Goal: Answer question/provide support

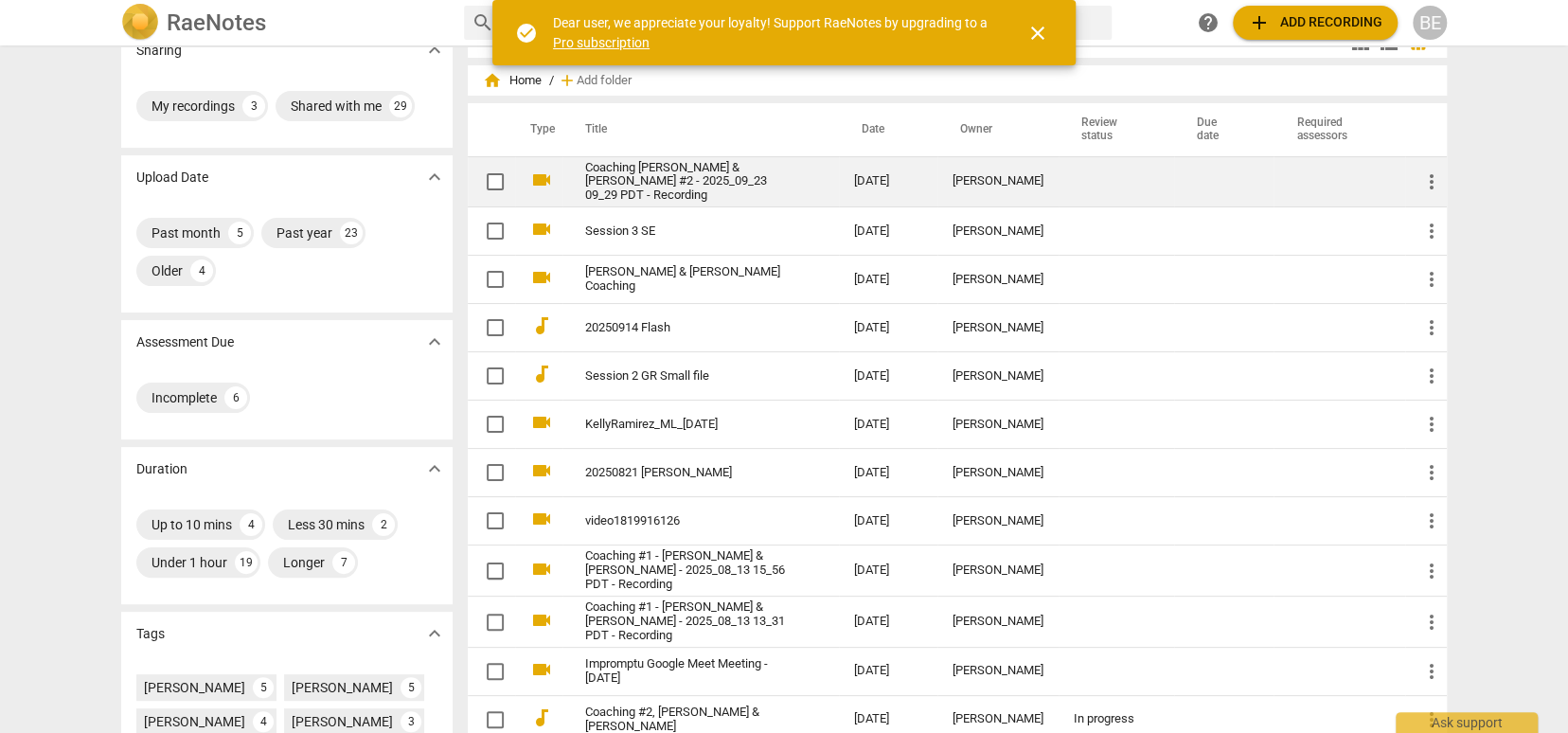
scroll to position [41, 0]
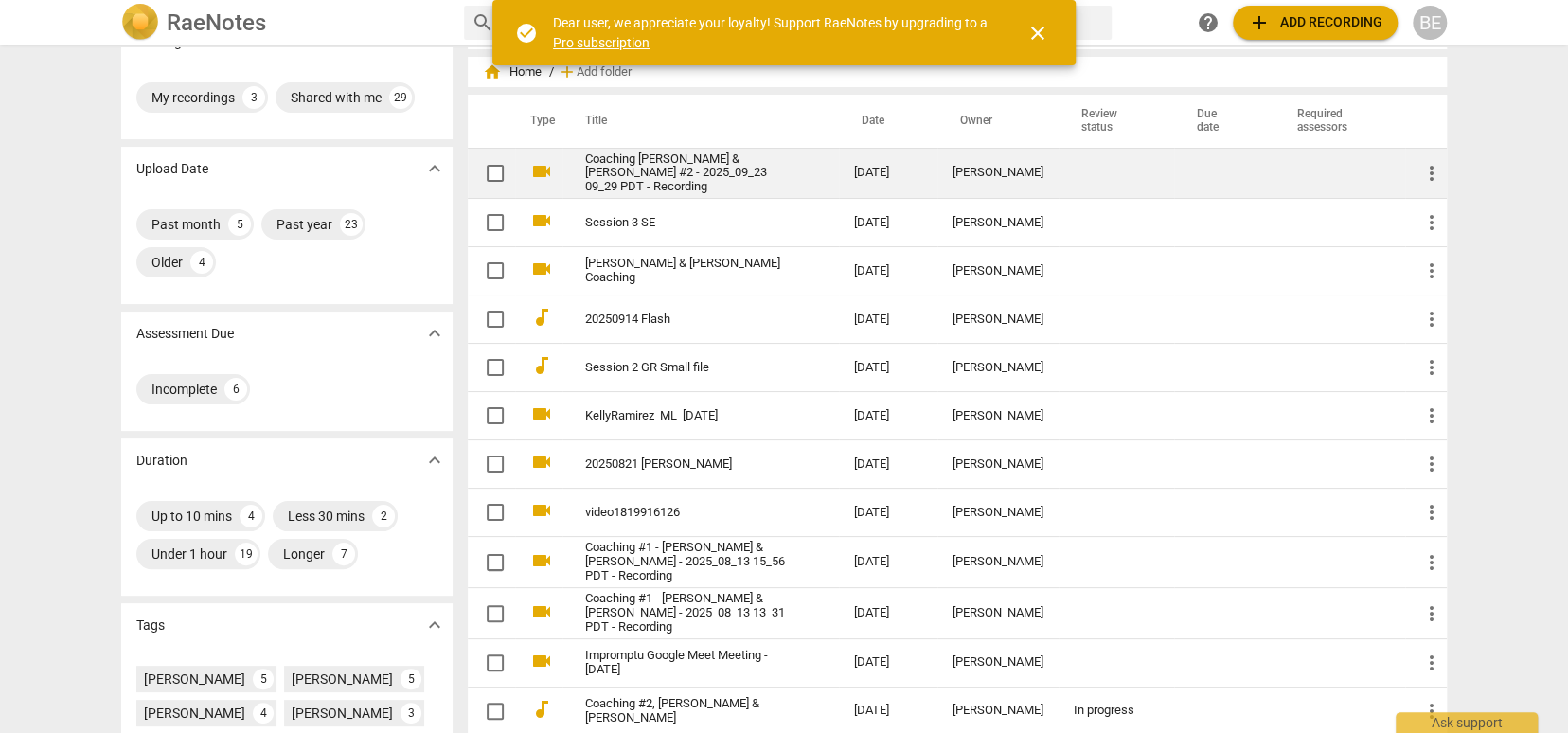
click at [996, 178] on div "[PERSON_NAME]" at bounding box center [997, 172] width 91 height 15
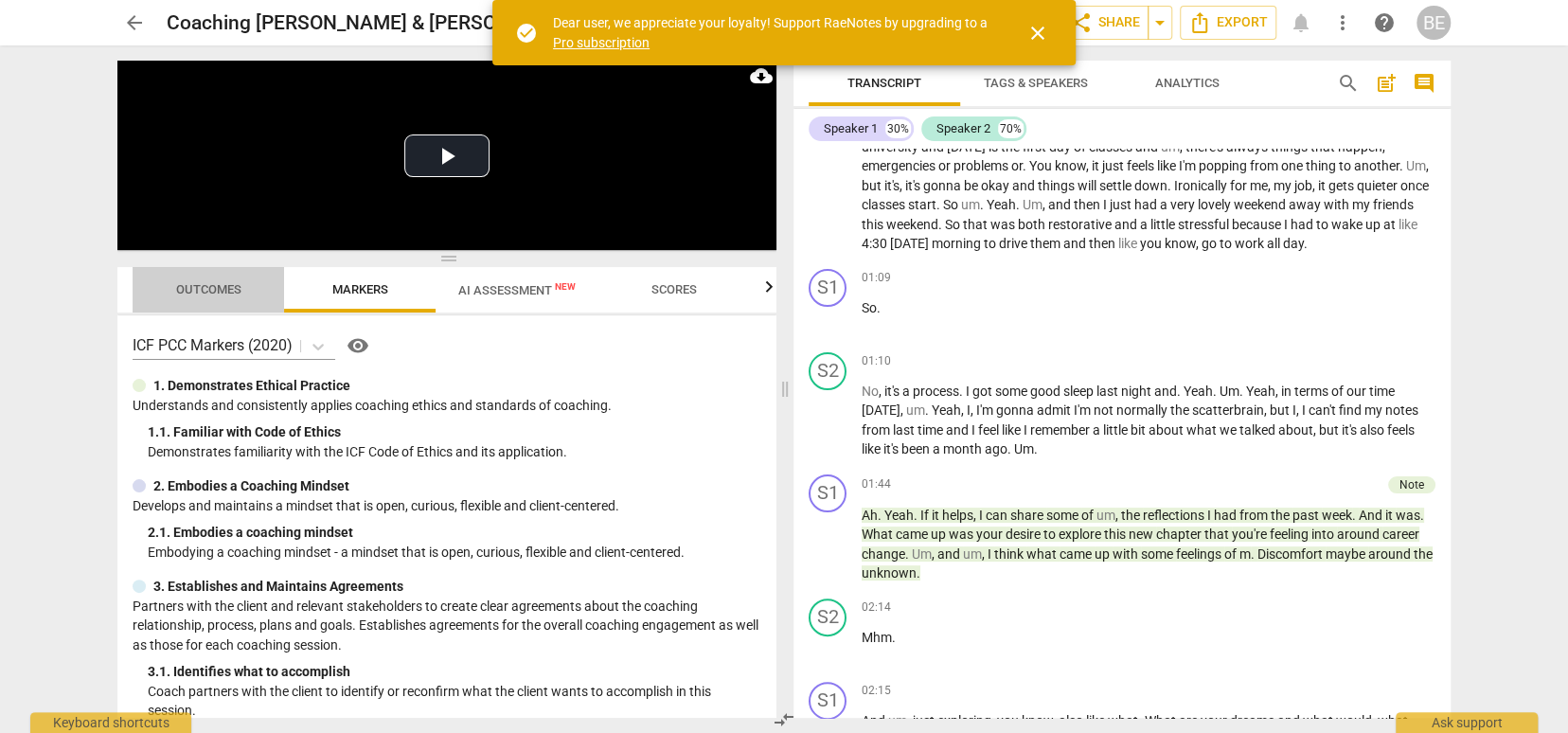
click at [202, 286] on span "Outcomes" at bounding box center [208, 289] width 66 height 15
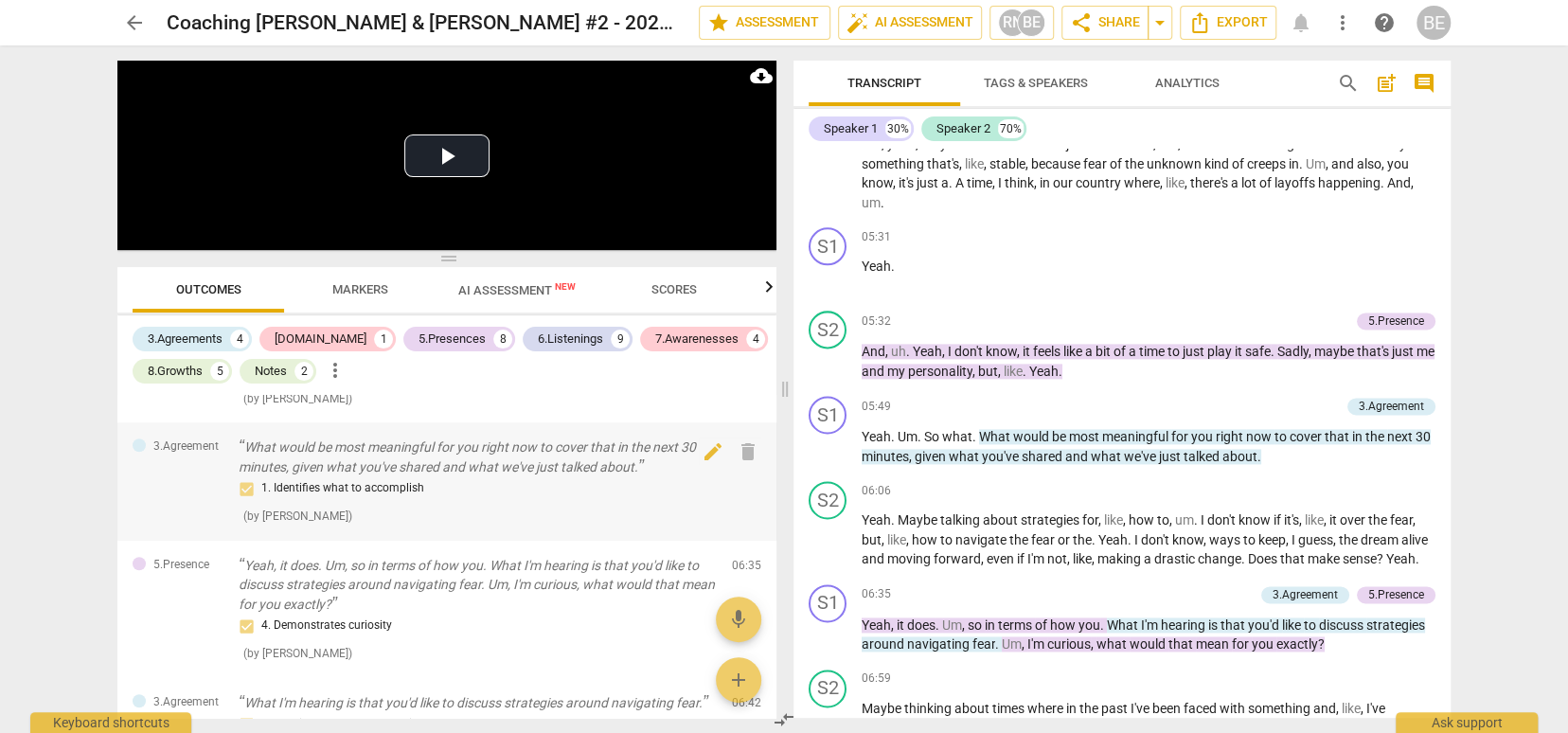
scroll to position [795, 0]
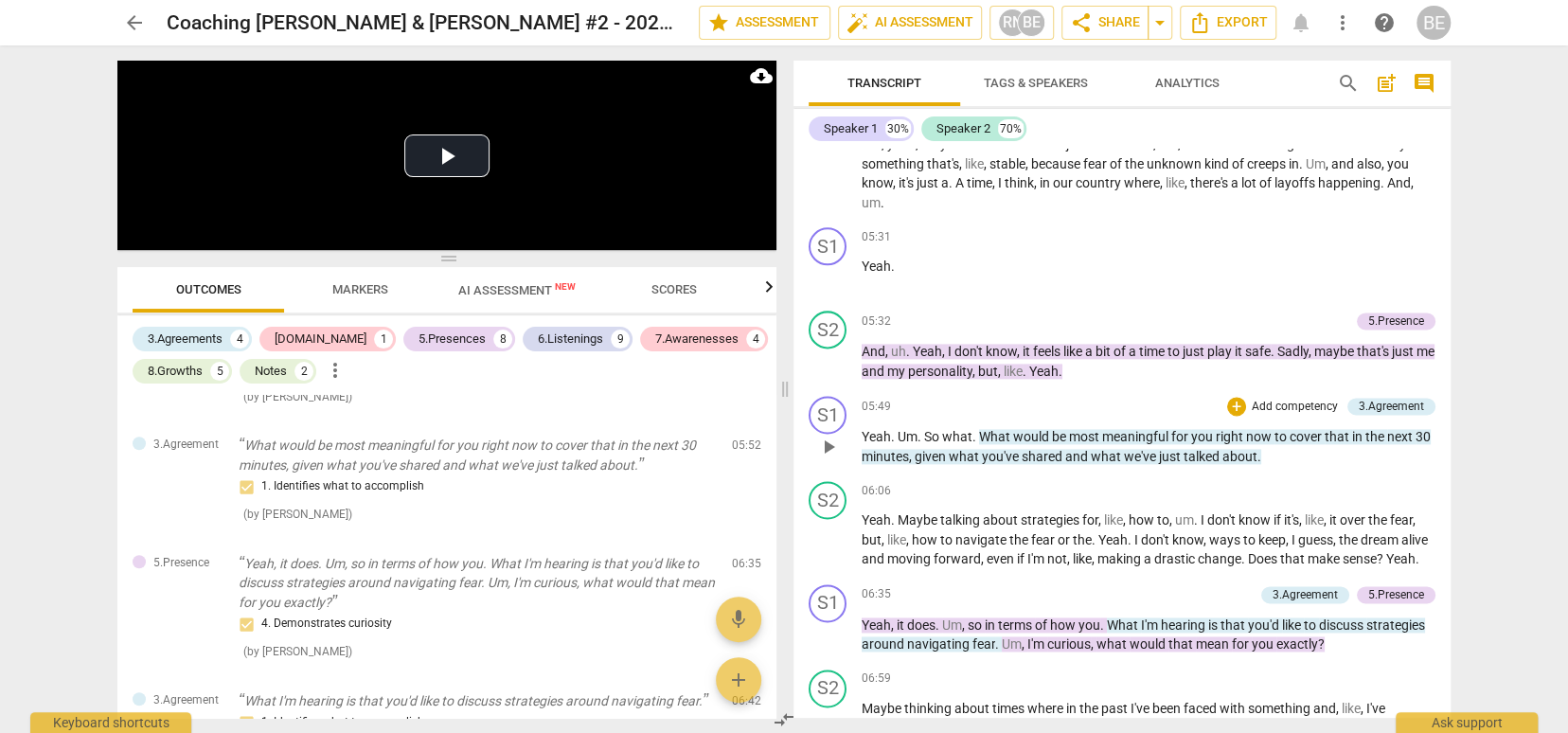
click at [992, 442] on p "Yeah . Um . So what . What would be most meaningful for you right now to cover …" at bounding box center [1148, 446] width 574 height 39
click at [1280, 398] on p "Add competency" at bounding box center [1295, 406] width 90 height 17
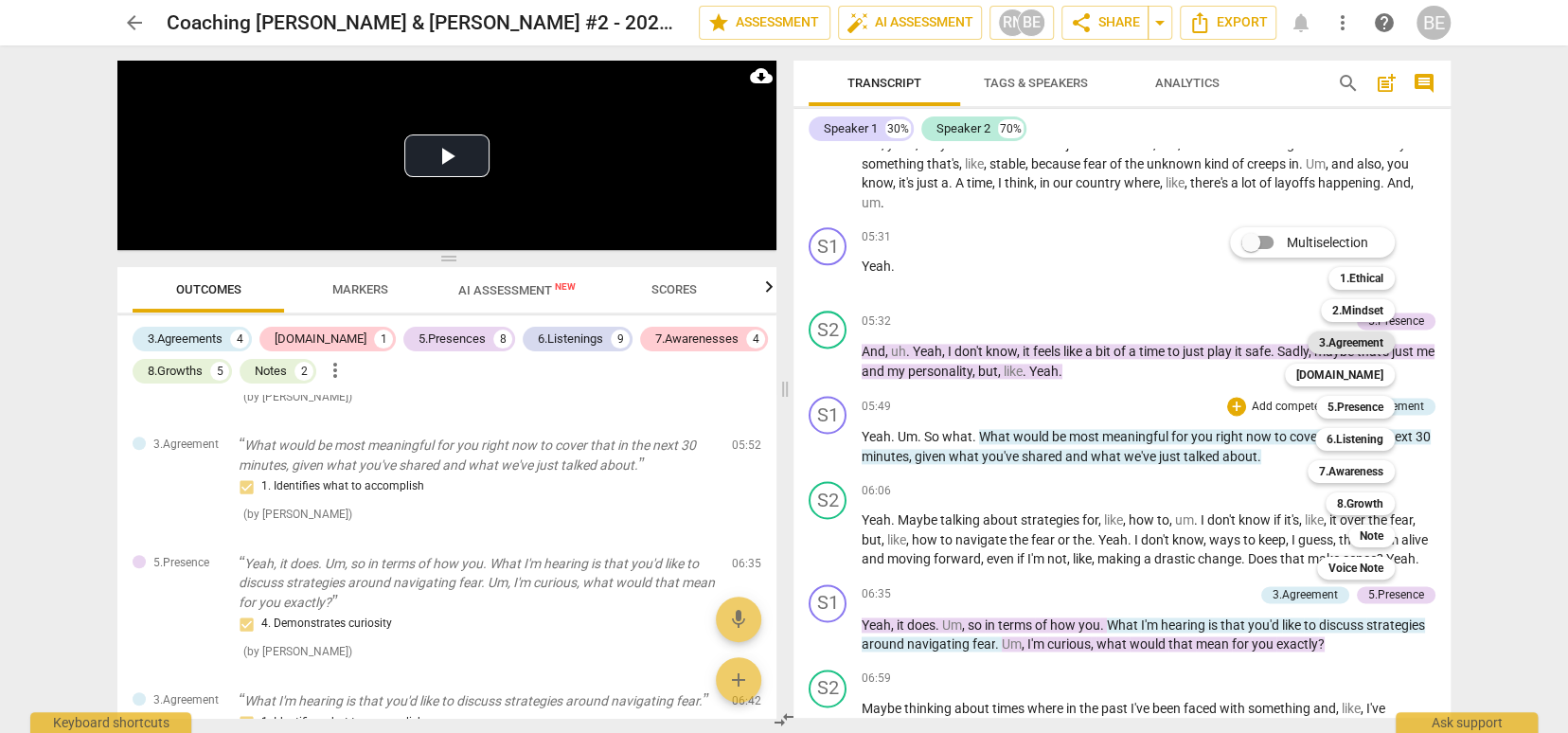
click at [1358, 343] on b "3.Agreement" at bounding box center [1351, 342] width 65 height 23
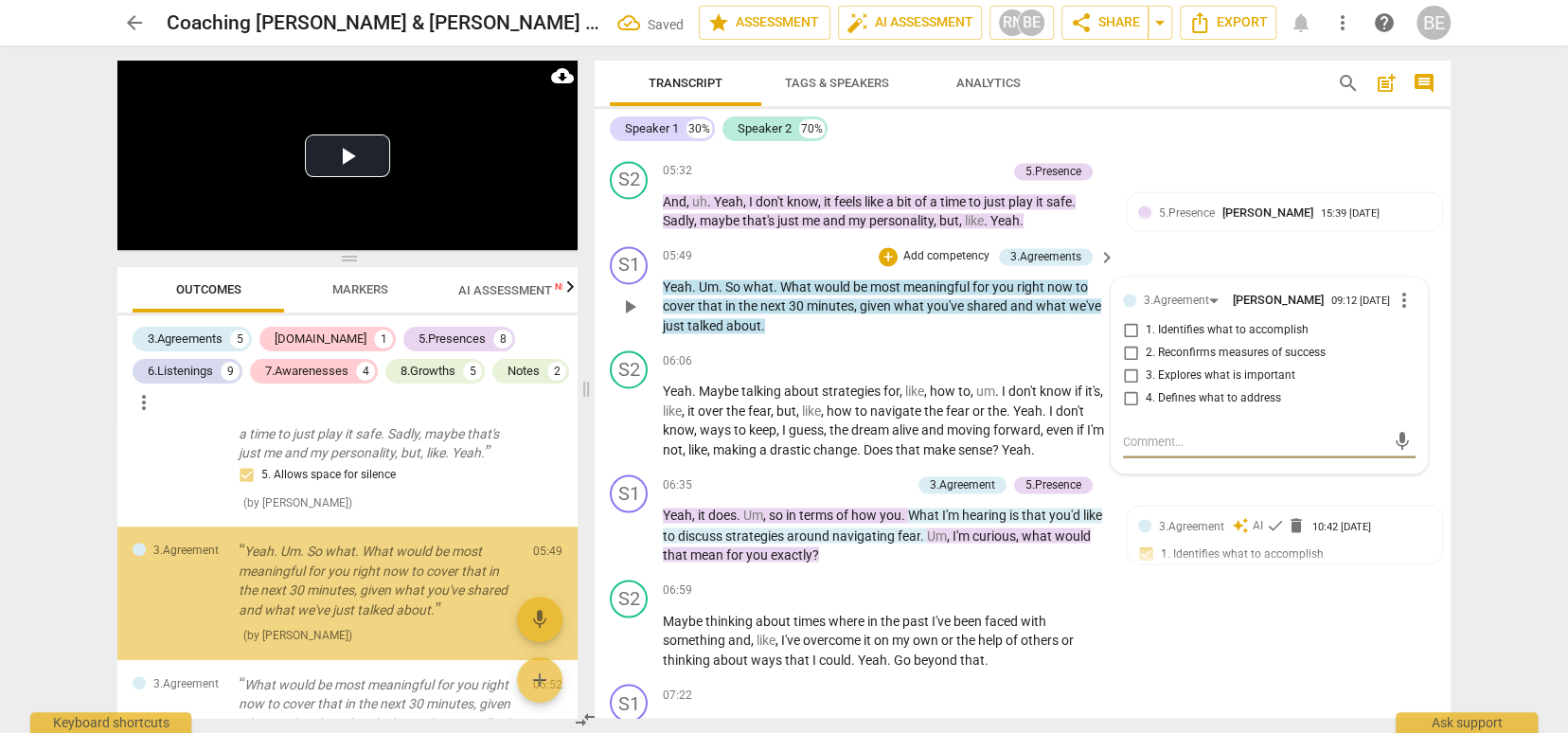
scroll to position [992, 0]
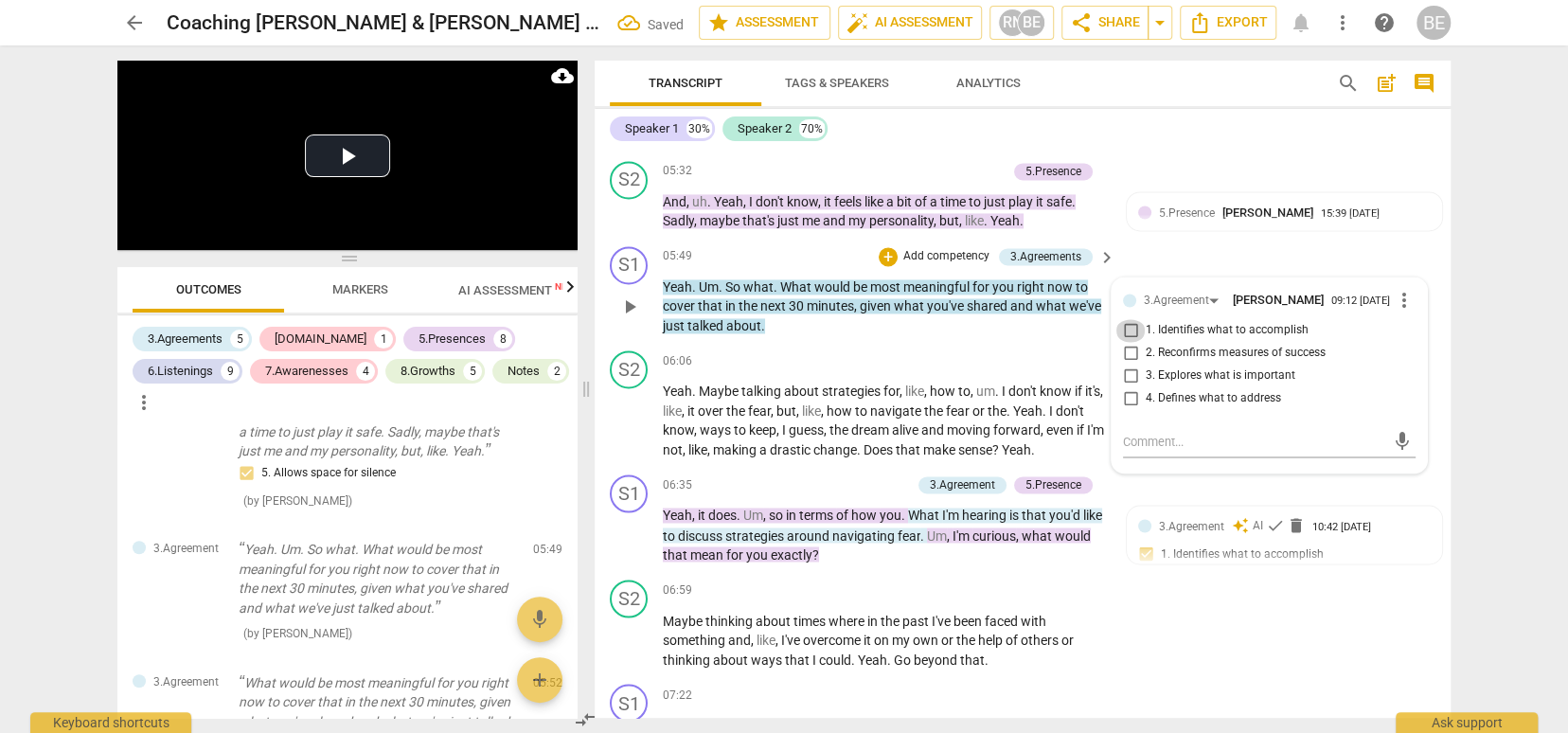
click at [1126, 319] on input "1. Identifies what to accomplish" at bounding box center [1130, 330] width 30 height 23
checkbox input "true"
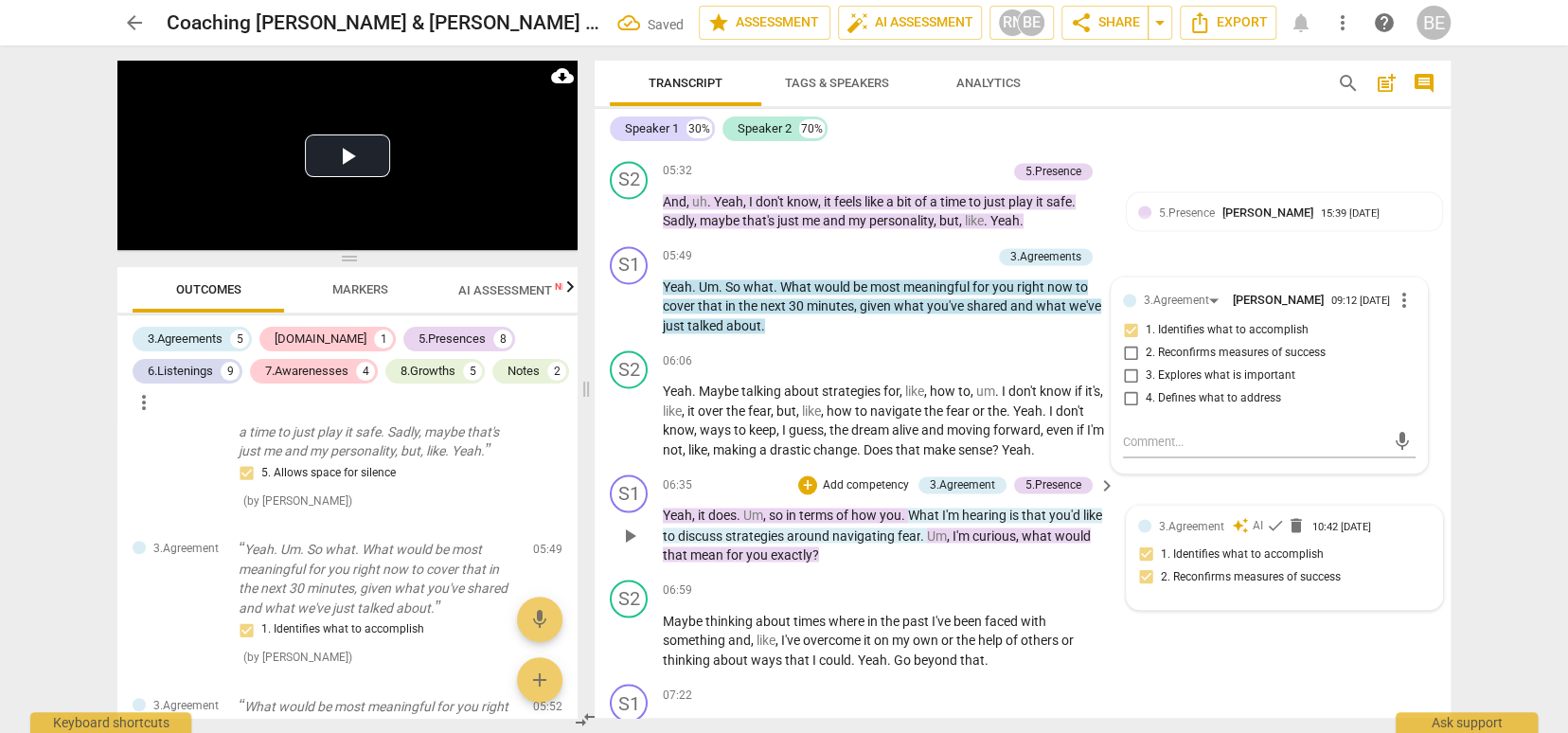
click at [1137, 580] on div "3.Agreement auto_awesome AI check delete 10:42 [DATE] 1. Identifies what to acc…" at bounding box center [1283, 557] width 293 height 80
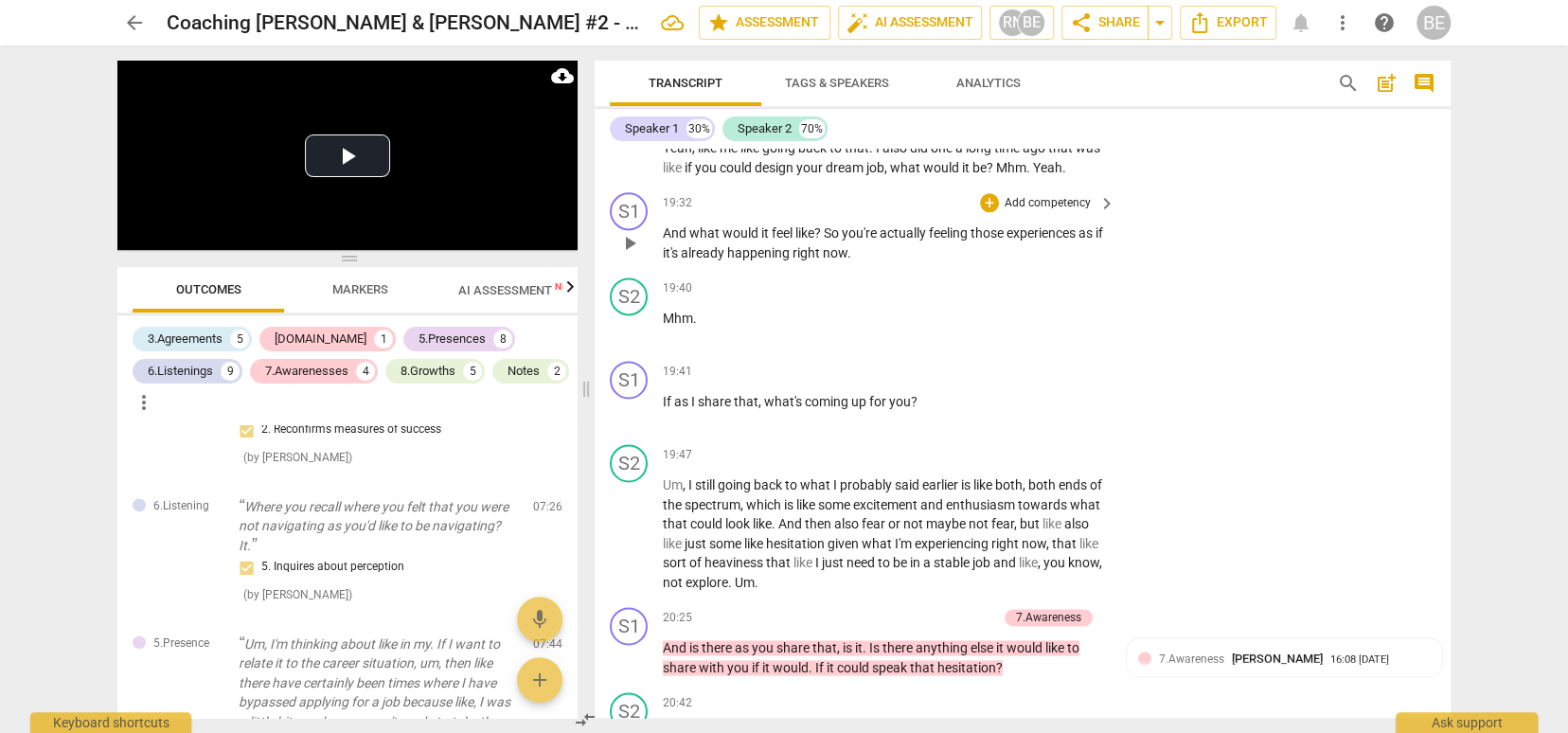
scroll to position [6133, 0]
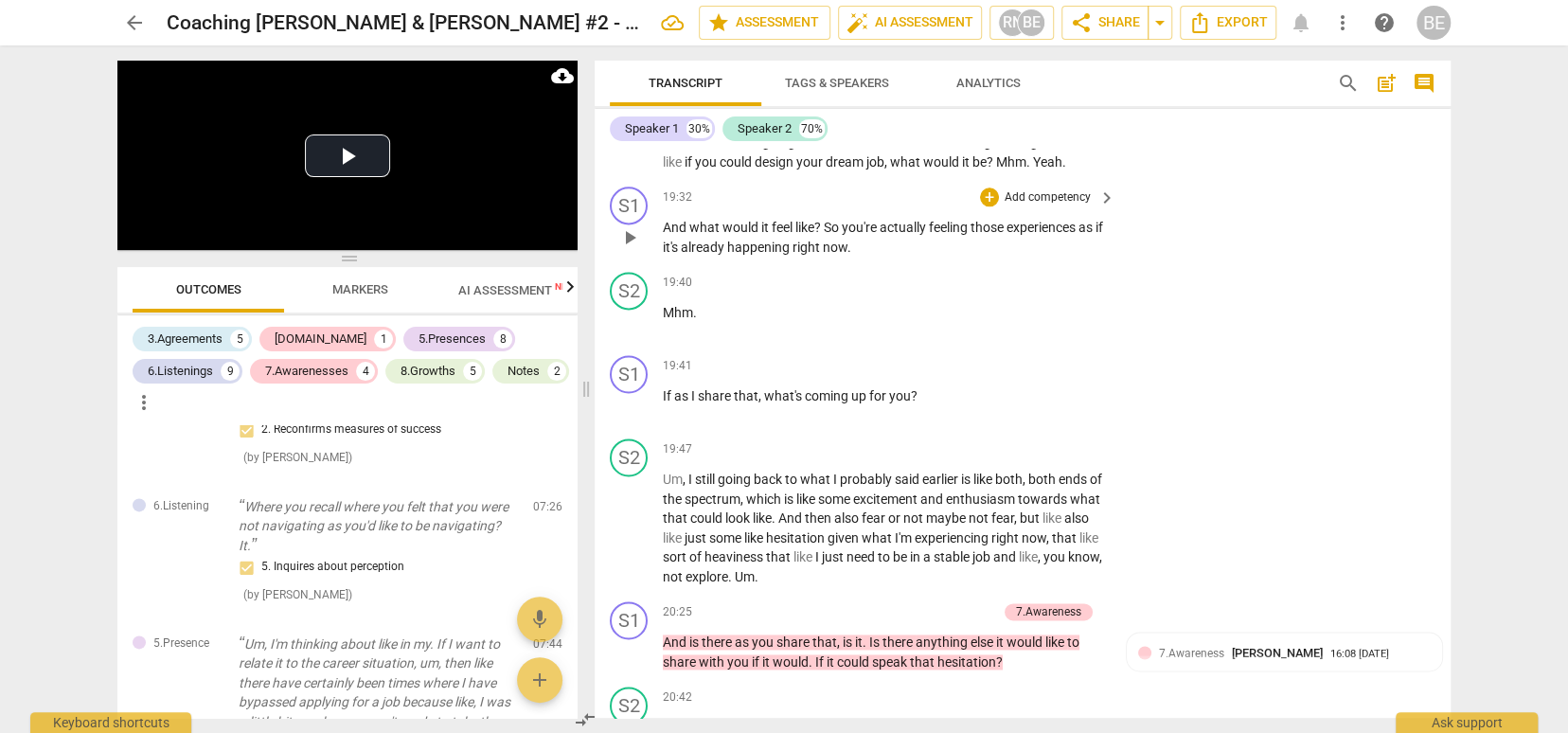
click at [1078, 204] on div "19:32 + Add competency keyboard_arrow_right And what would it feel like ? So yo…" at bounding box center [890, 222] width 454 height 70
click at [1073, 189] on p "Add competency" at bounding box center [1047, 197] width 90 height 17
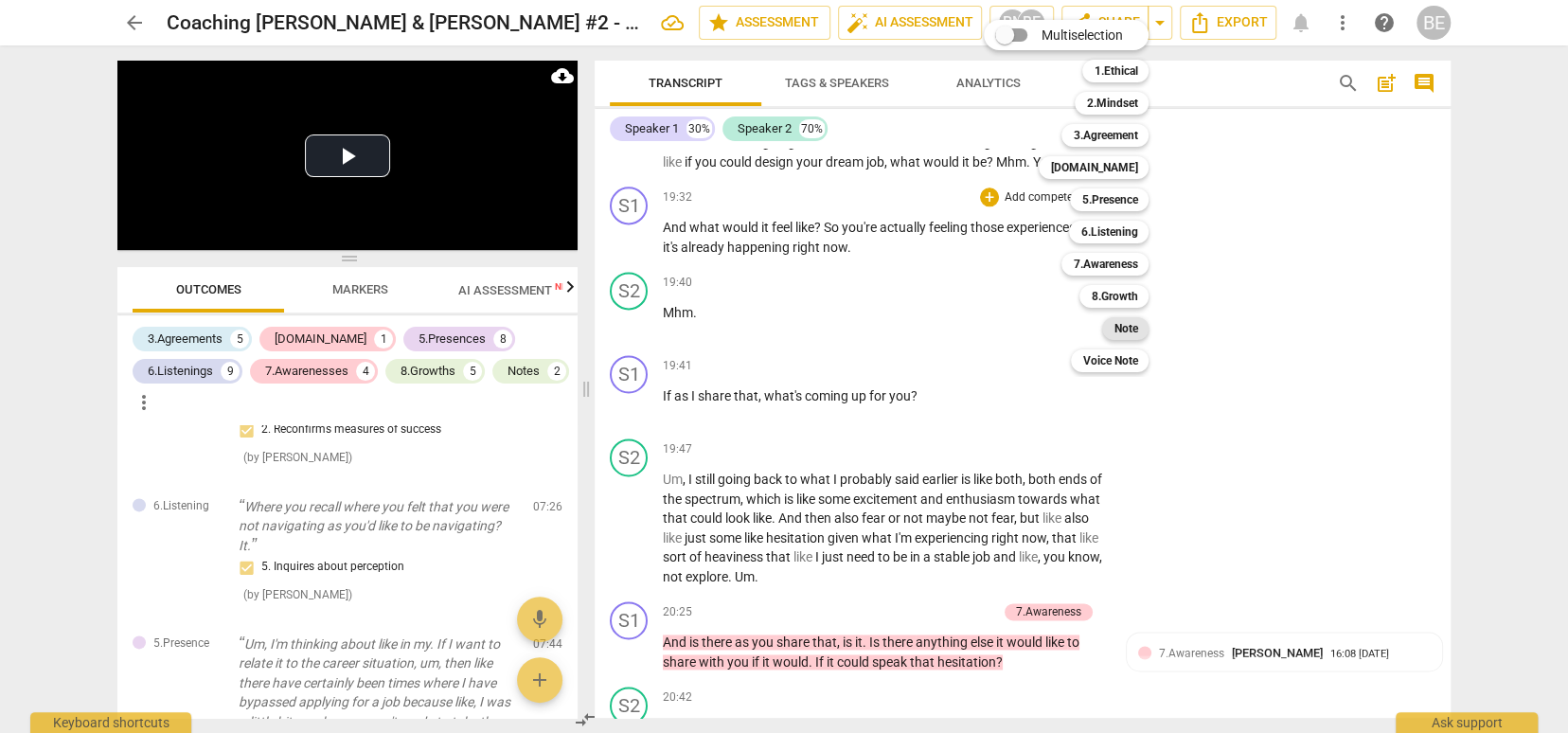
click at [1139, 326] on div "Note" at bounding box center [1125, 328] width 46 height 23
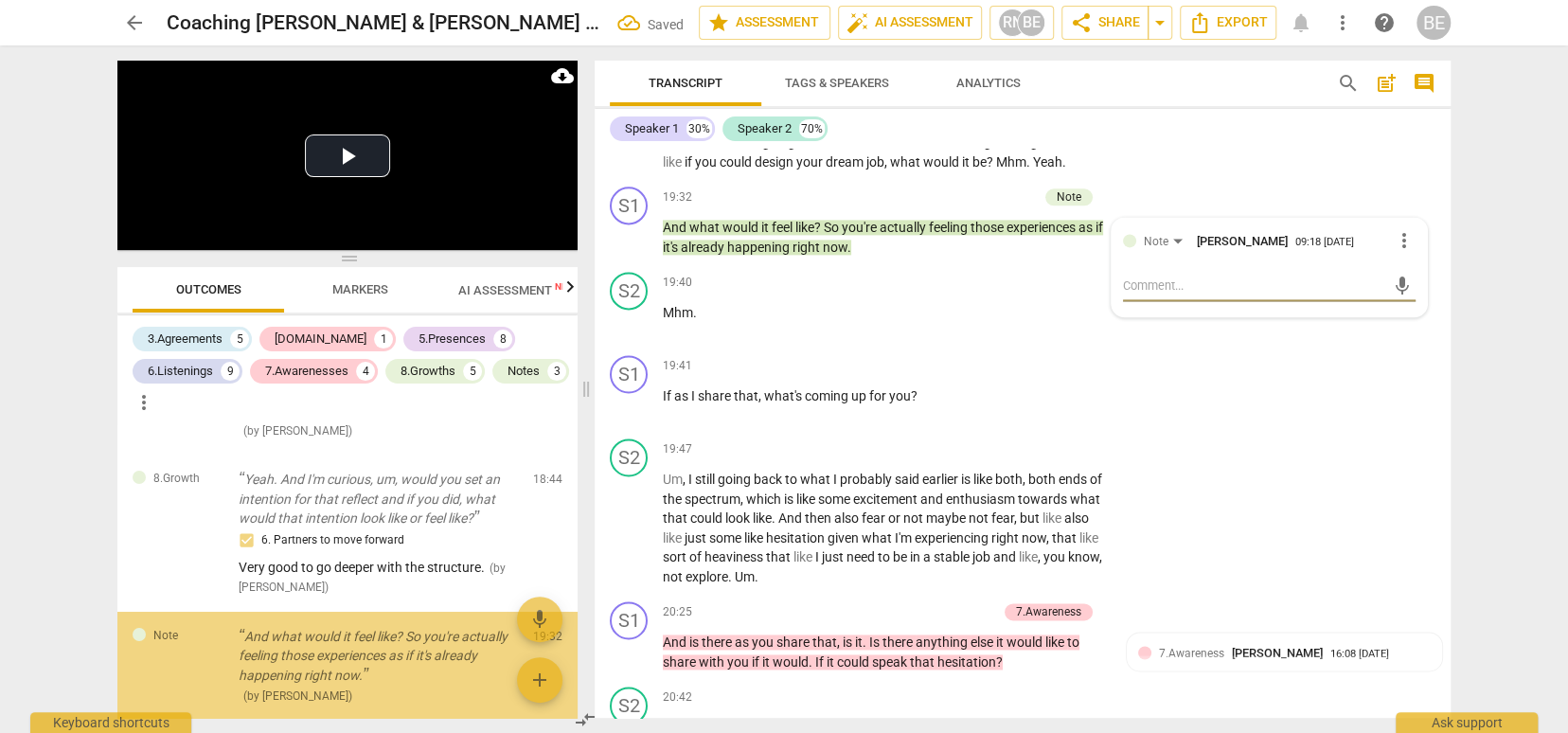
scroll to position [4541, 0]
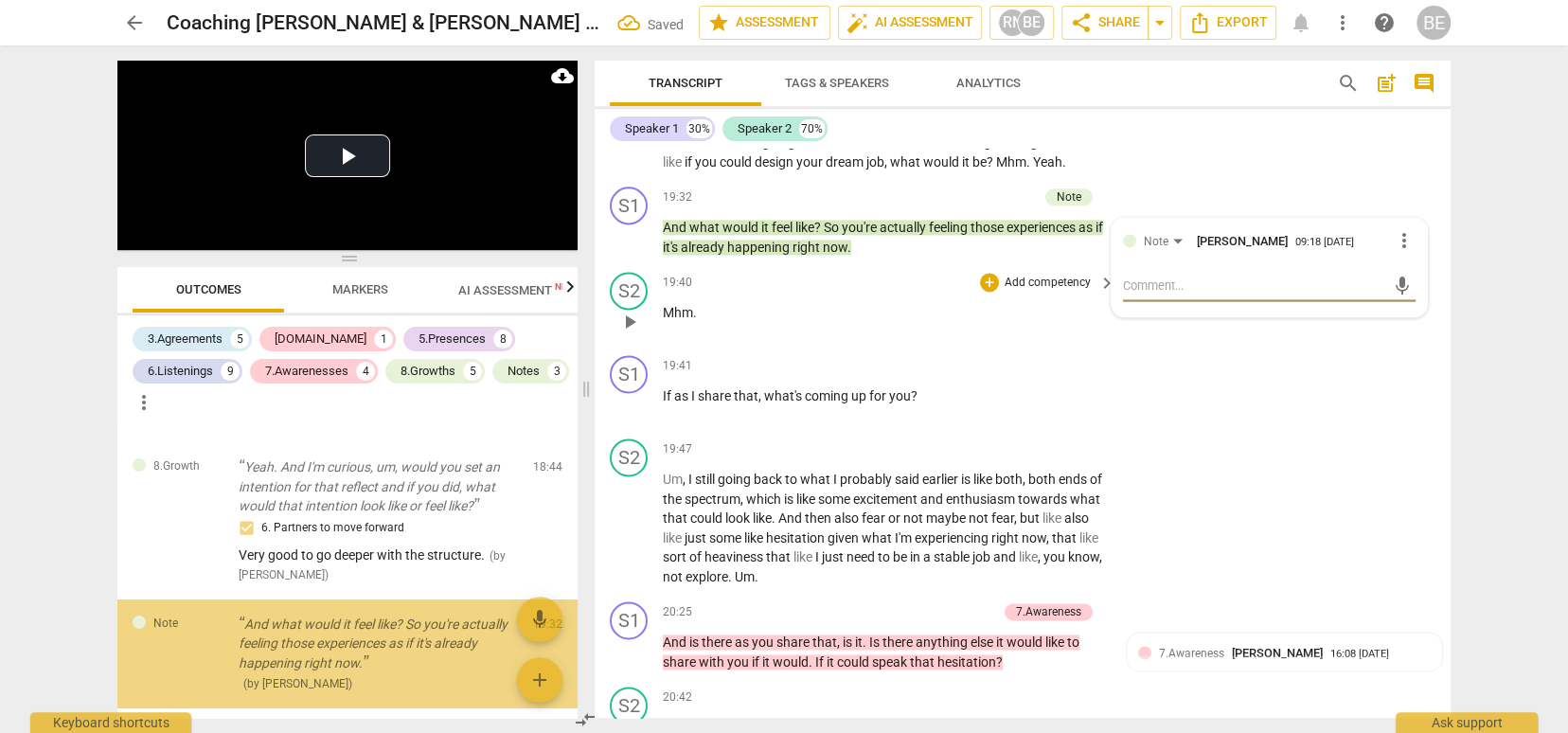
click at [1140, 325] on div "S2 play_arrow pause 19:40 + Add competency keyboard_arrow_right Mhm ." at bounding box center [1022, 305] width 855 height 83
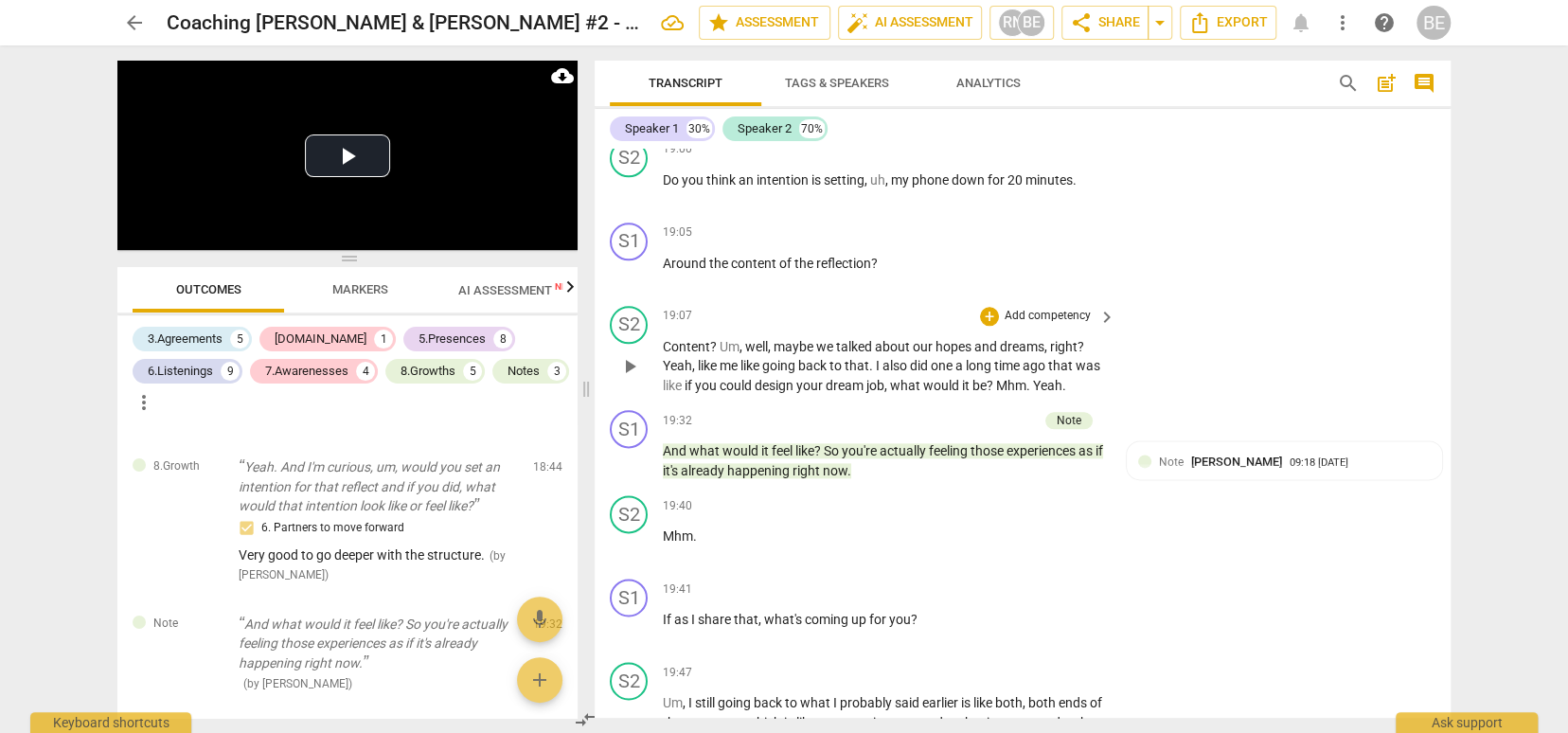
scroll to position [5921, 0]
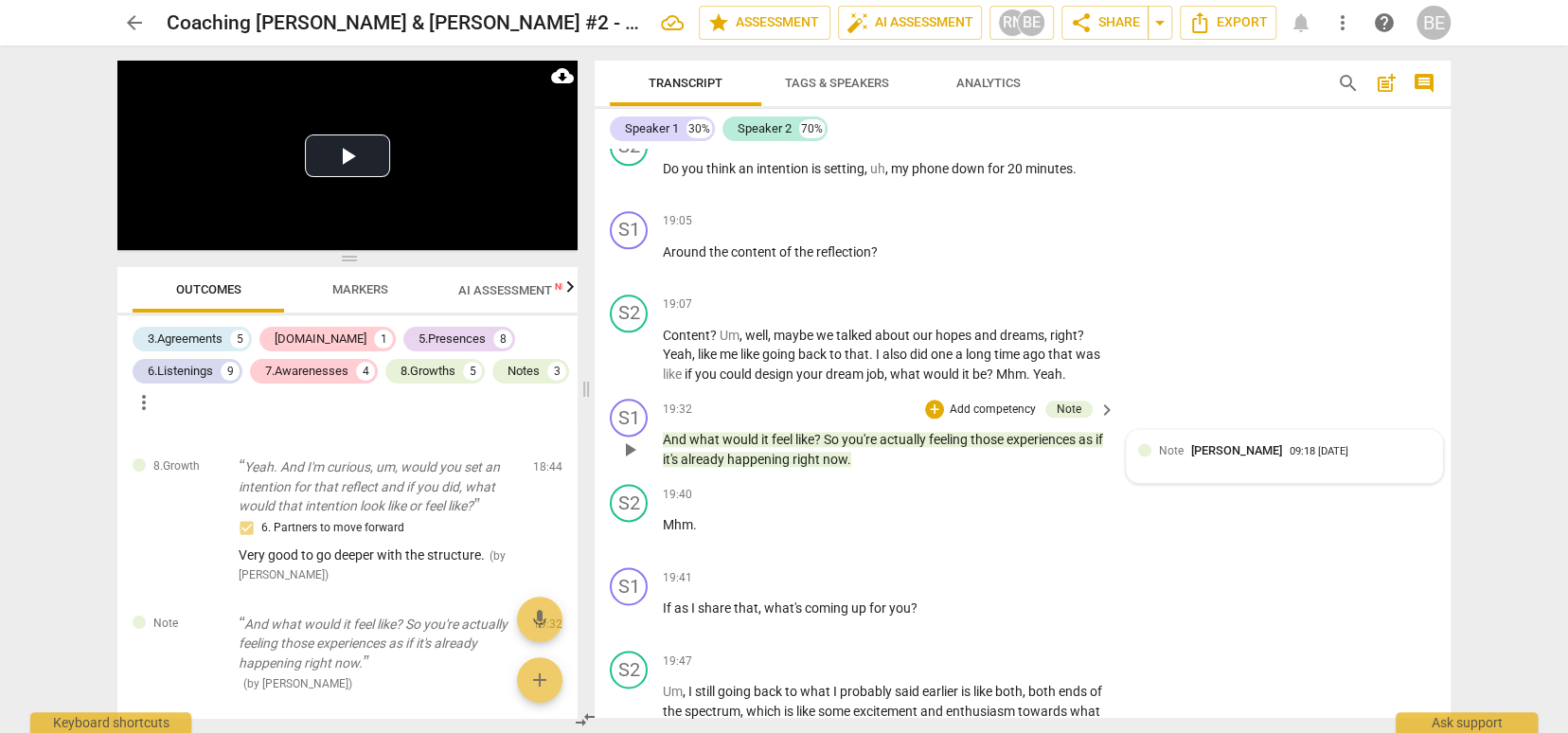
click at [1208, 449] on div "Note [PERSON_NAME] 09:18 [DATE]" at bounding box center [1283, 456] width 293 height 29
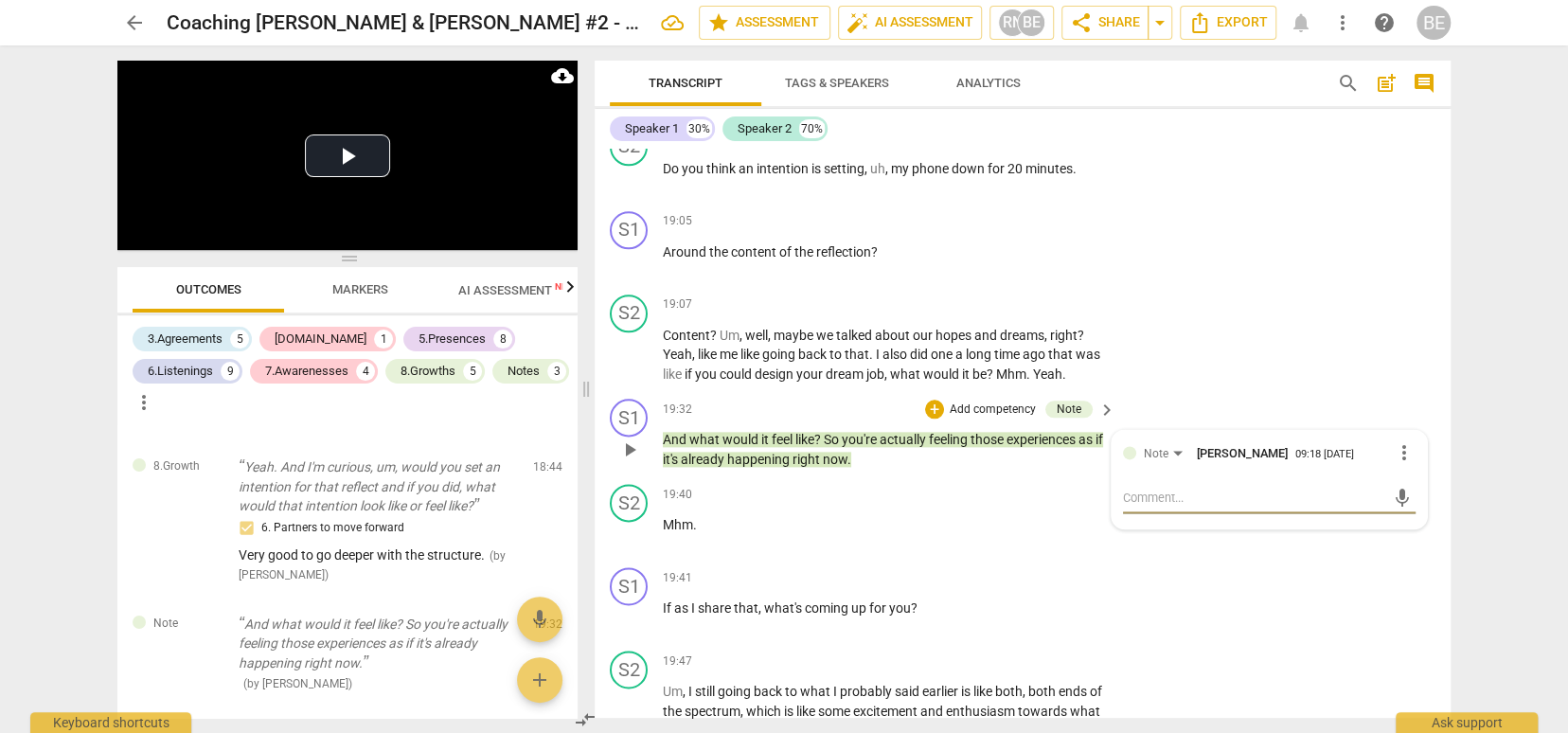
type textarea "Y"
type textarea "Yo"
type textarea "You"
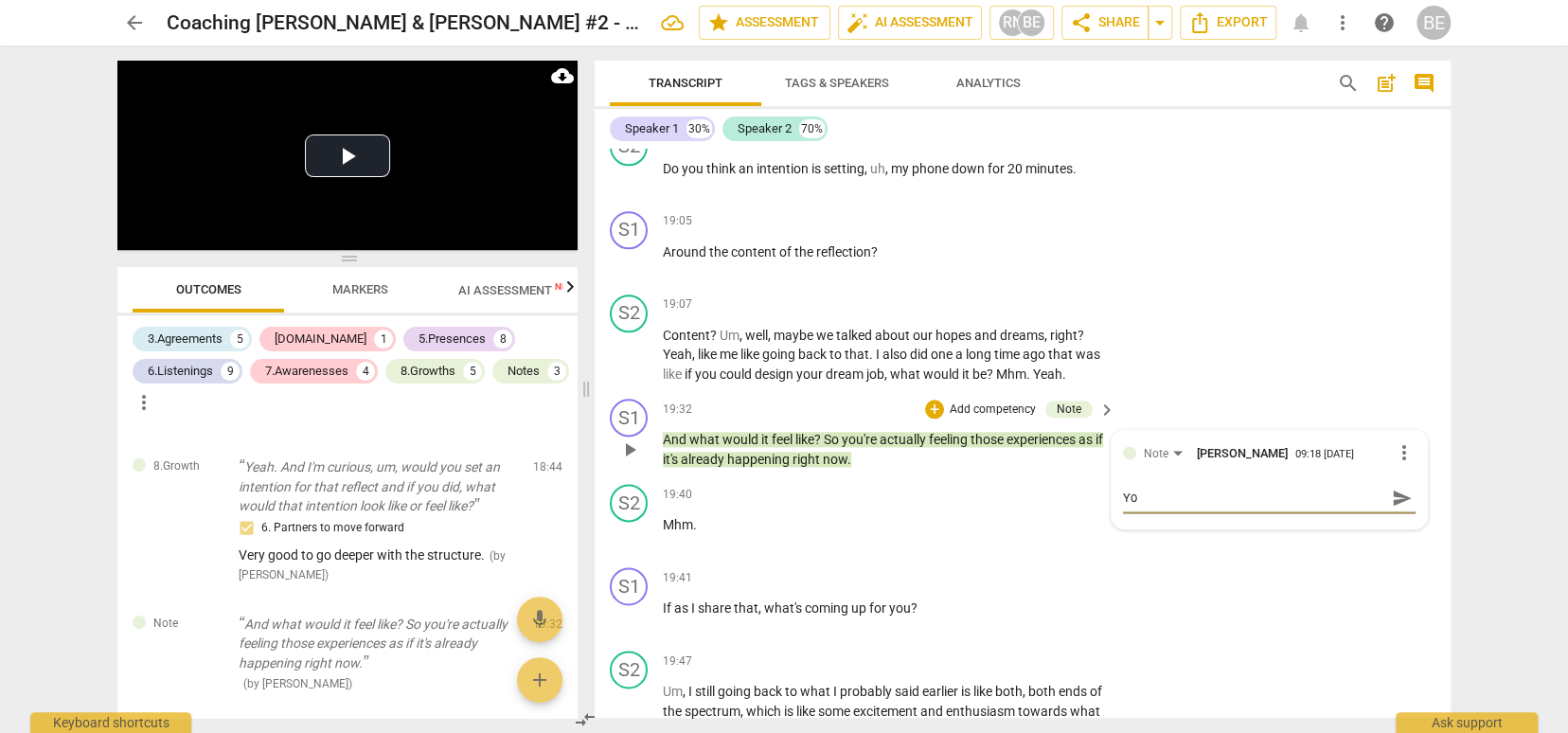
type textarea "You"
type textarea "You c"
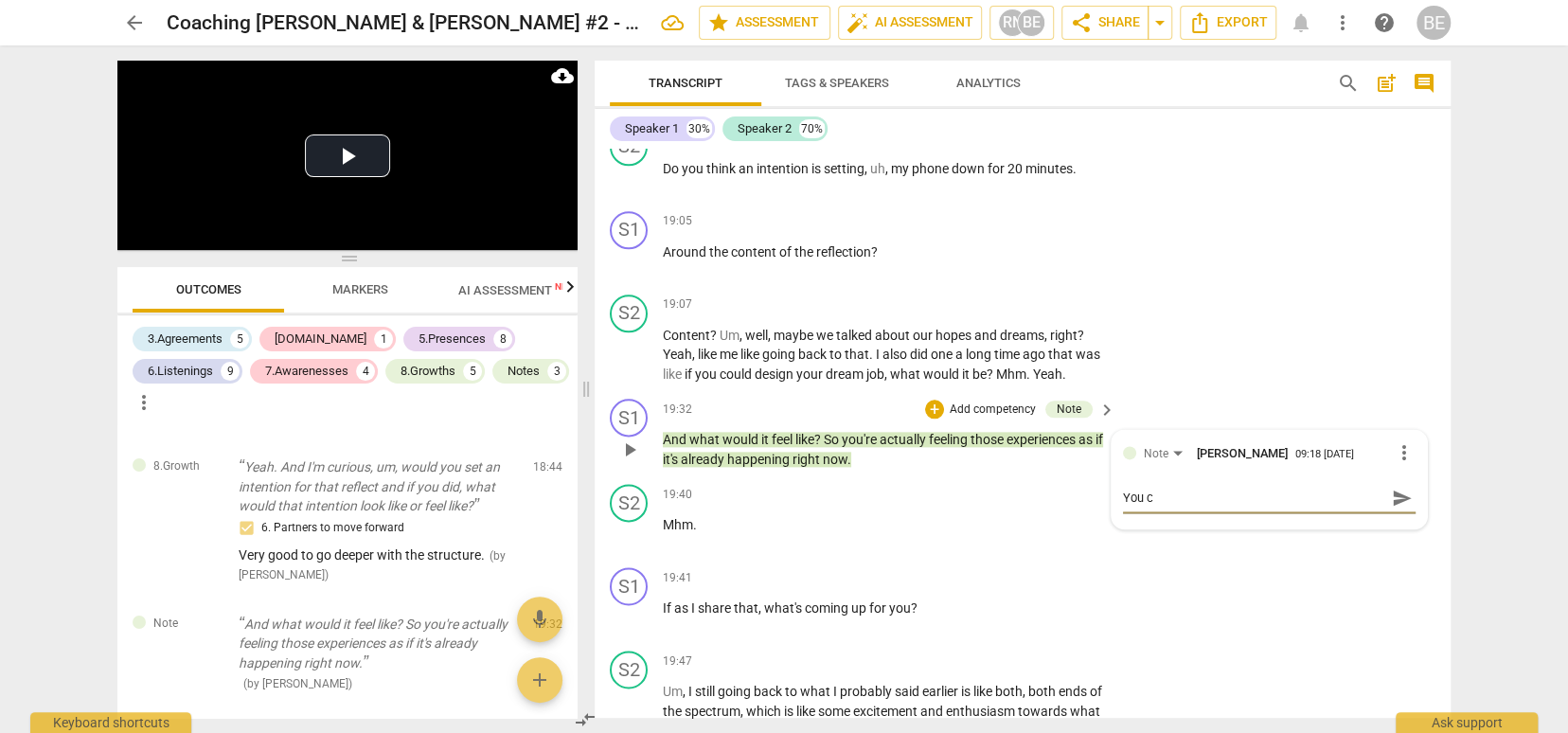
type textarea "You co"
type textarea "You cou"
type textarea "You coul"
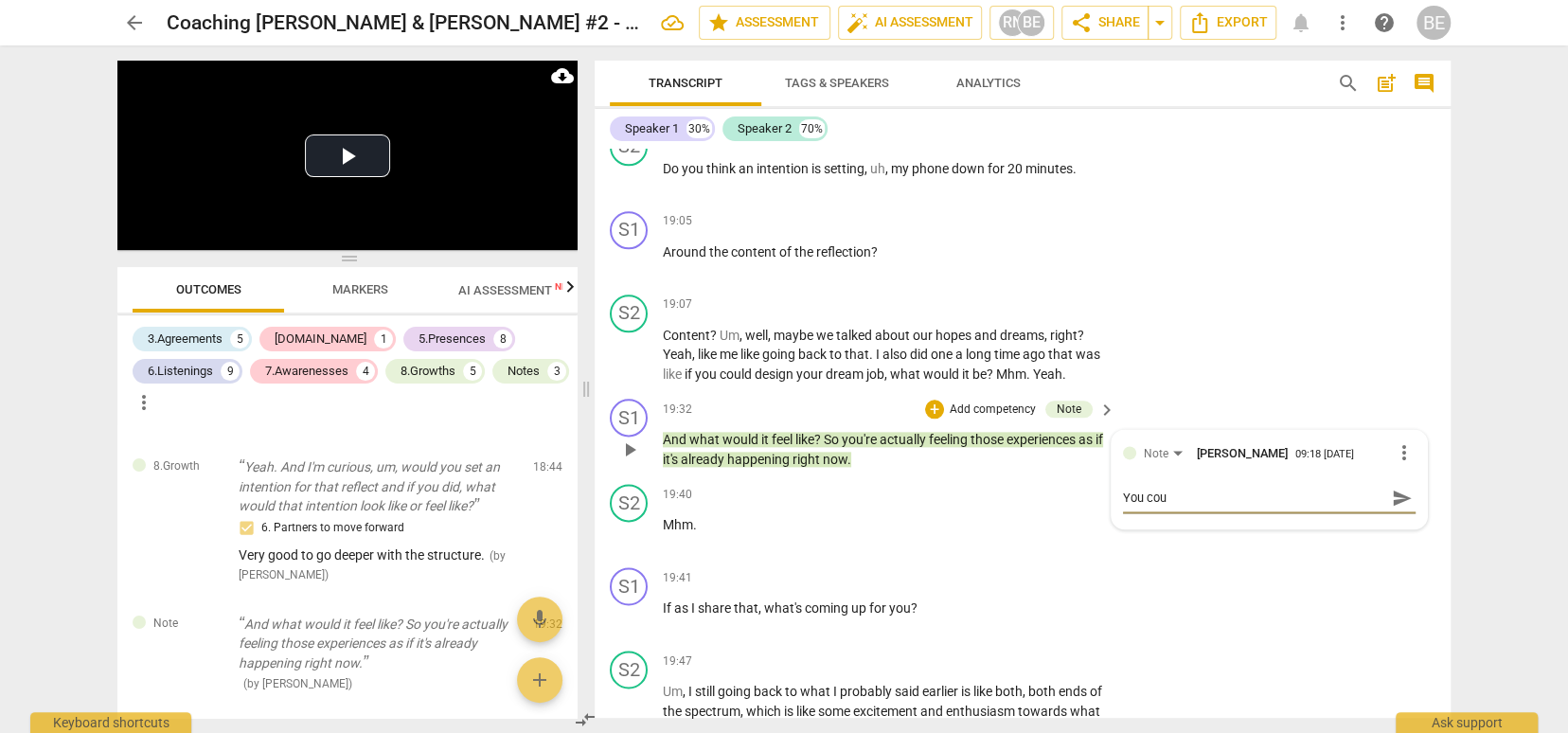
type textarea "You coul"
type textarea "You could"
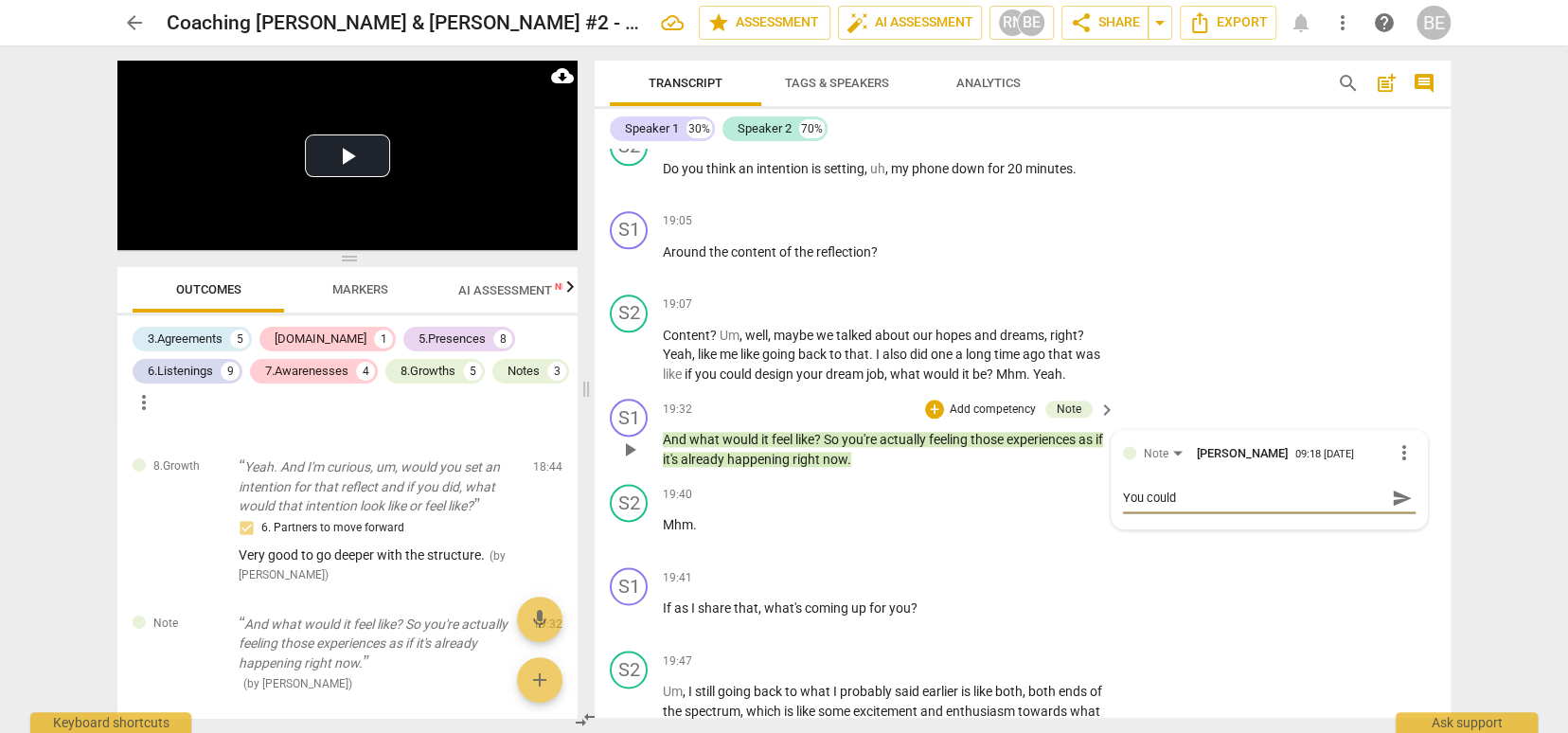
type textarea "You could o"
type textarea "You could op"
type textarea "You could ope"
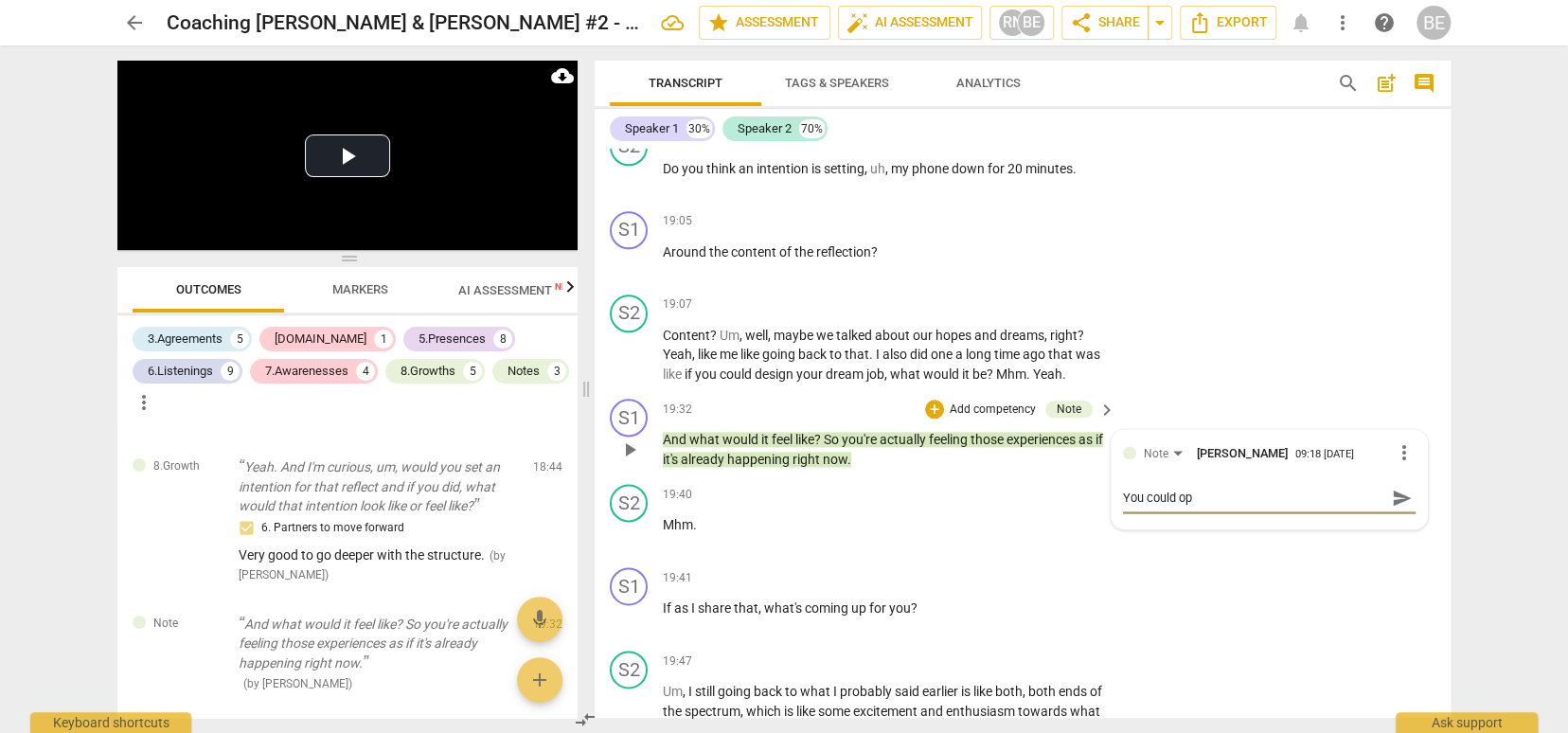
type textarea "You could ope"
type textarea "You could open"
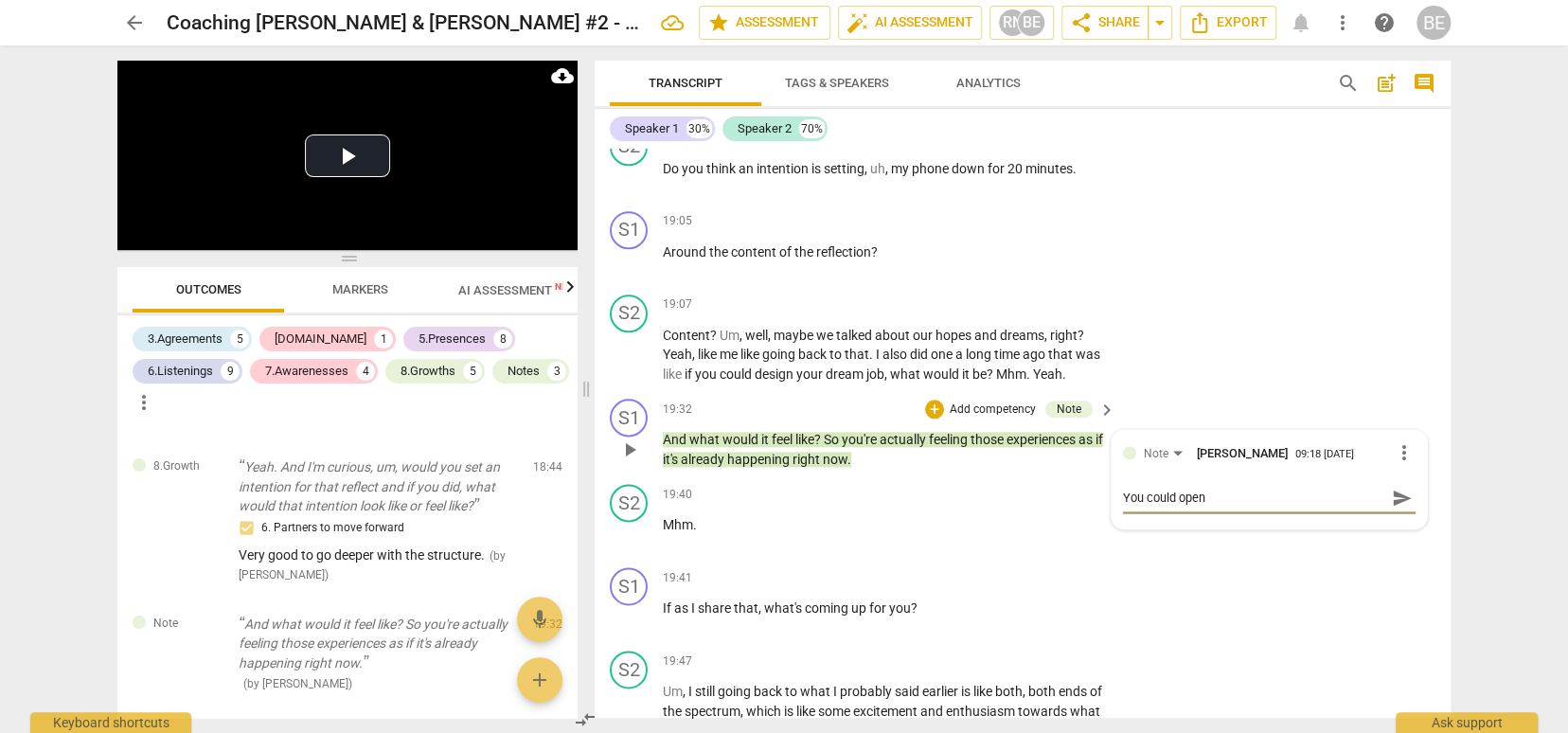
type textarea "You could open t"
type textarea "You could open th"
type textarea "You could open thi"
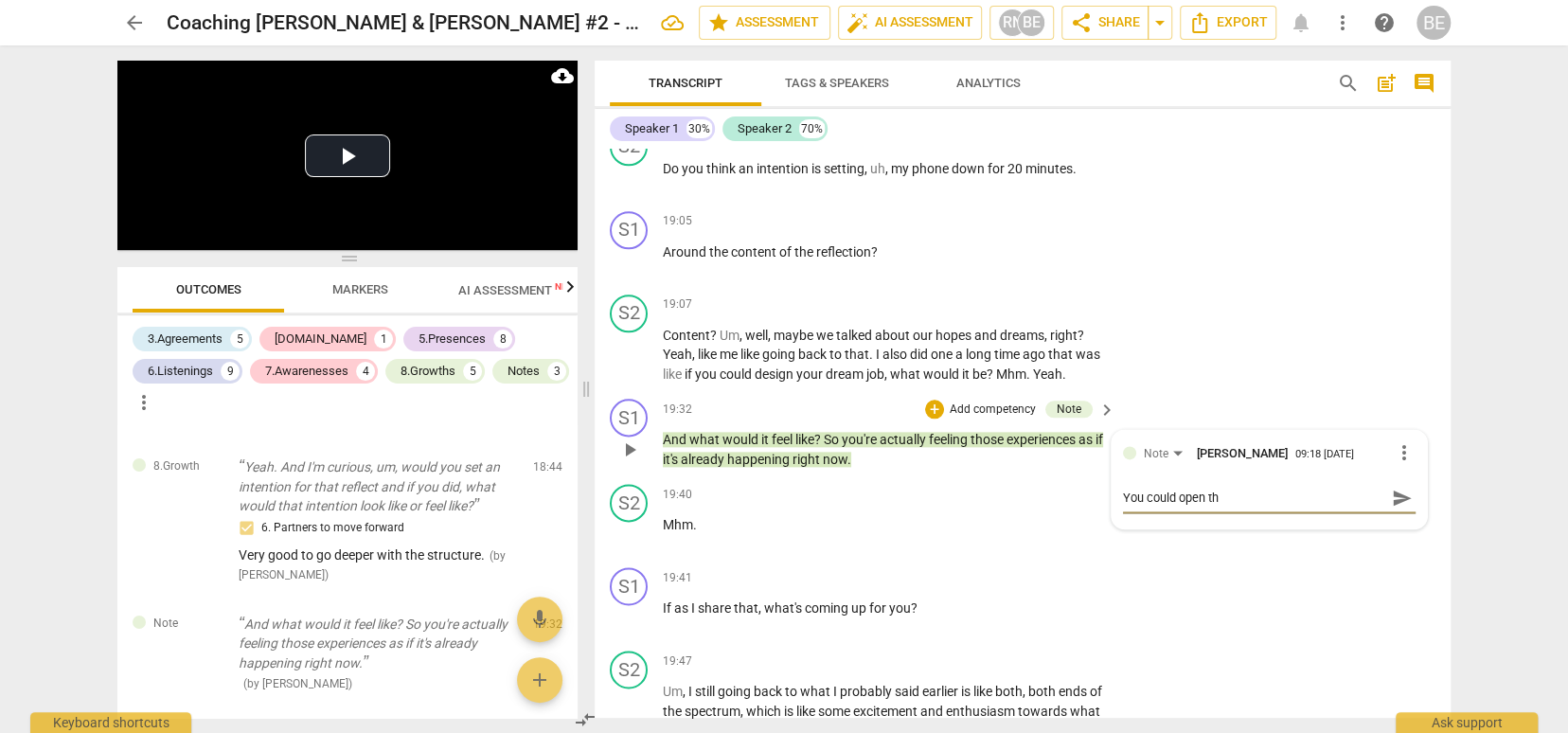
type textarea "You could open thi"
type textarea "You could open this"
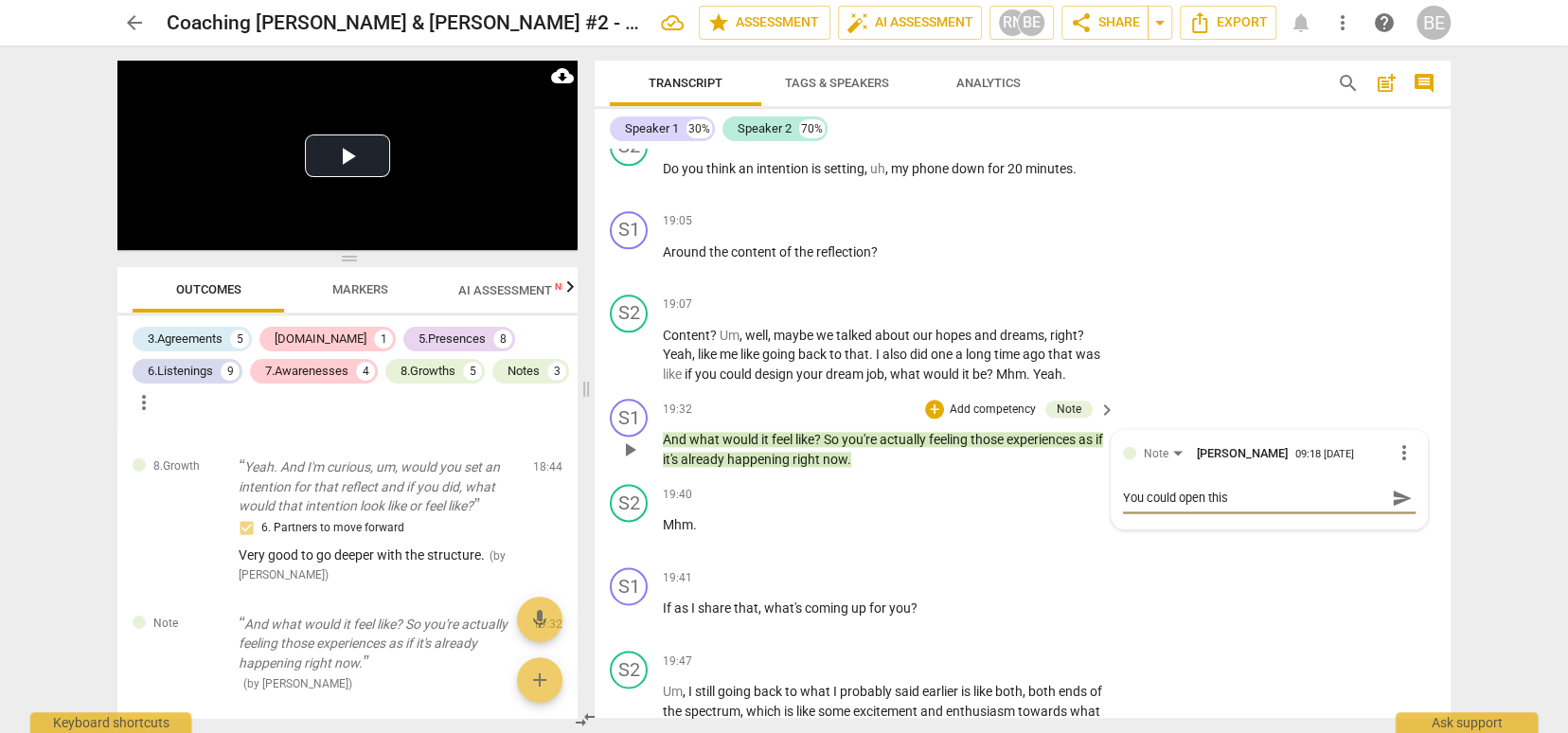
type textarea "You could open this u"
type textarea "You could open this up"
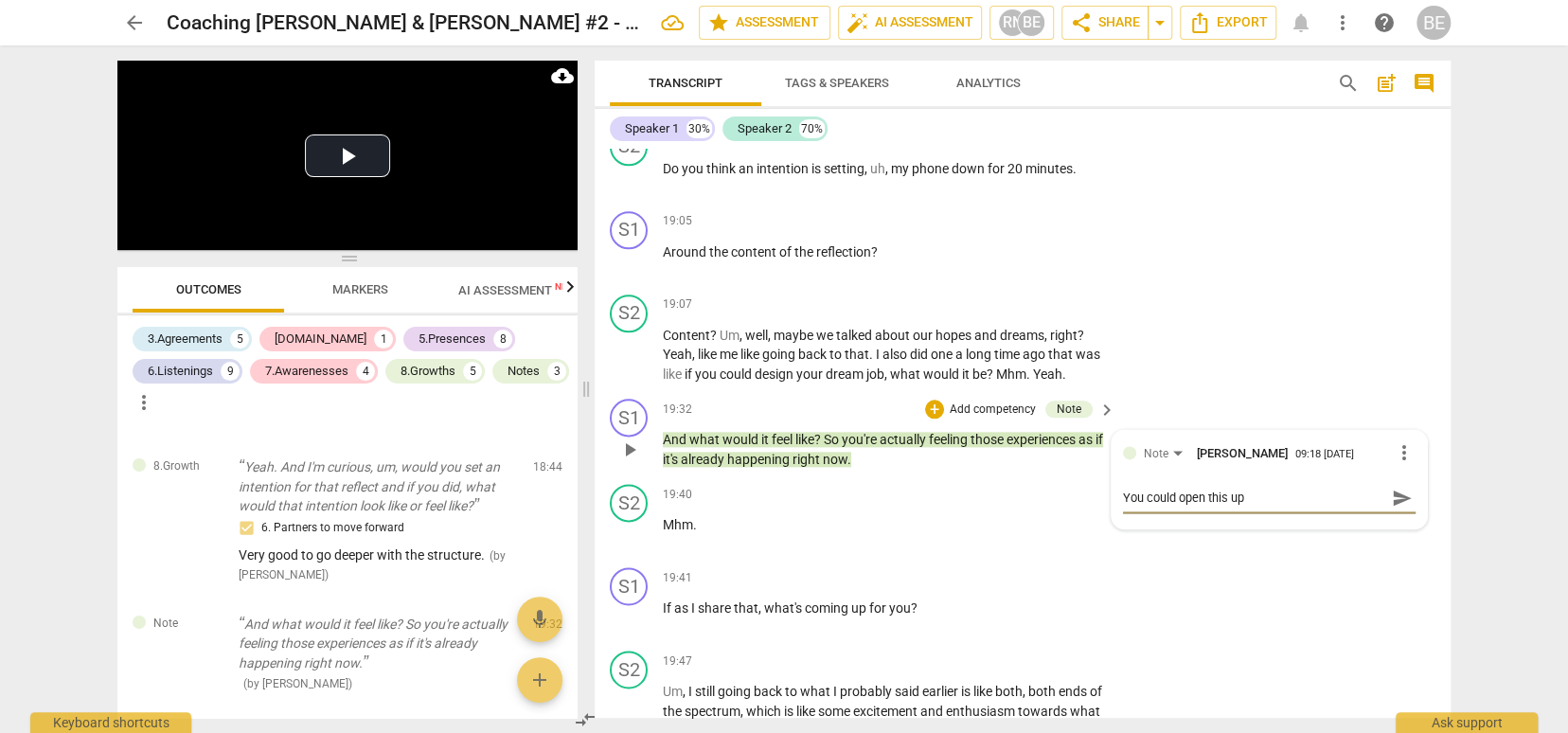
type textarea "You could open this up"
type textarea "You could open this up f"
type textarea "You could open this up fu"
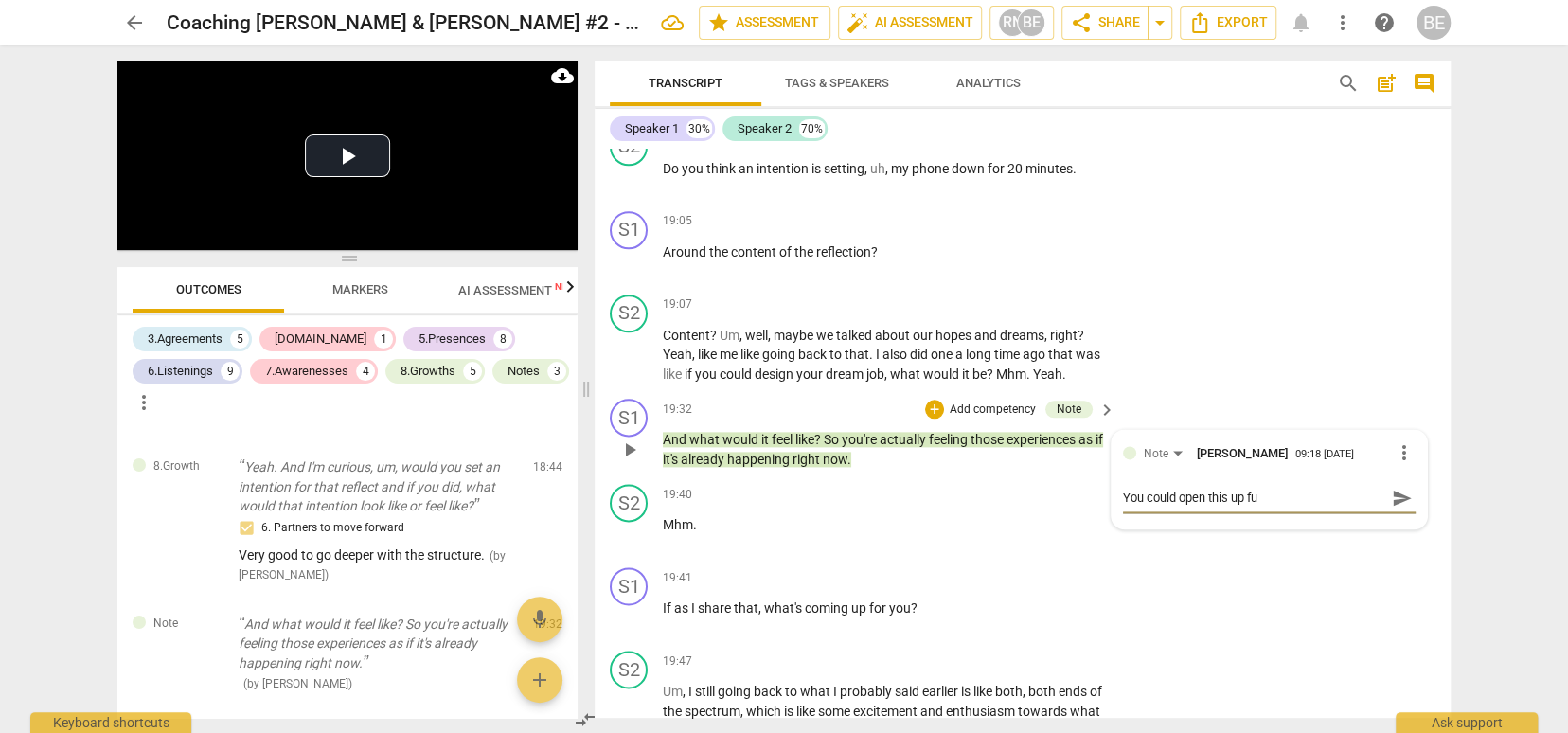
type textarea "You could open this up fur"
type textarea "You could open this up furt"
type textarea "You could open this up furth"
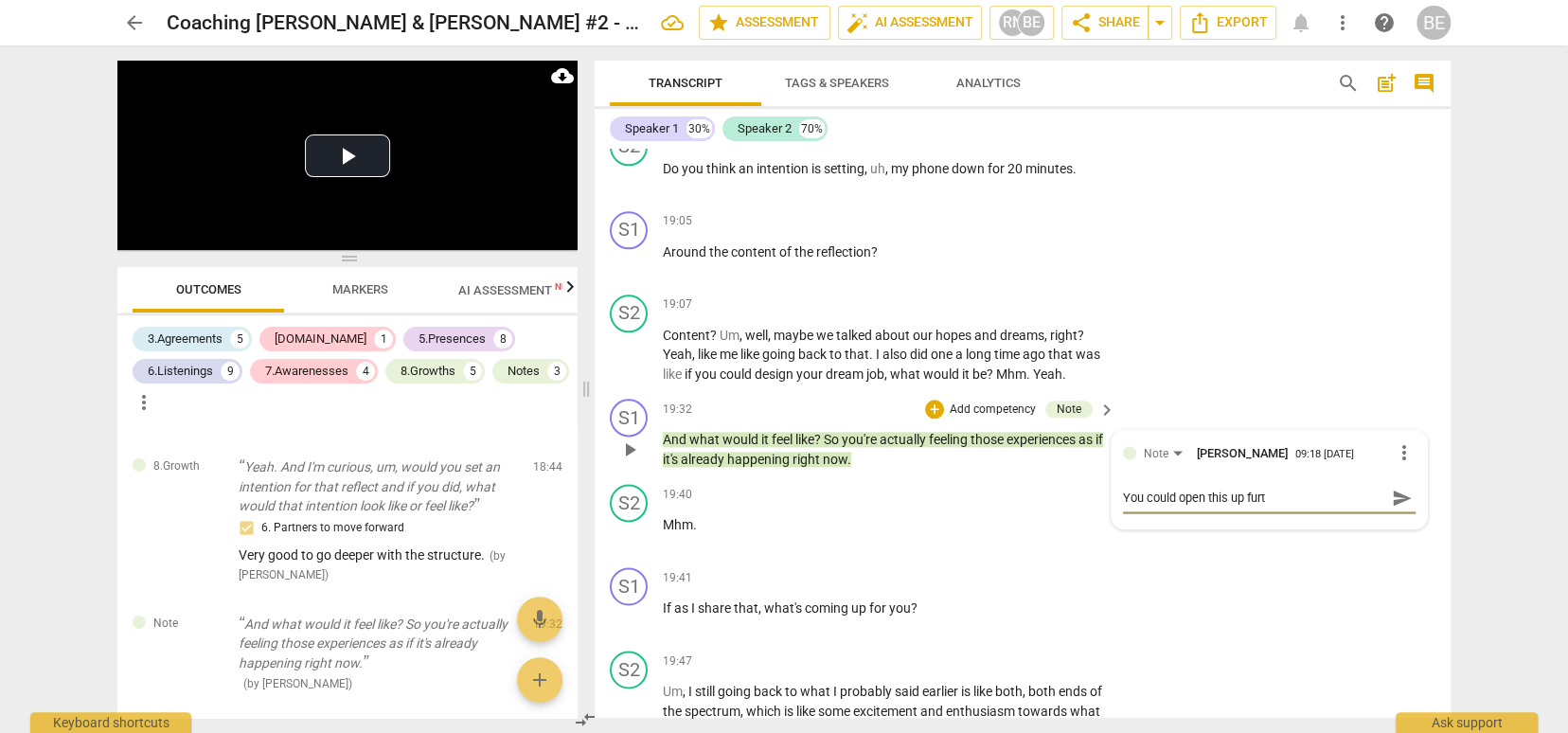
type textarea "You could open this up furth"
type textarea "You could open this up furthe"
type textarea "You could open this up further"
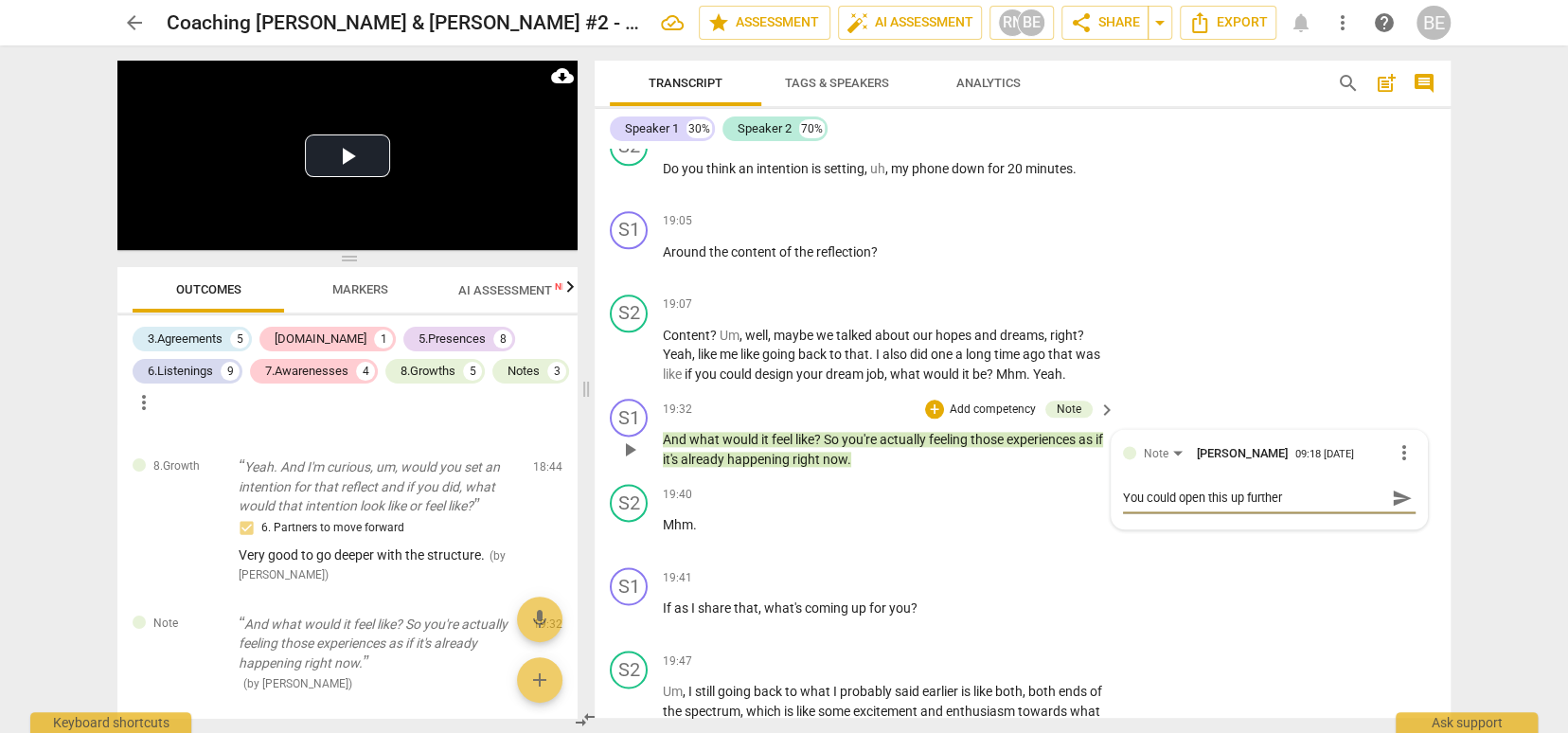
type textarea "You could open this up further"
type textarea "You could open this up further b"
type textarea "You could open this up further by"
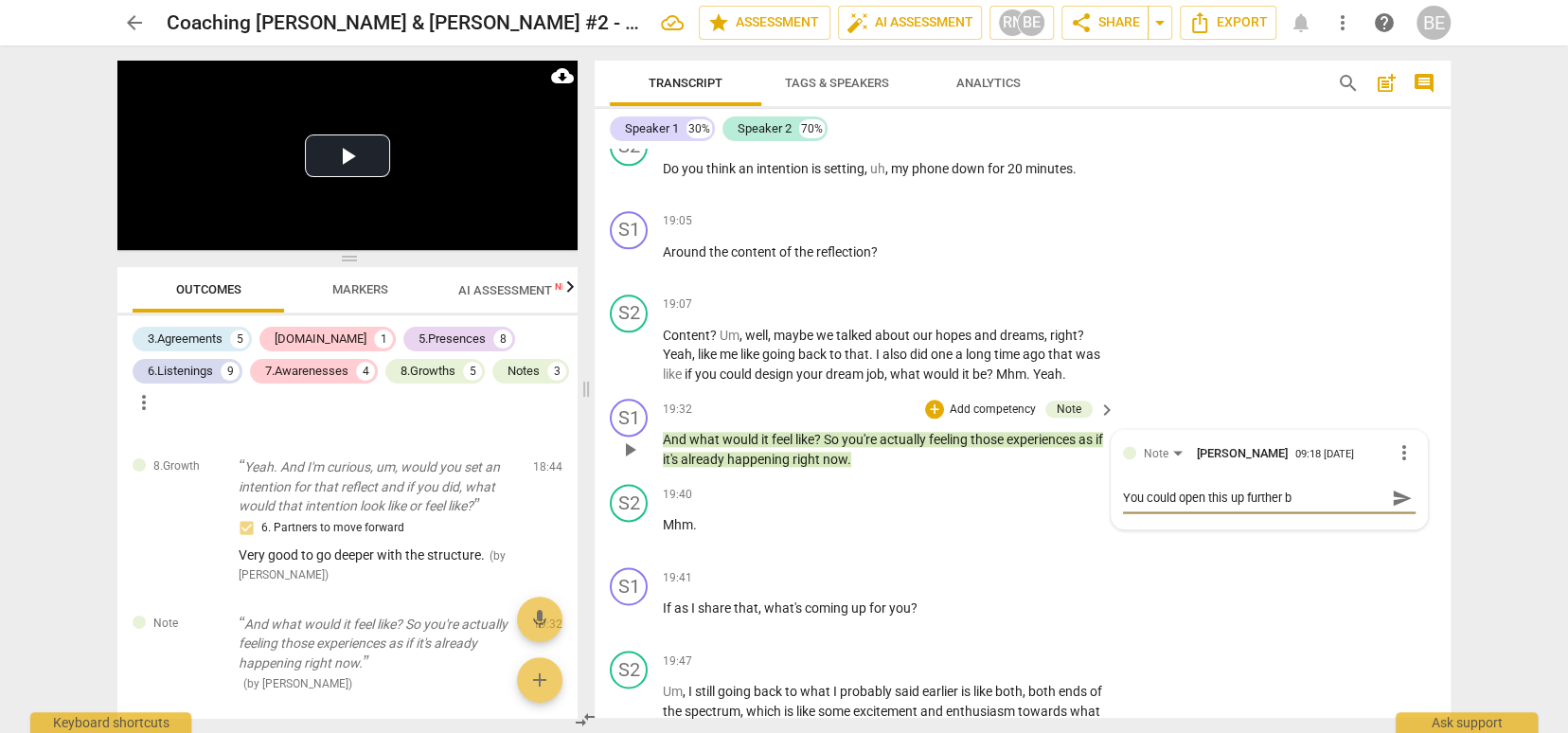
type textarea "You could open this up further by"
type textarea "You could open this up further by a"
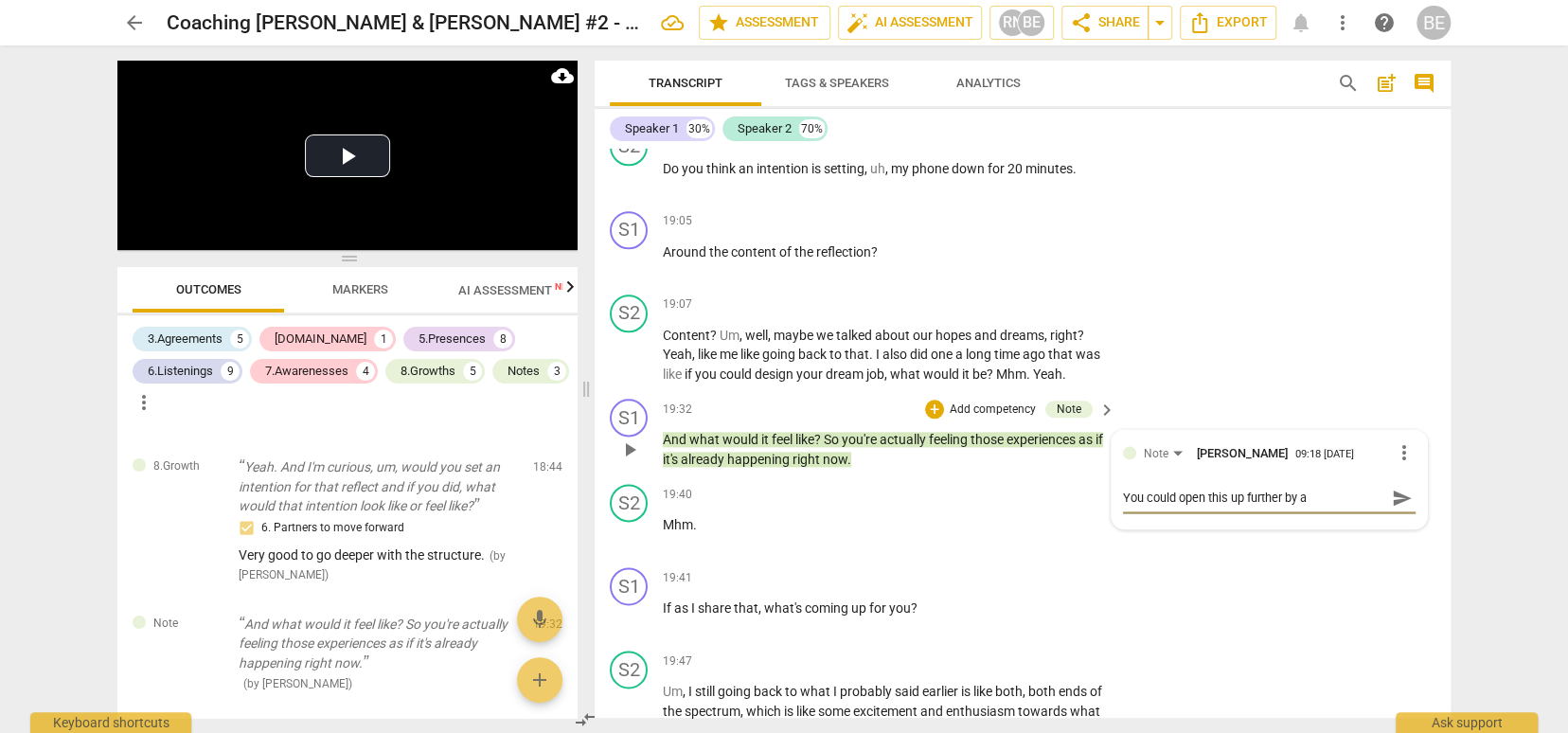
type textarea "You could open this up further by as"
type textarea "You could open this up further by ask"
type textarea "You could open this up further by [PERSON_NAME]"
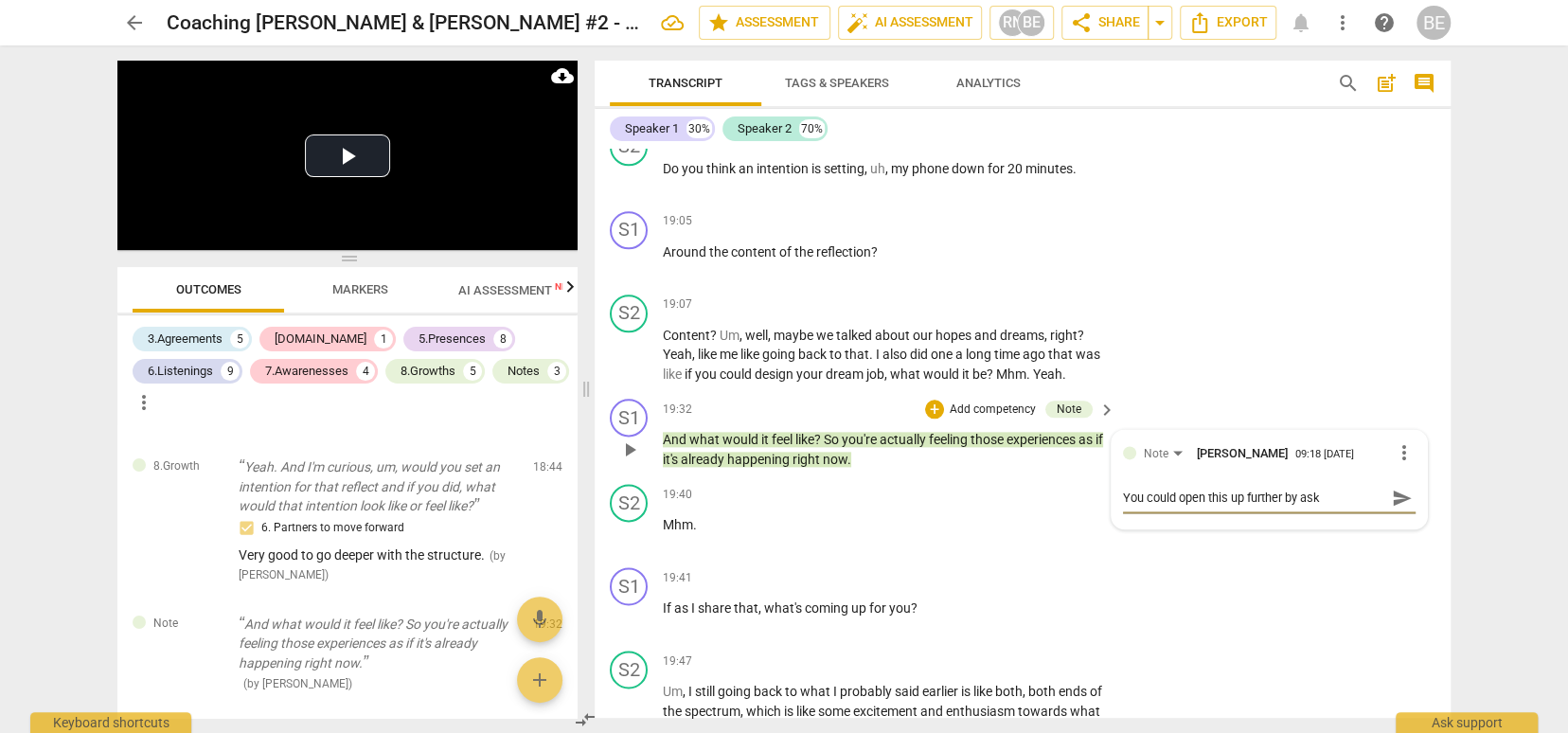
type textarea "You could open this up further by [PERSON_NAME]"
type textarea "You could open this up further by askin"
type textarea "You could open this up further by asking"
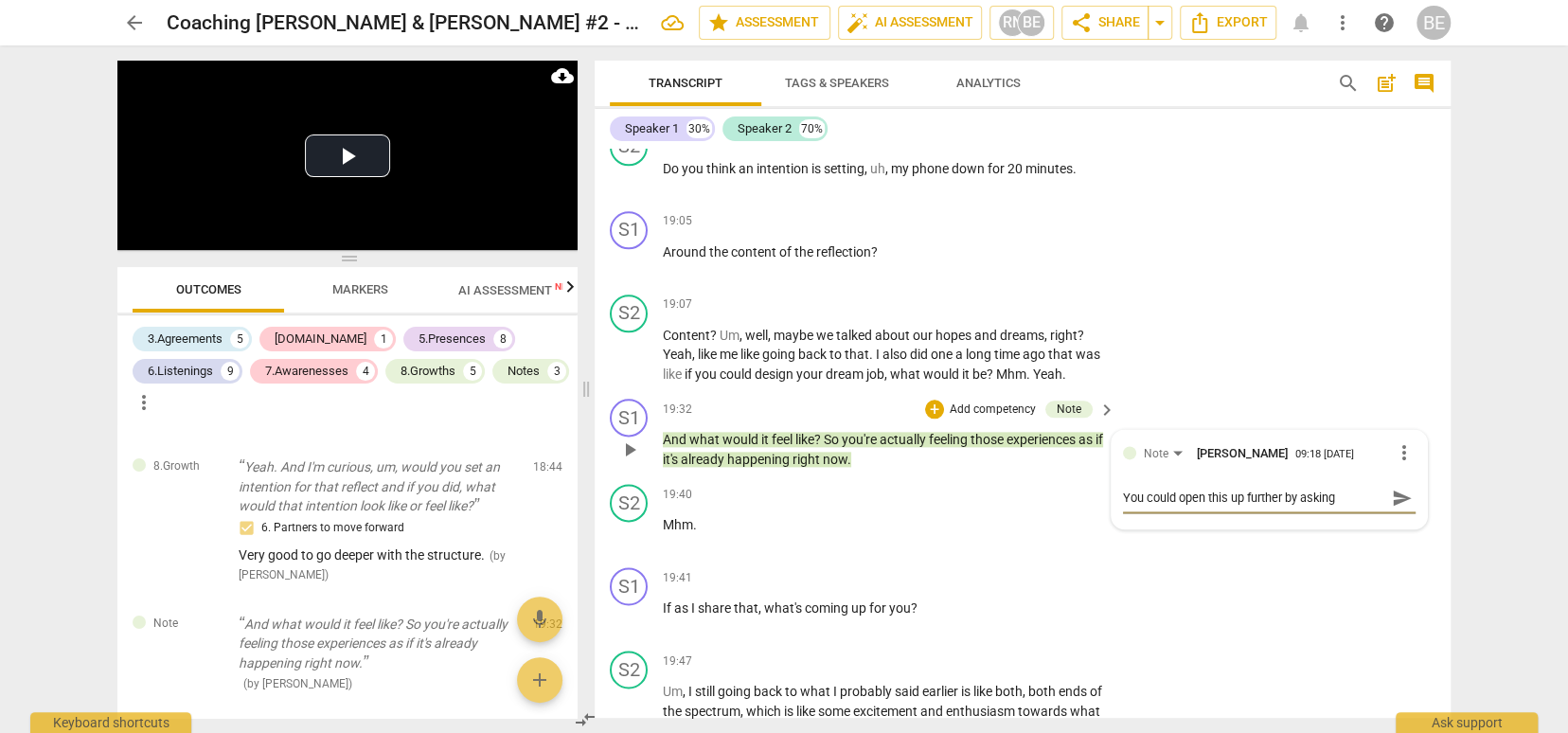
type textarea "You could open this up further by asking"
type textarea "You could open this up further by asking h"
type textarea "You could open this up further by asking he"
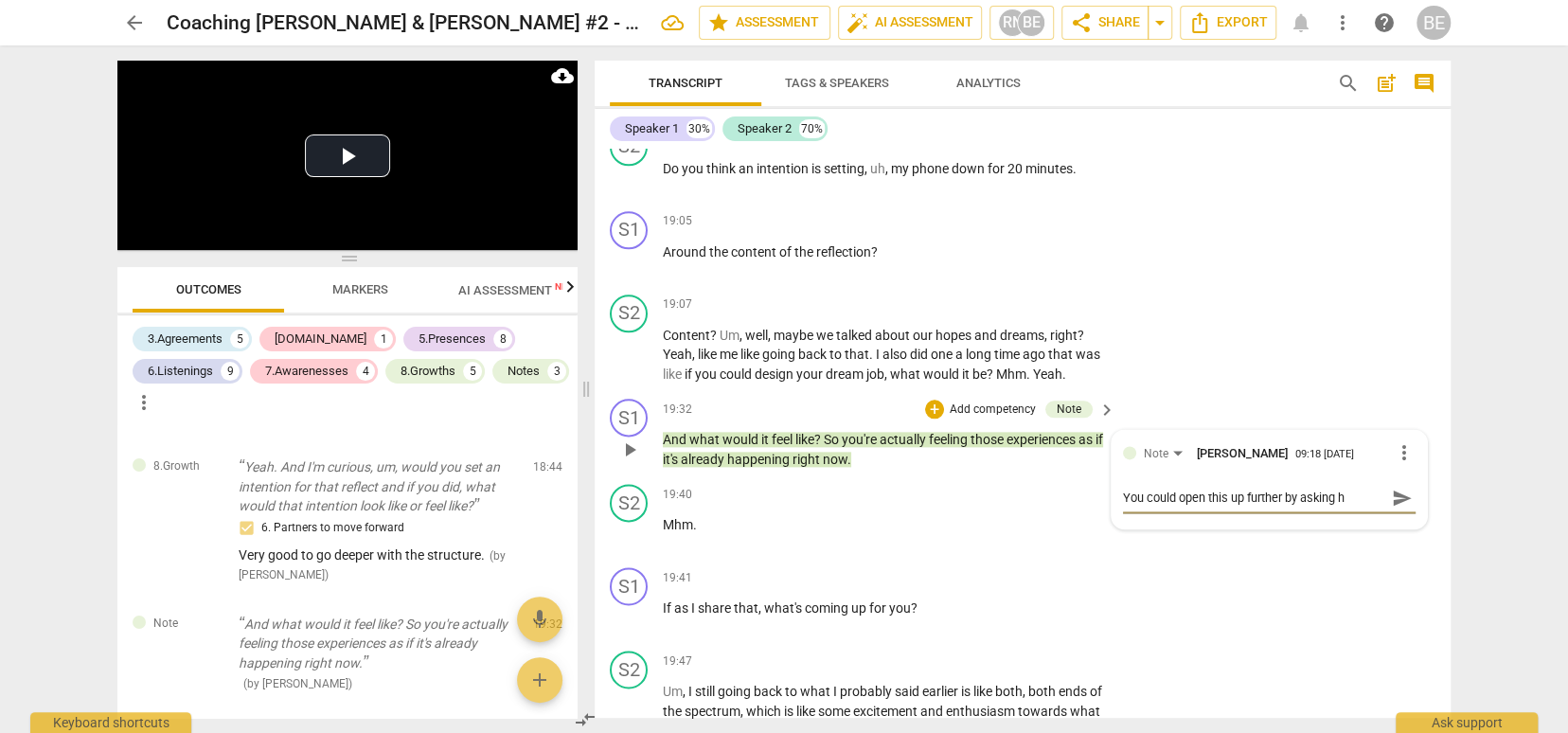
type textarea "You could open this up further by asking he"
type textarea "You could open this up further by asking her"
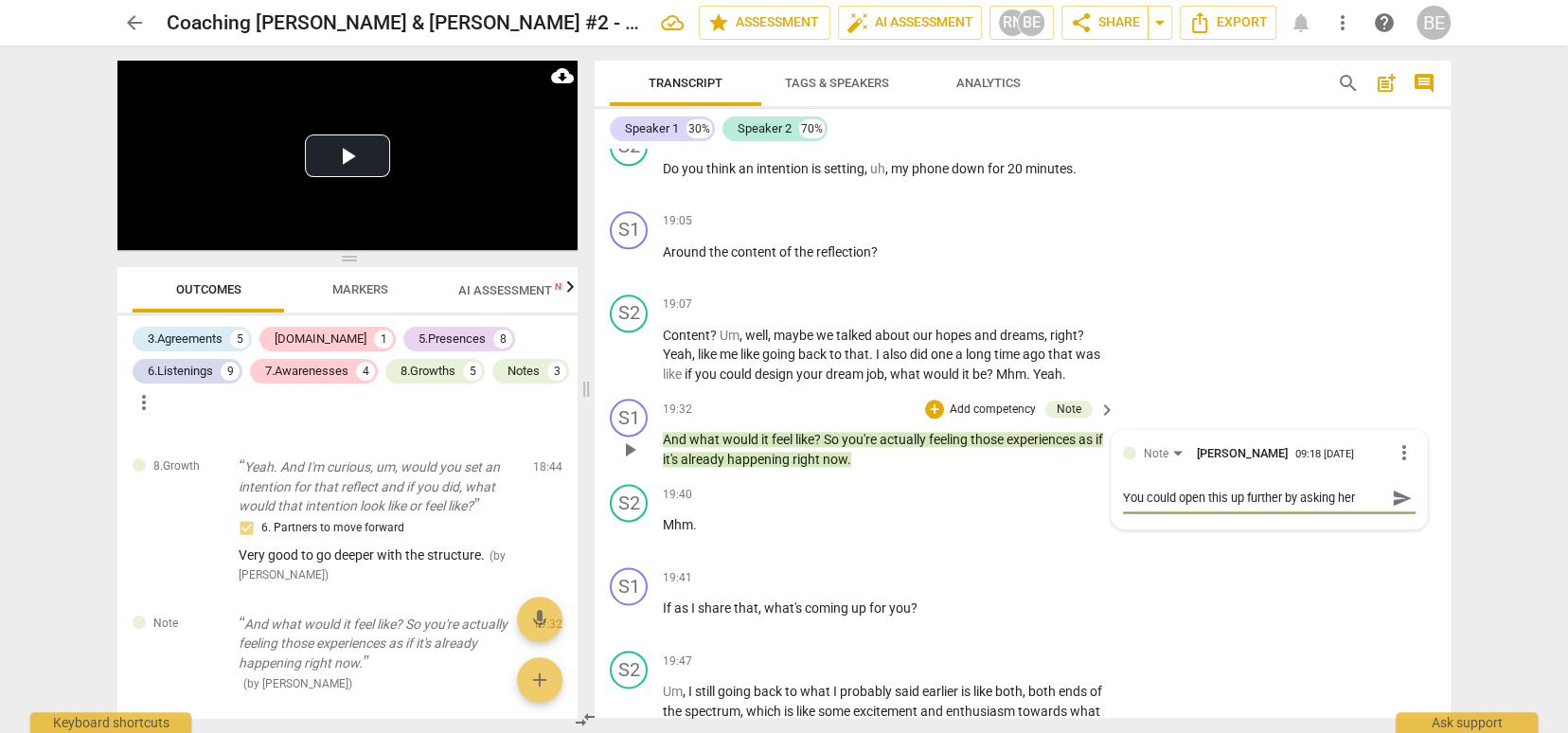
type textarea "You could open this up further by asking her t"
type textarea "You could open this up further by asking her to"
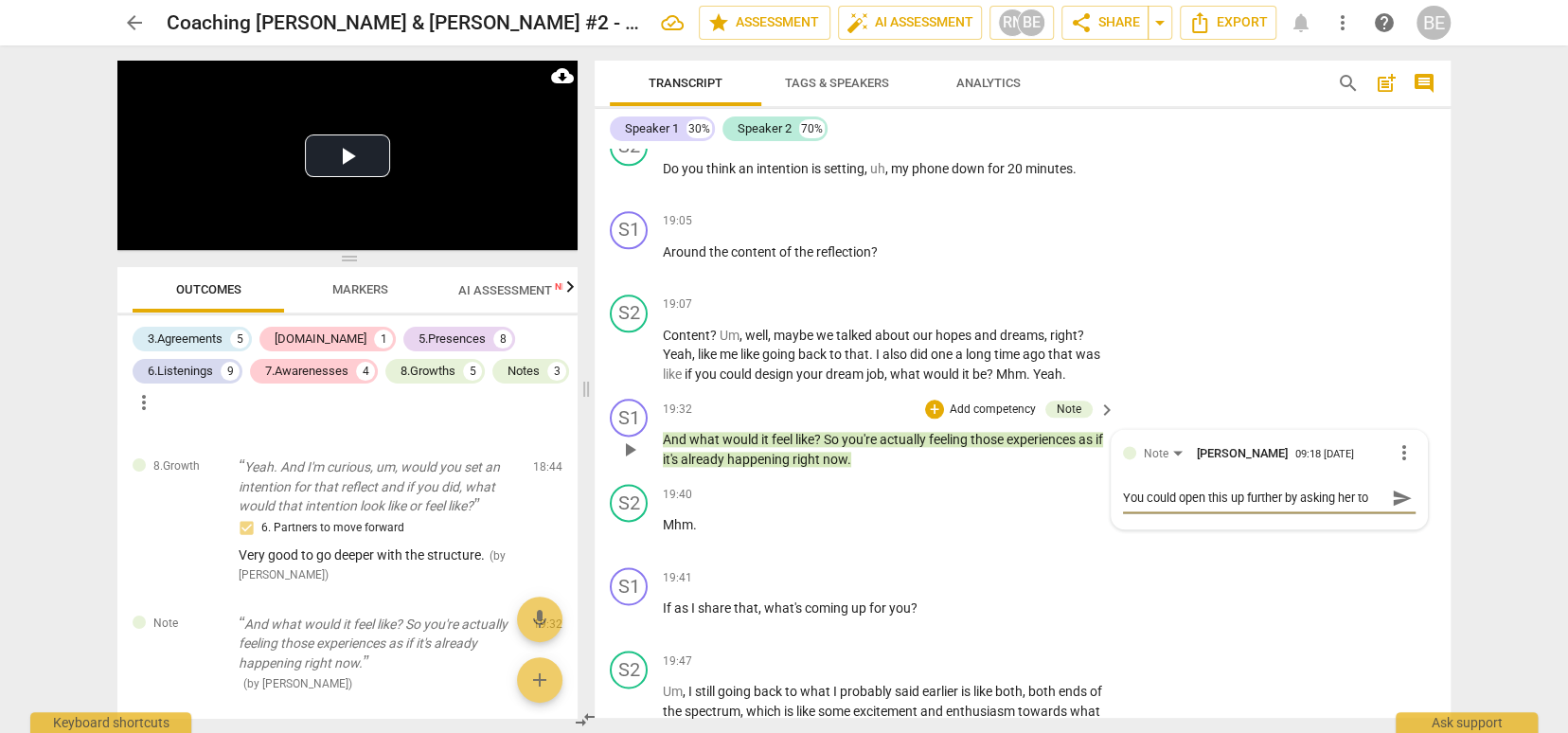
type textarea "You could open this up further by asking her to"
type textarea "You could open this up further by asking her to s"
type textarea "You could open this up further by asking her to"
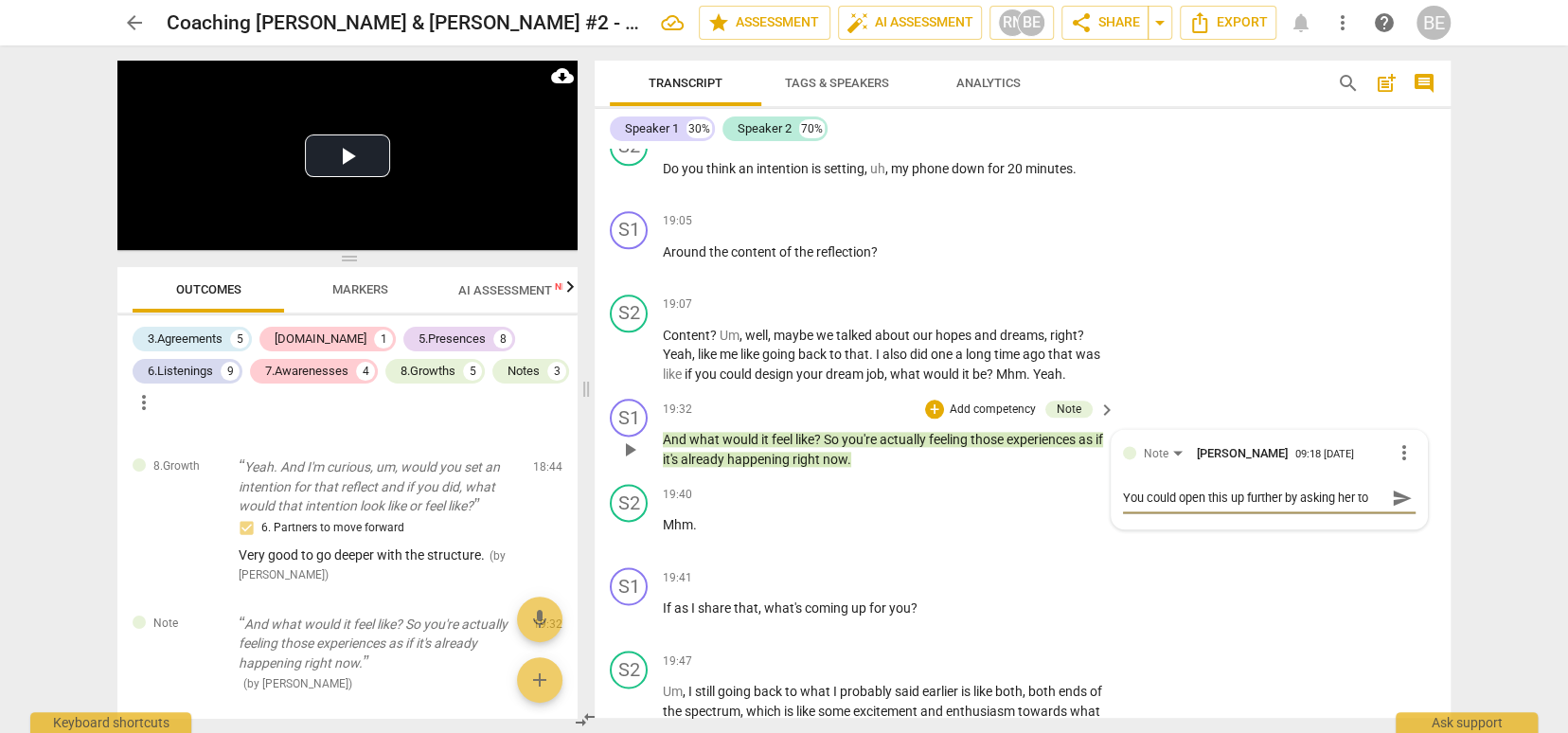
type textarea "You could open this up further by asking her to"
type textarea "You could open this up further by asking her t"
type textarea "You could open this up further by asking her"
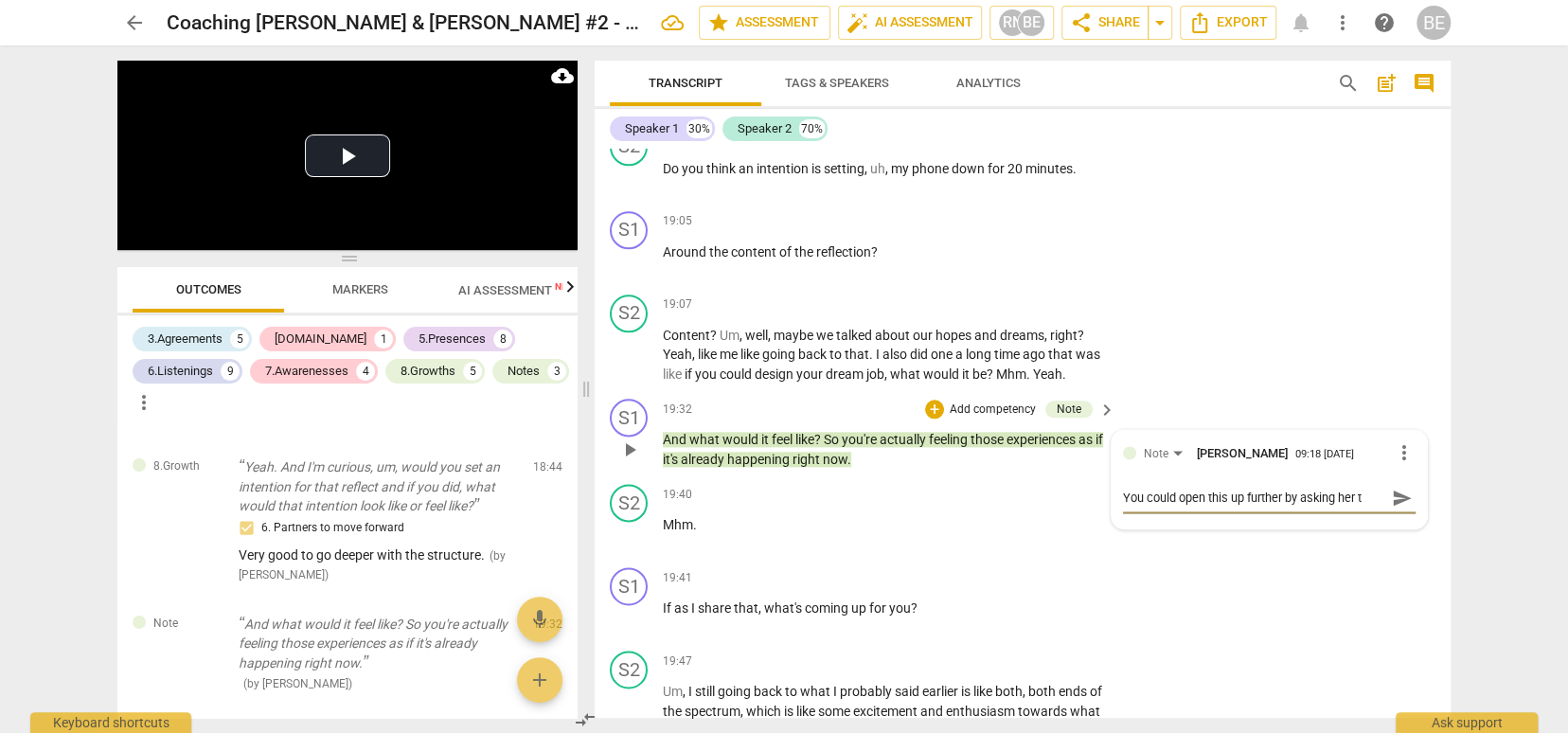
type textarea "You could open this up further by asking her"
type textarea "You could open this up further by asking her a"
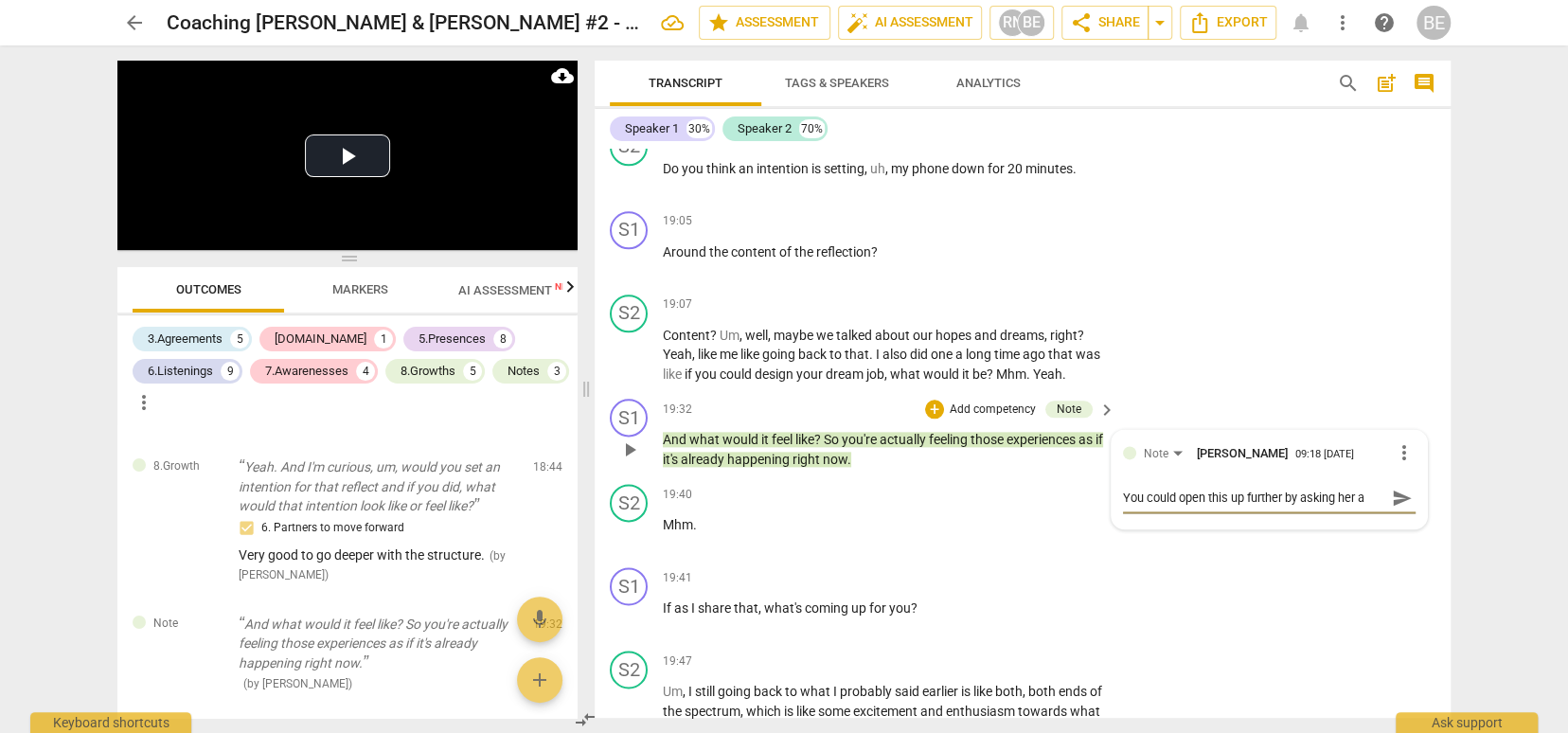
type textarea "You could open this up further by asking her a q"
type textarea "You could open this up further by asking her a qu"
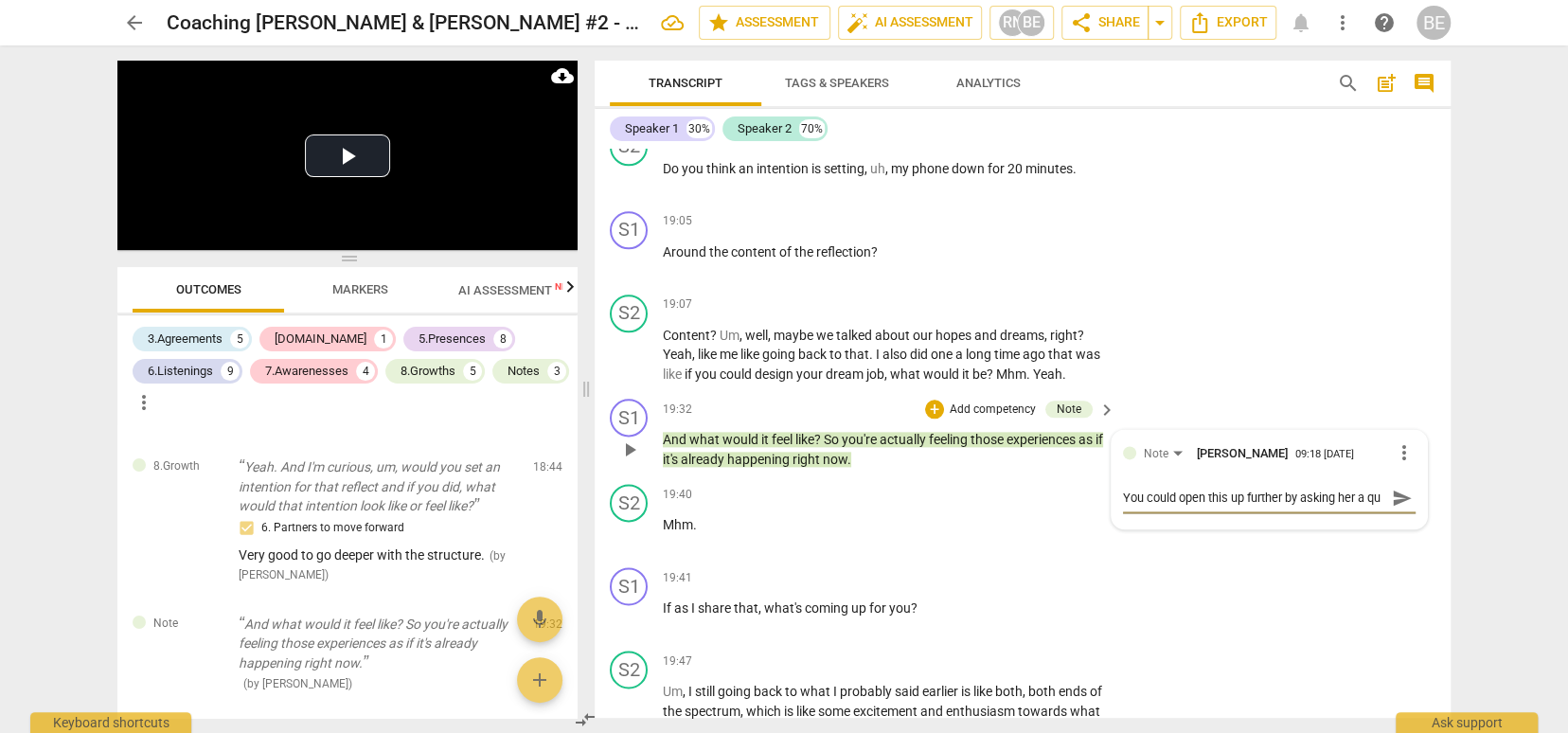
type textarea "You could open this up further by asking her a que"
type textarea "You could open this up further by asking her a ques"
type textarea "You could open this up further by asking her a quest"
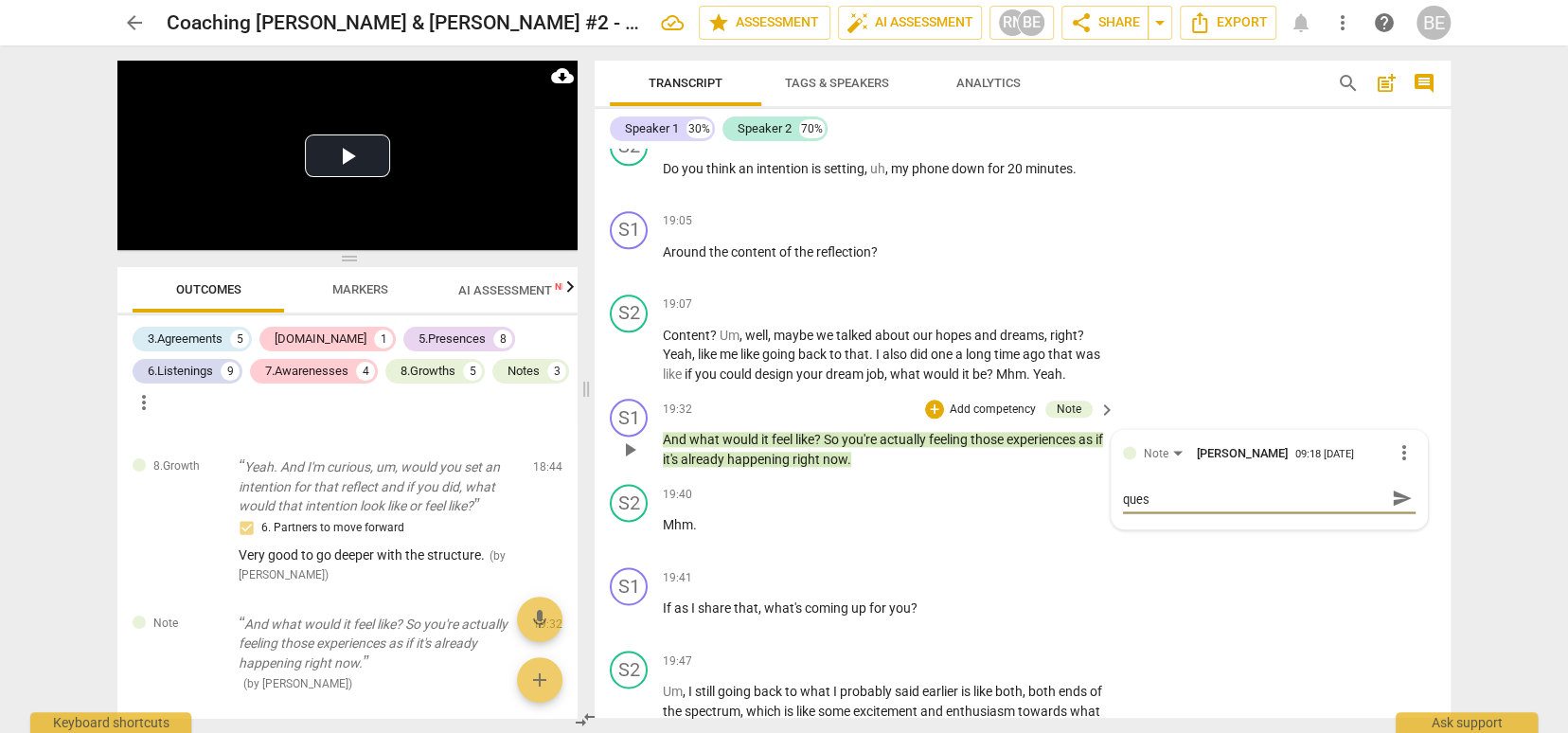
type textarea "You could open this up further by asking her a quest"
type textarea "You could open this up further by asking her a questi"
type textarea "You could open this up further by asking her a questio"
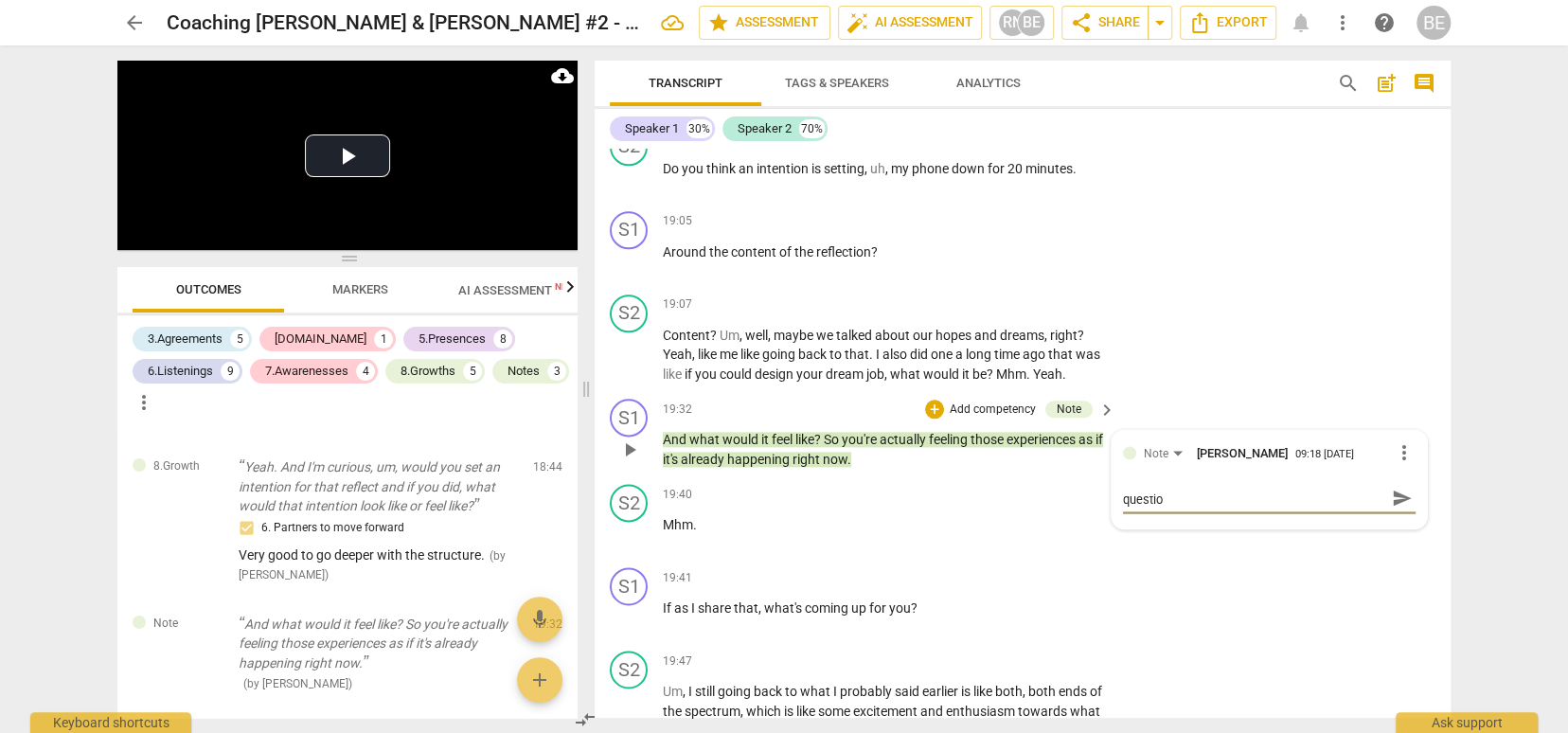
type textarea "You could open this up further by asking her a question"
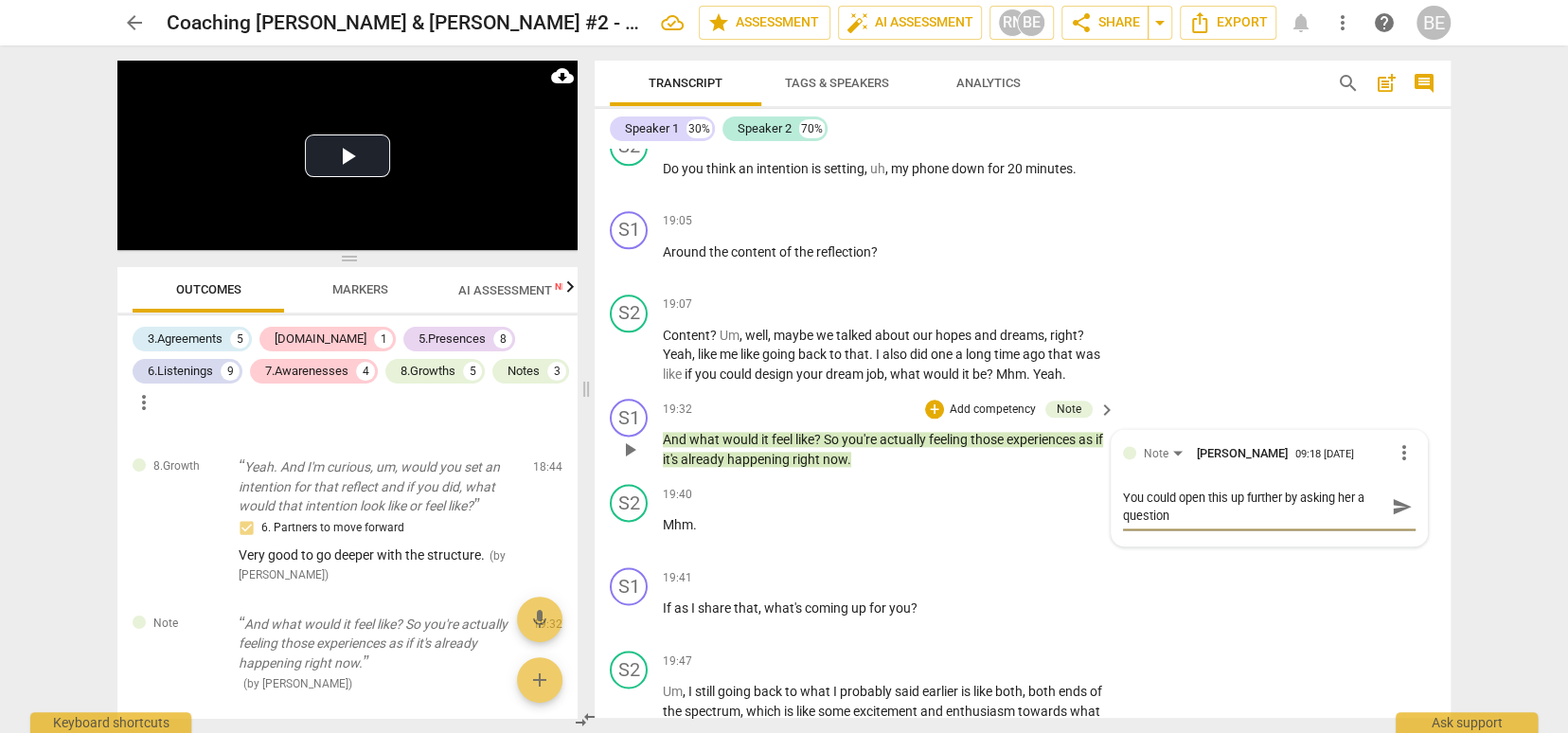
type textarea "You could open this up further by asking her a question a"
type textarea "You could open this up further by asking her a question an"
type textarea "You could open this up further by asking her a question and"
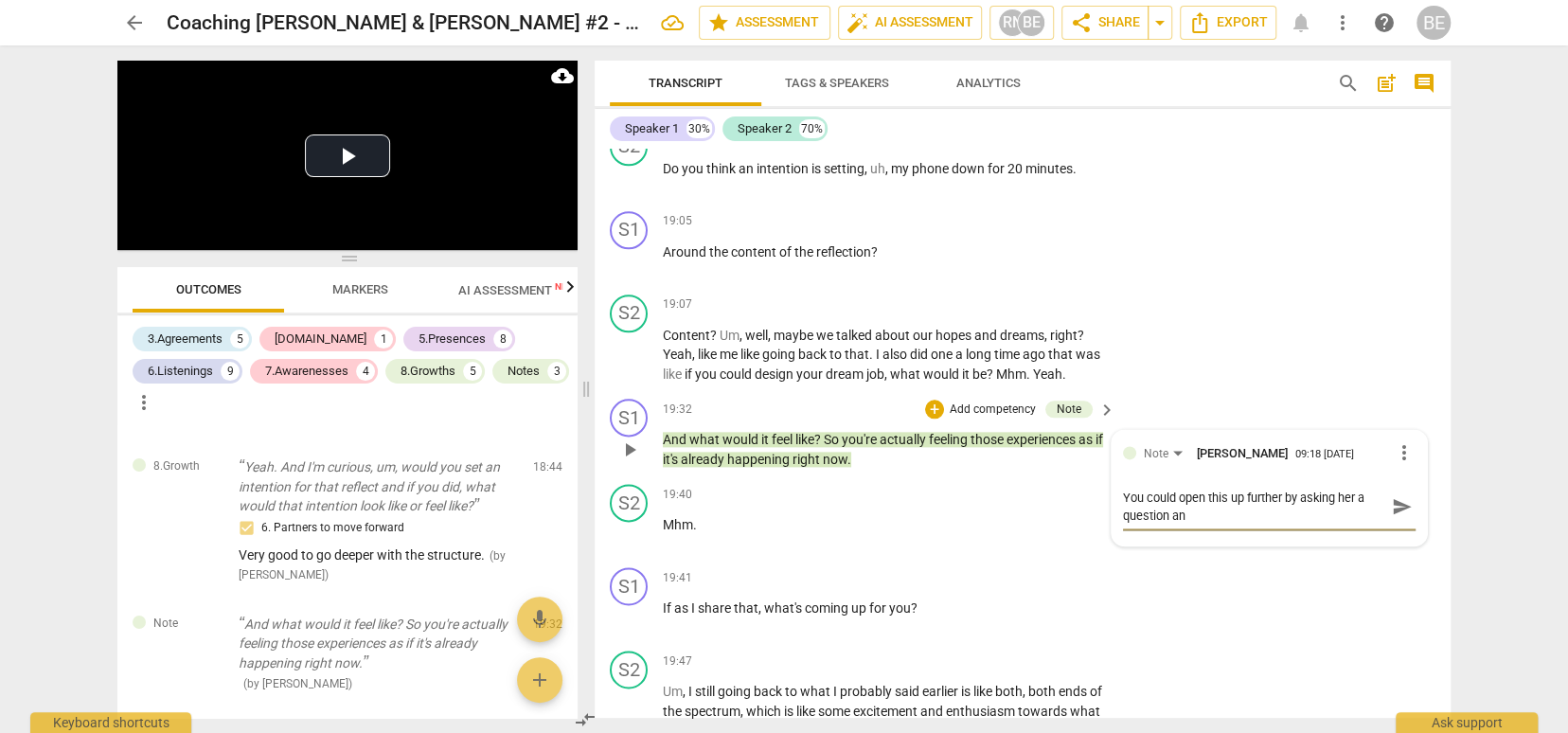
type textarea "You could open this up further by asking her a question and"
type textarea "You could open this up further by asking her a question and e"
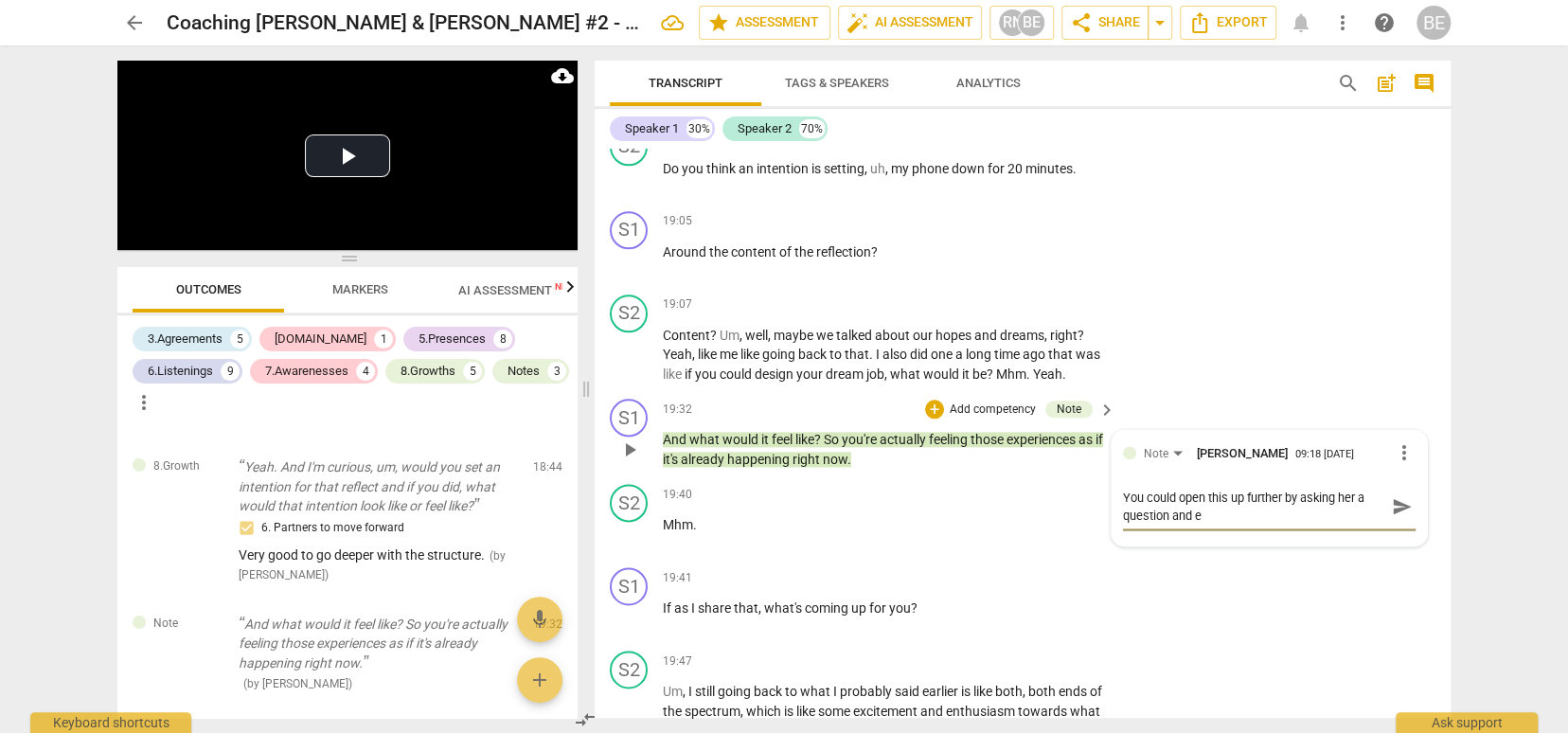
type textarea "You could open this up further by asking her a question and en"
type textarea "You could open this up further by asking her a question and enc"
type textarea "You could open this up further by asking her a question and enco"
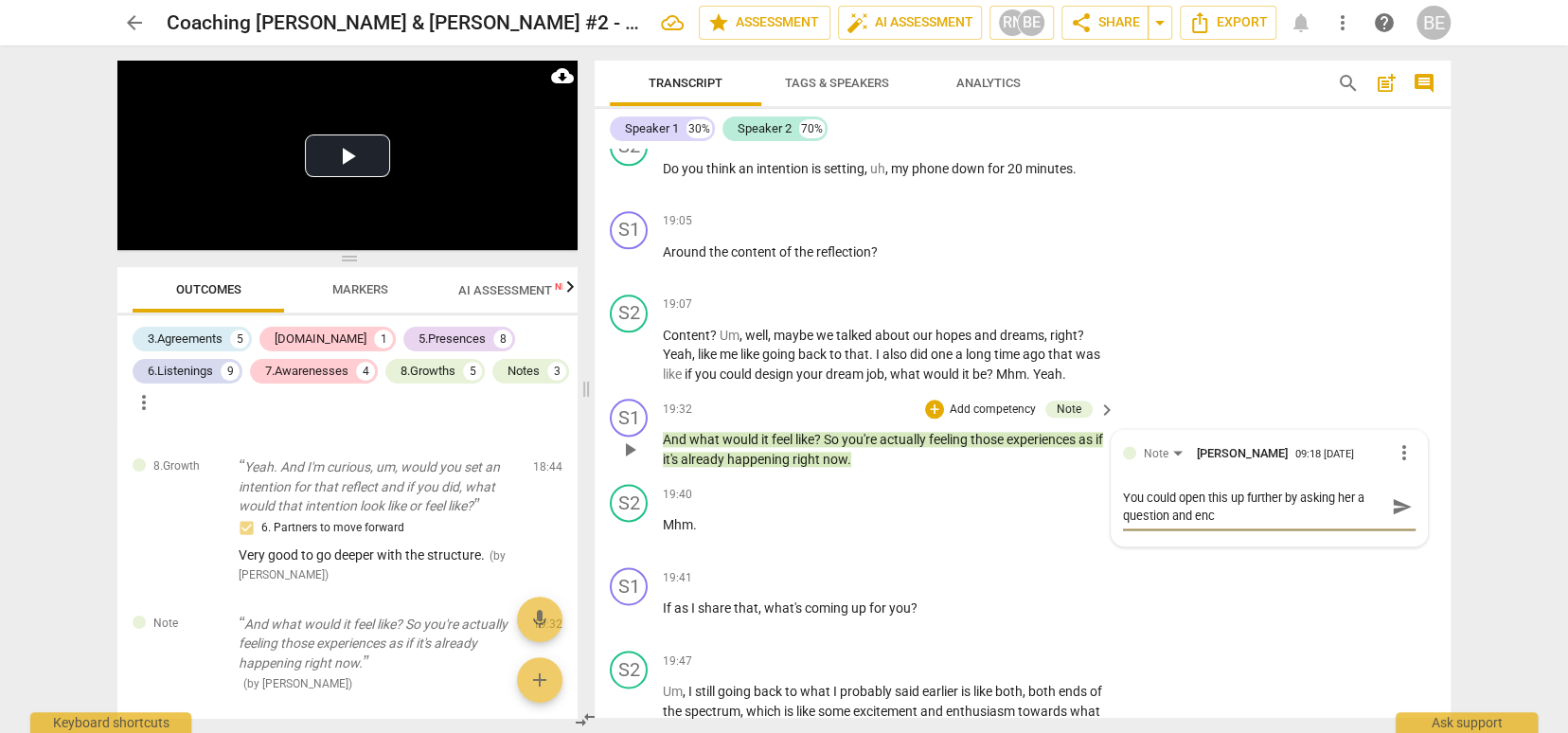
type textarea "You could open this up further by asking her a question and enco"
type textarea "You could open this up further by asking her a question and encou"
type textarea "You could open this up further by asking her a question and encour"
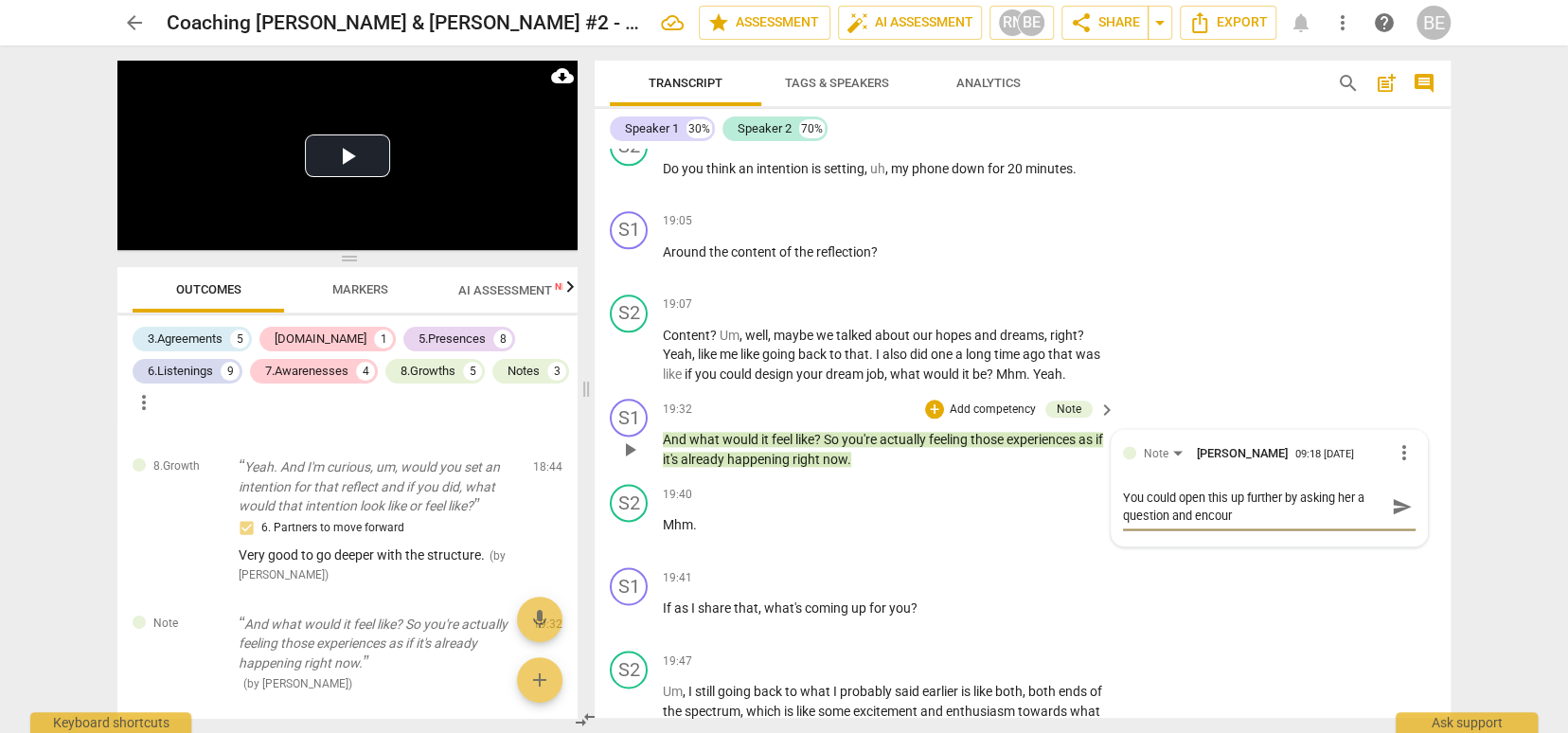
type textarea "You could open this up further by asking her a question and encoura"
type textarea "You could open this up further by asking her a question and encourag"
type textarea "You could open this up further by asking her a question and encouragi"
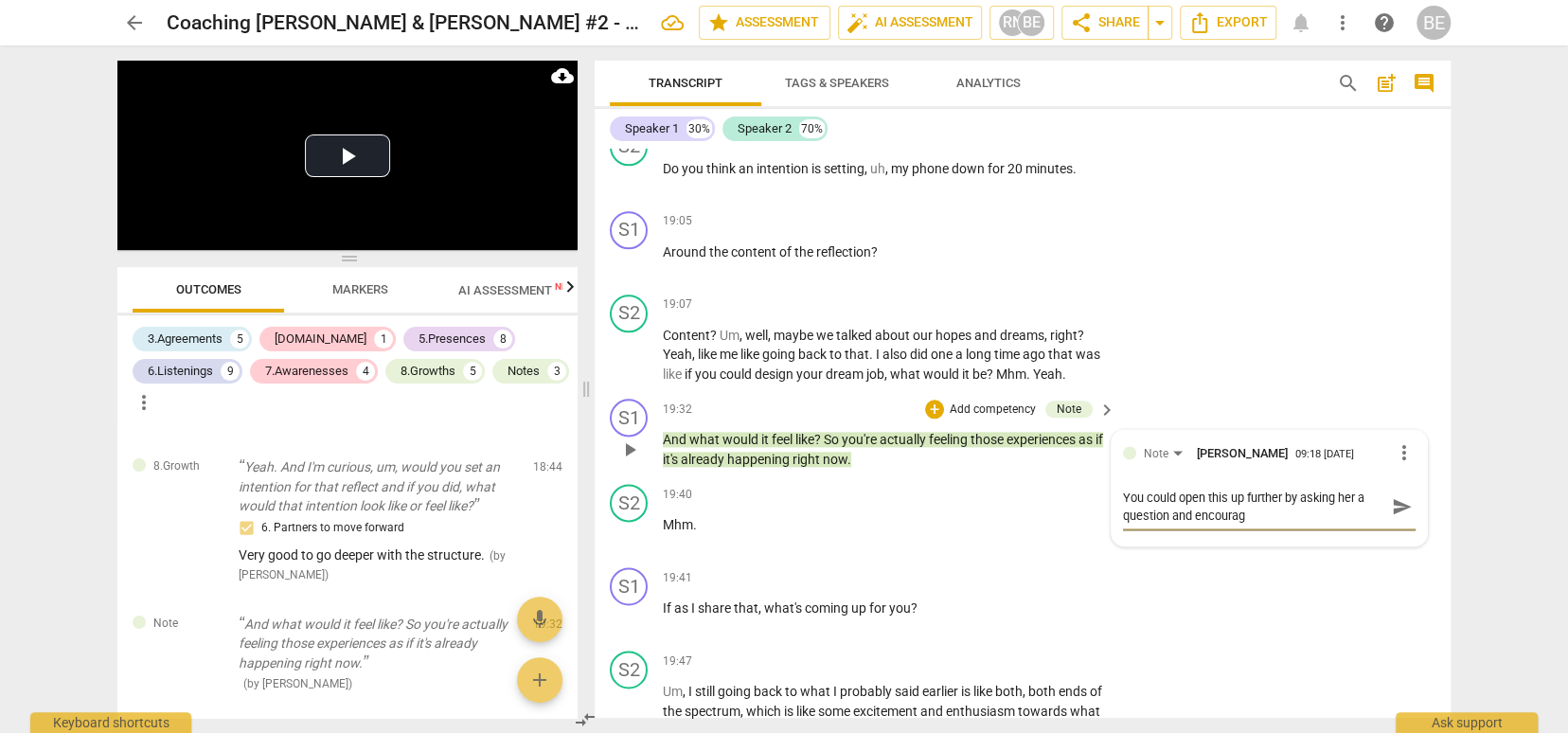
type textarea "You could open this up further by asking her a question and encouragi"
type textarea "You could open this up further by asking her a question and encouragin"
type textarea "You could open this up further by asking her a question and encouraging"
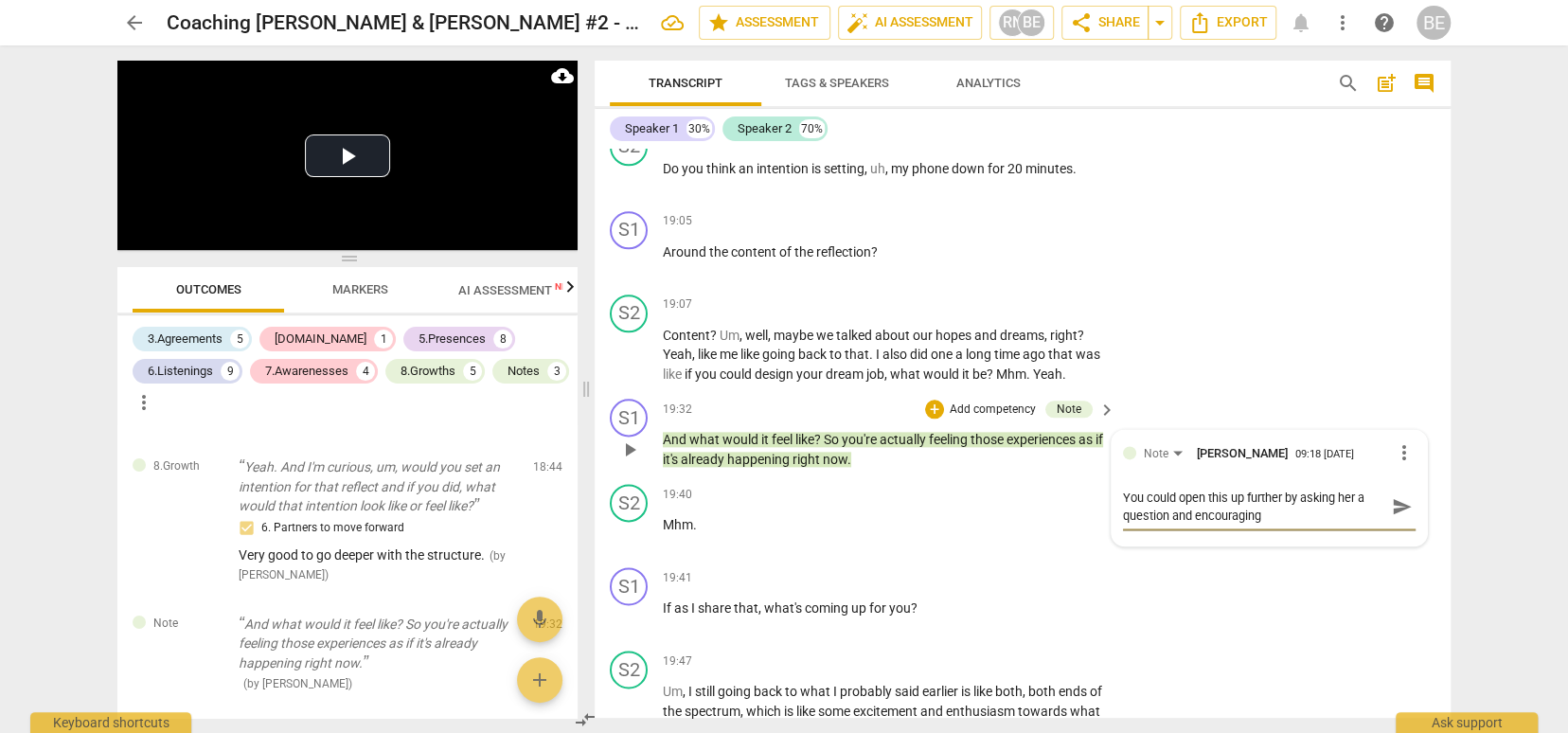
type textarea "You could open this up further by asking her a question and encouraging"
type textarea "You could open this up further by asking her a question and encouraging h"
type textarea "You could open this up further by asking her a question and encouraging he"
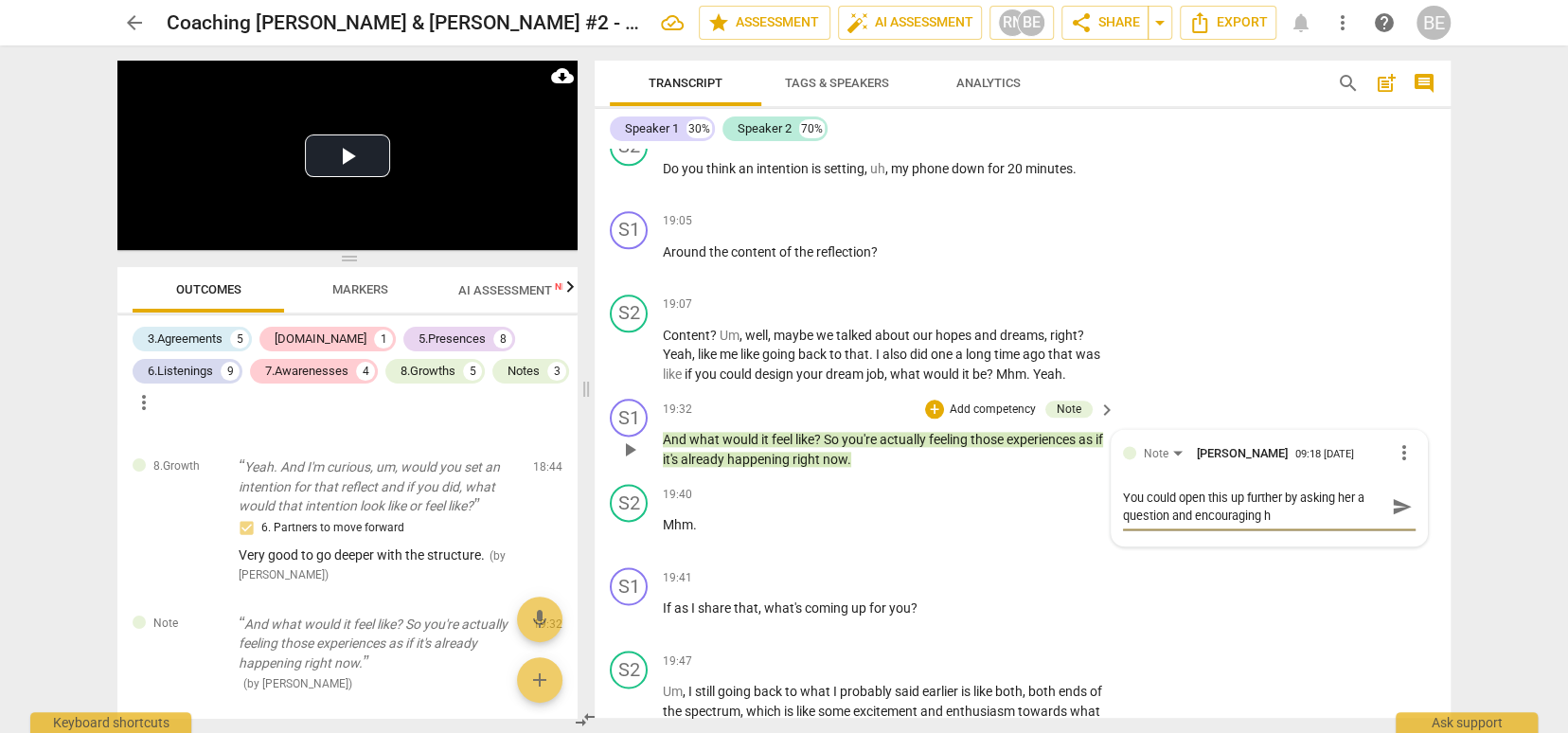
type textarea "You could open this up further by asking her a question and encouraging he"
type textarea "You could open this up further by asking her a question and encouraging her"
type textarea "You could open this up further by asking her a question and encouraging her."
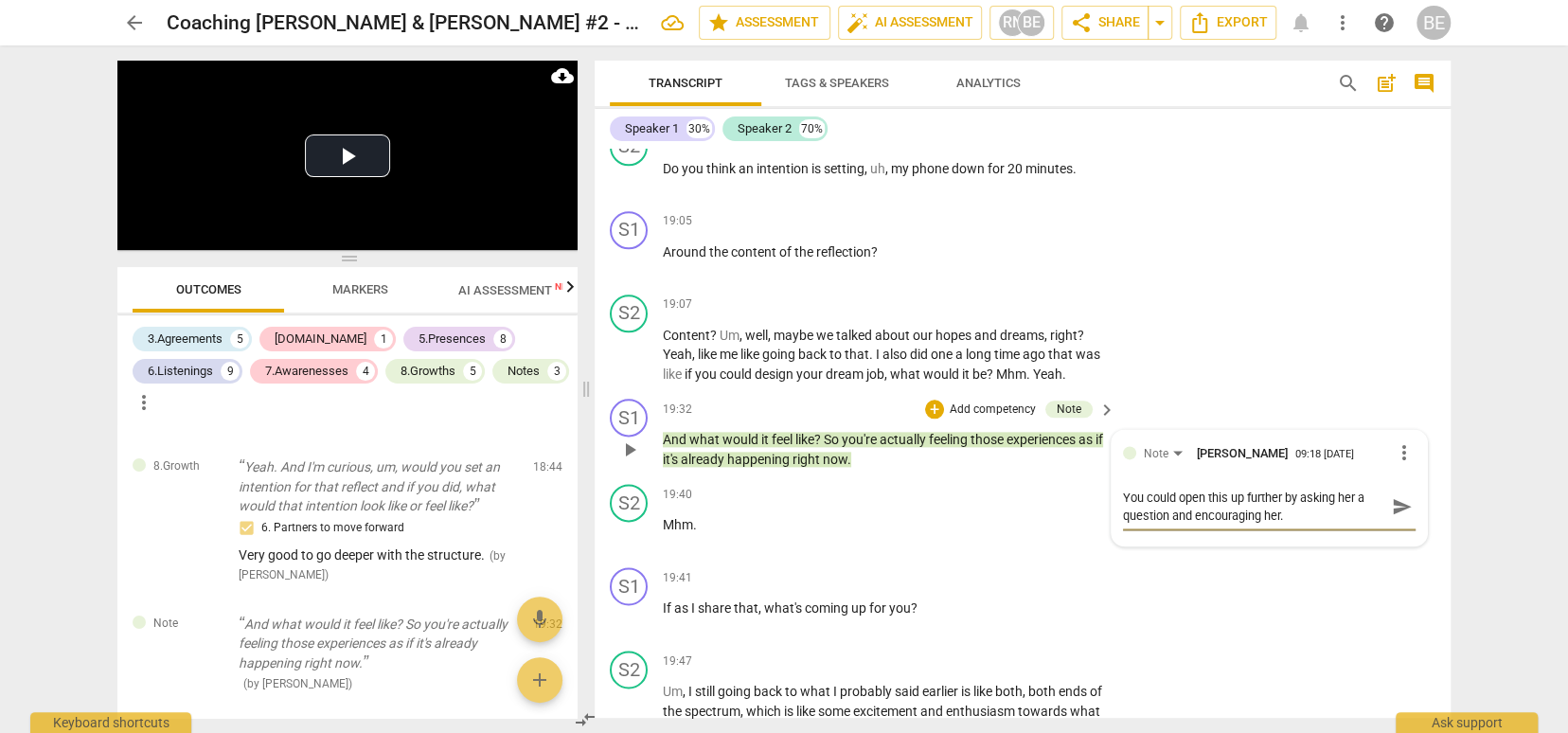
type textarea "You could open this up further by asking her a question and encouraging her."
type textarea "You could open this up further by asking her a question and encouraging her. ""
type textarea "You could open this up further by asking her a question and encouraging her. "S"
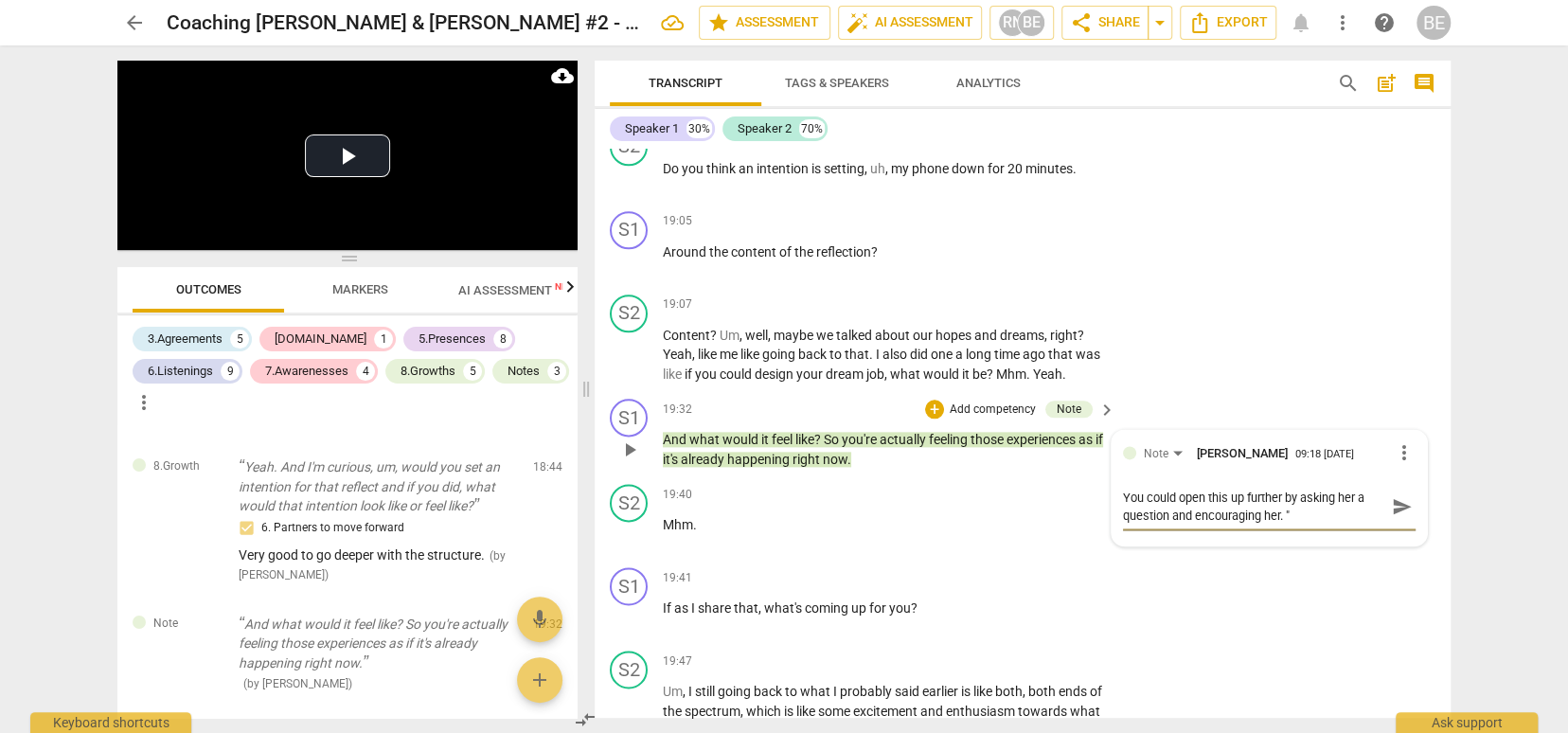
type textarea "You could open this up further by asking her a question and encouraging her. "S"
type textarea "You could open this up further by asking her a question and encouraging her. "So"
type textarea "You could open this up further by asking her a question and encouraging her. "S…"
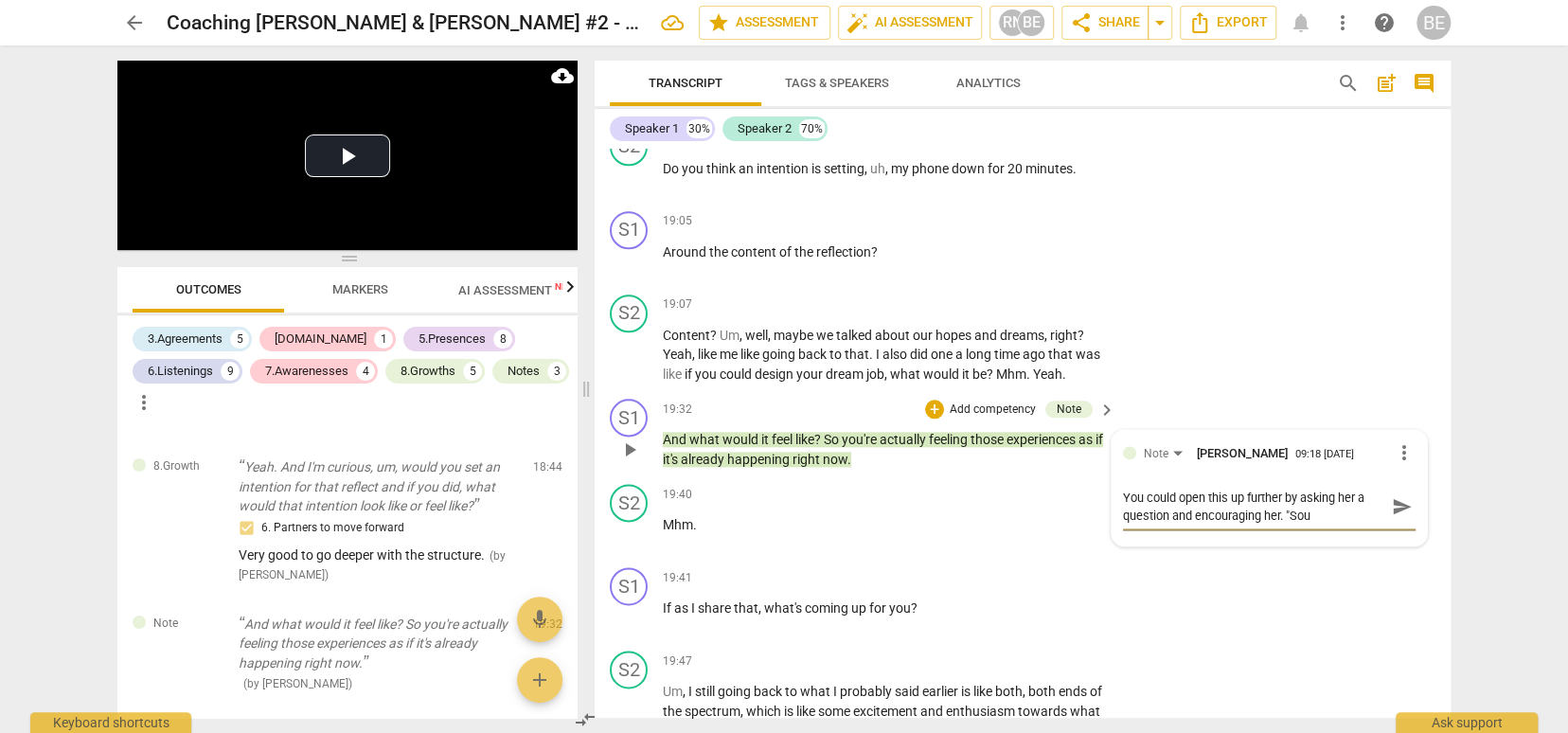
type textarea "You could open this up further by asking her a question and encouraging her. "S…"
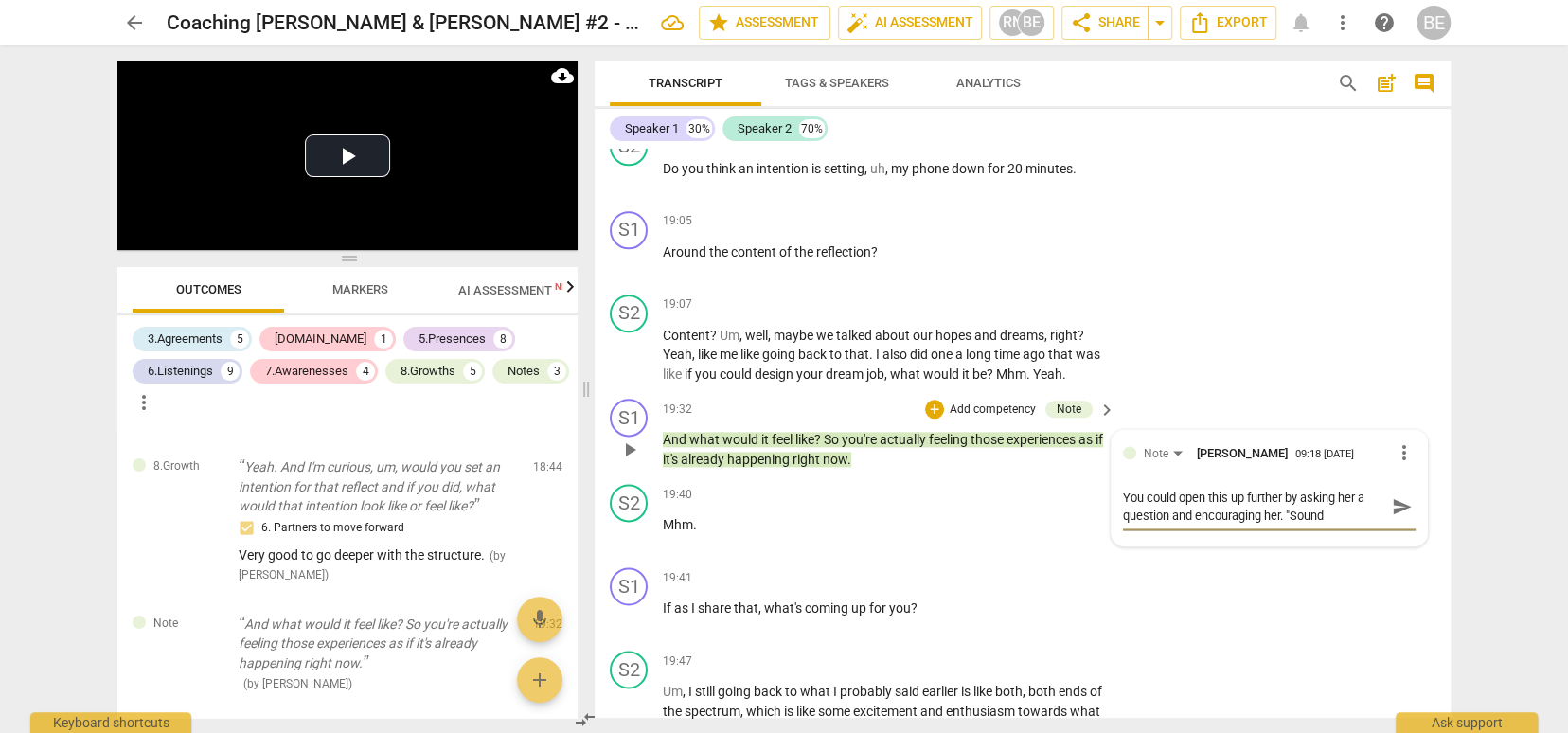
type textarea "You could open this up further by asking her a question and encouraging her. "S…"
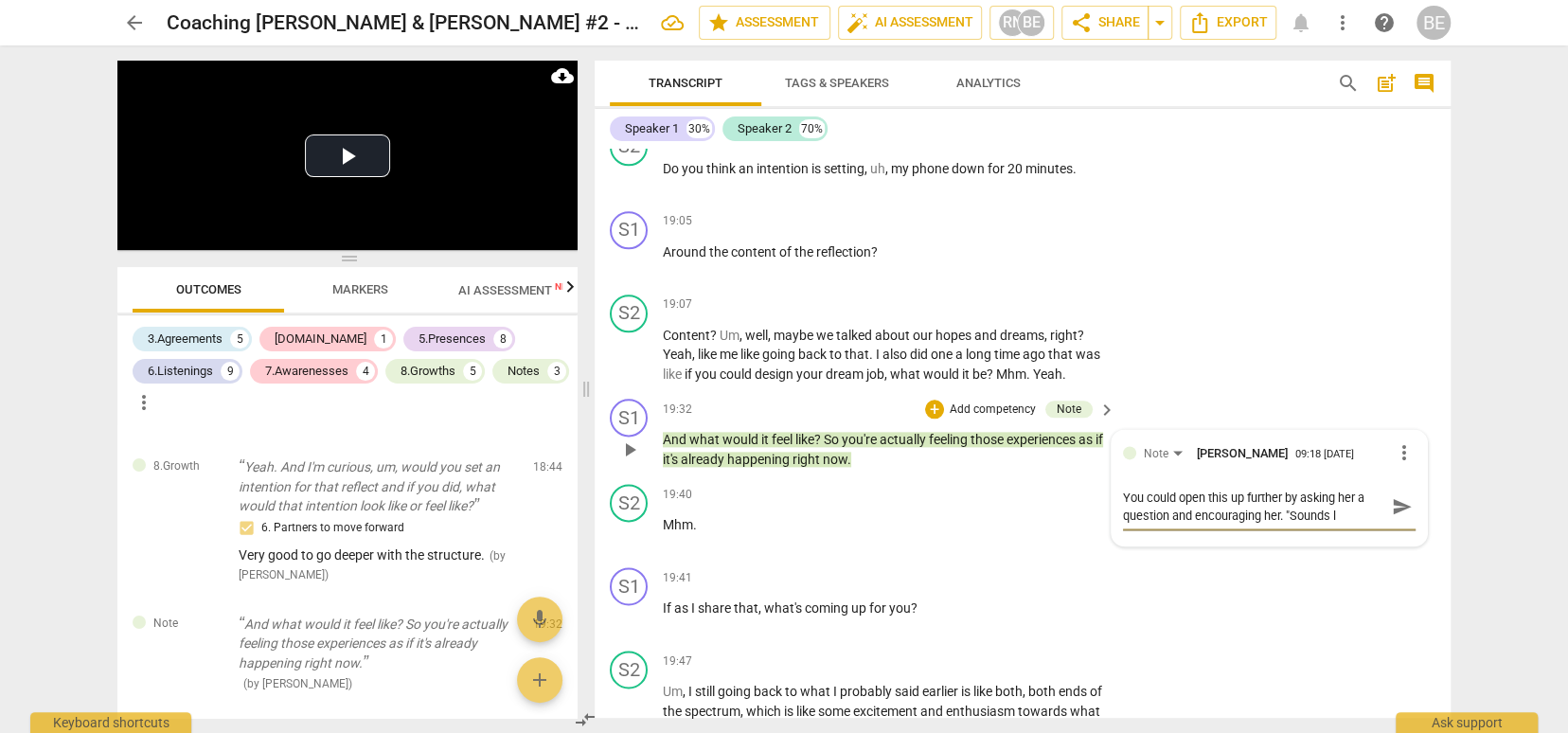
type textarea "You could open this up further by asking her a question and encouraging her. "S…"
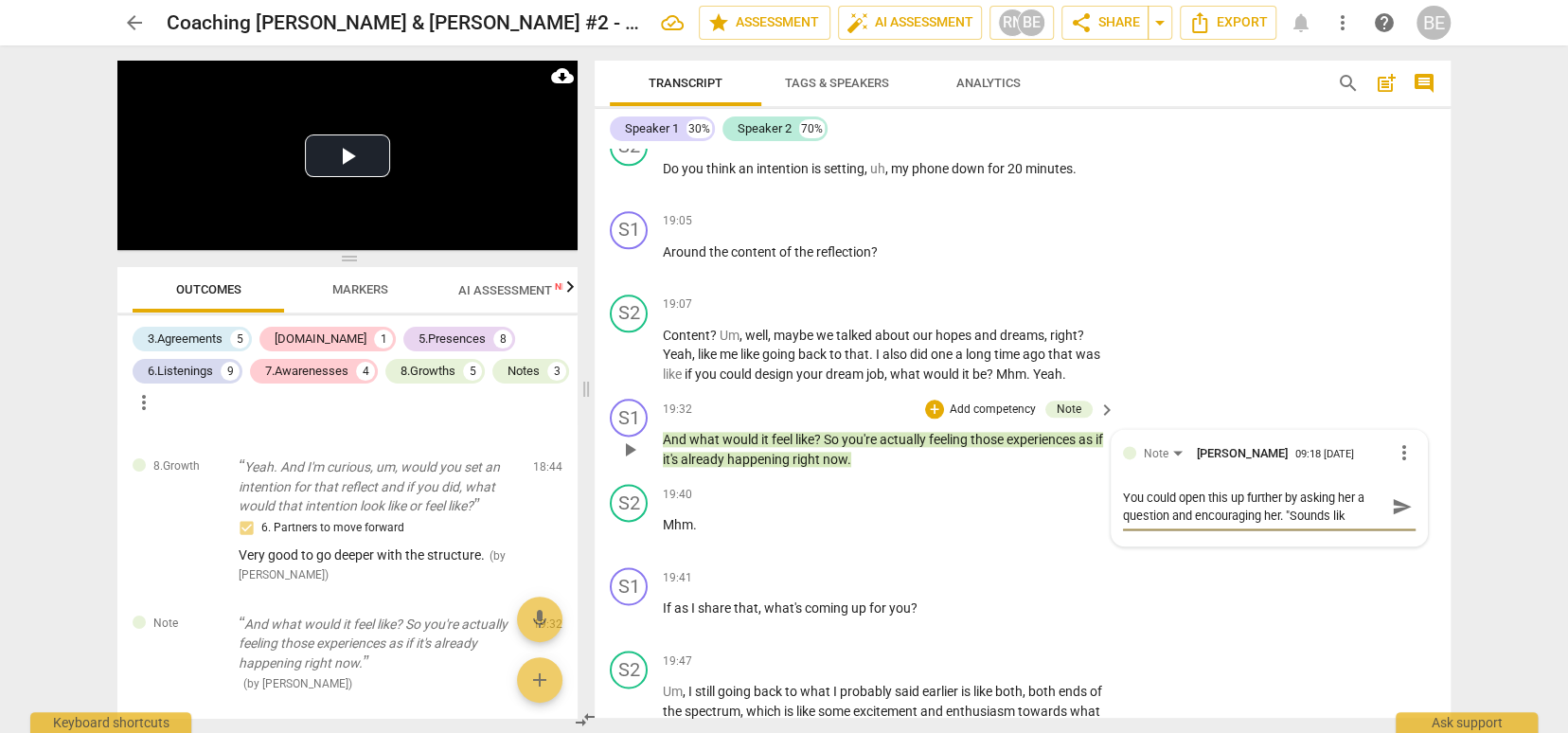
type textarea "You could open this up further by asking her a question and encouraging her. "S…"
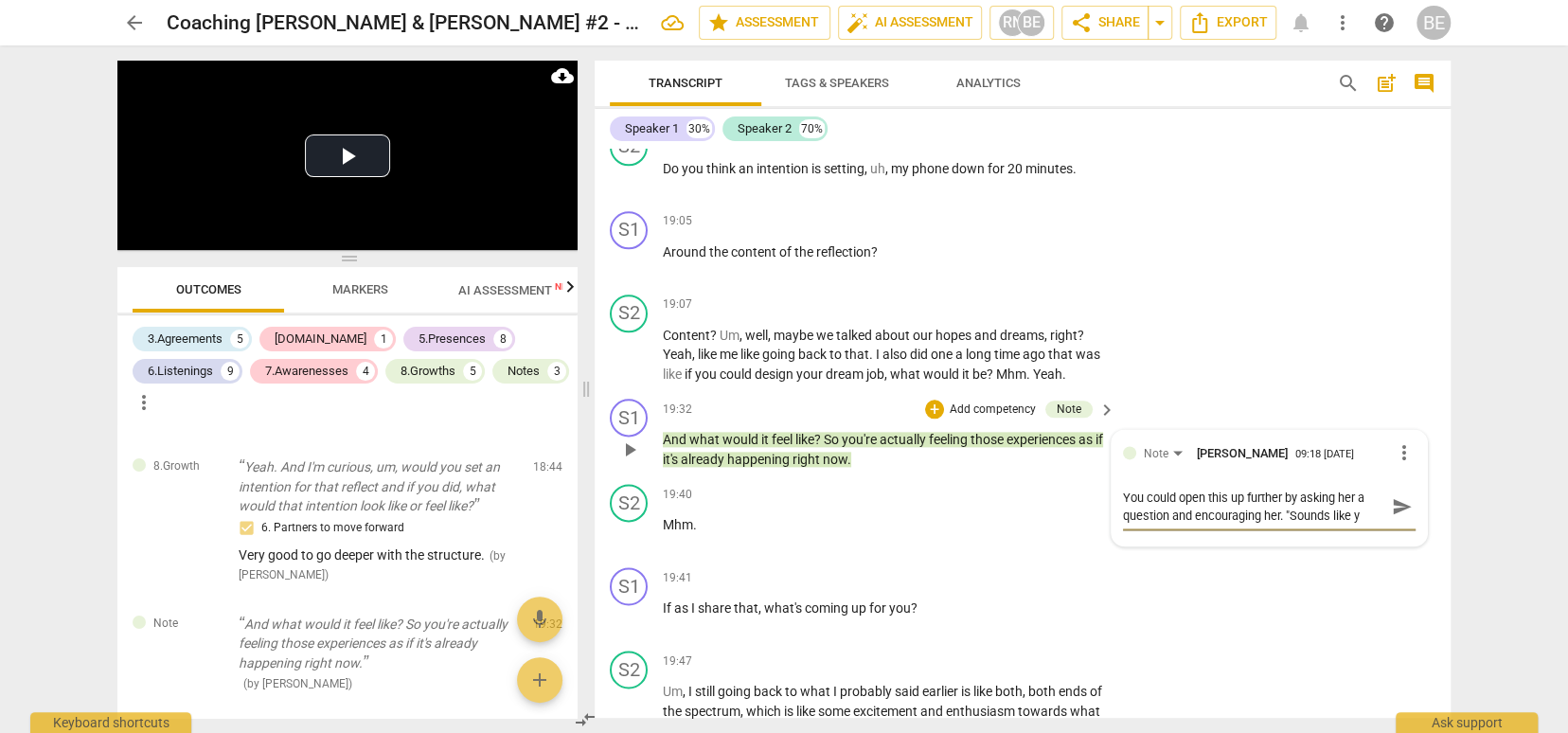
type textarea "You could open this up further by asking her a question and encouraging her. "S…"
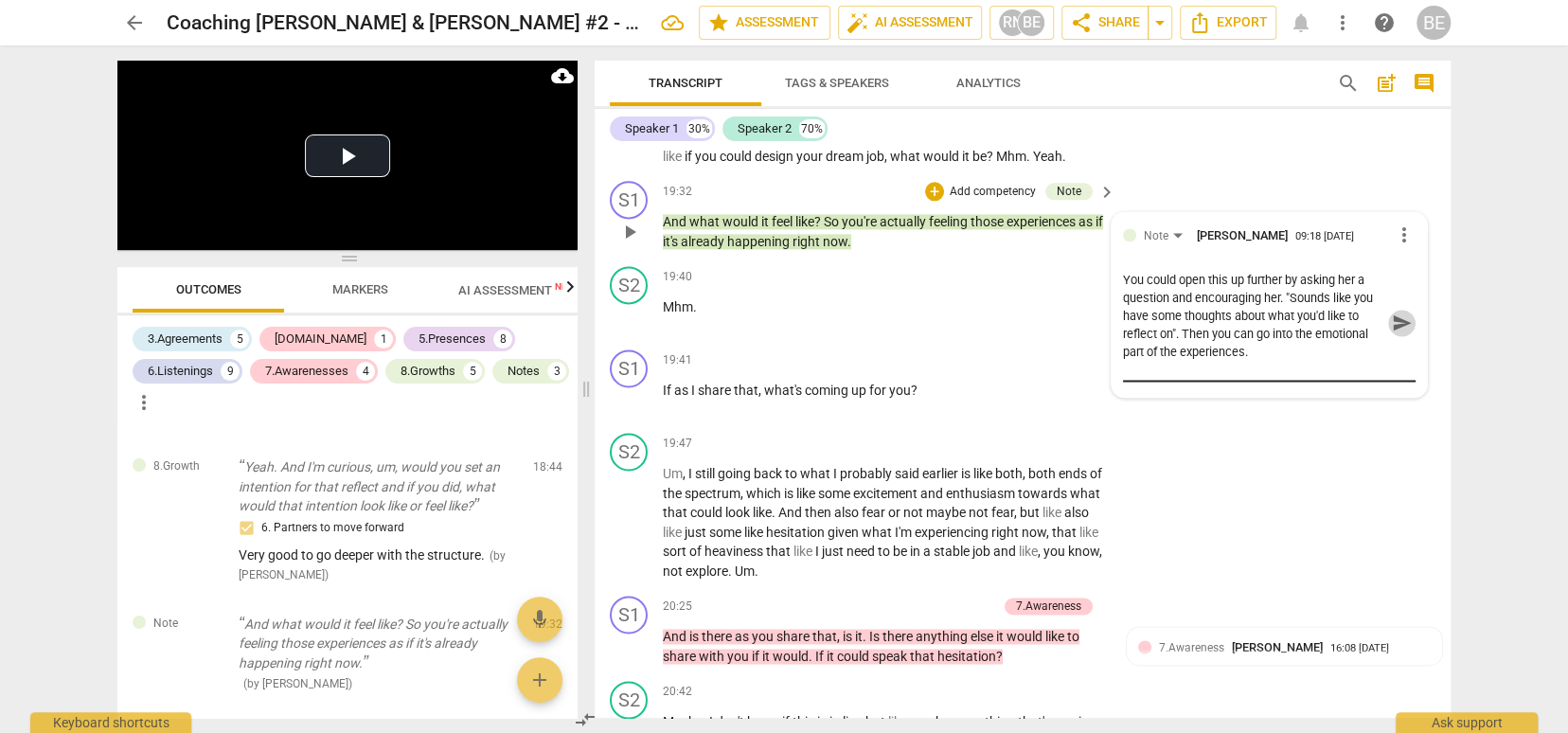
click at [1400, 312] on span "send" at bounding box center [1402, 322] width 21 height 21
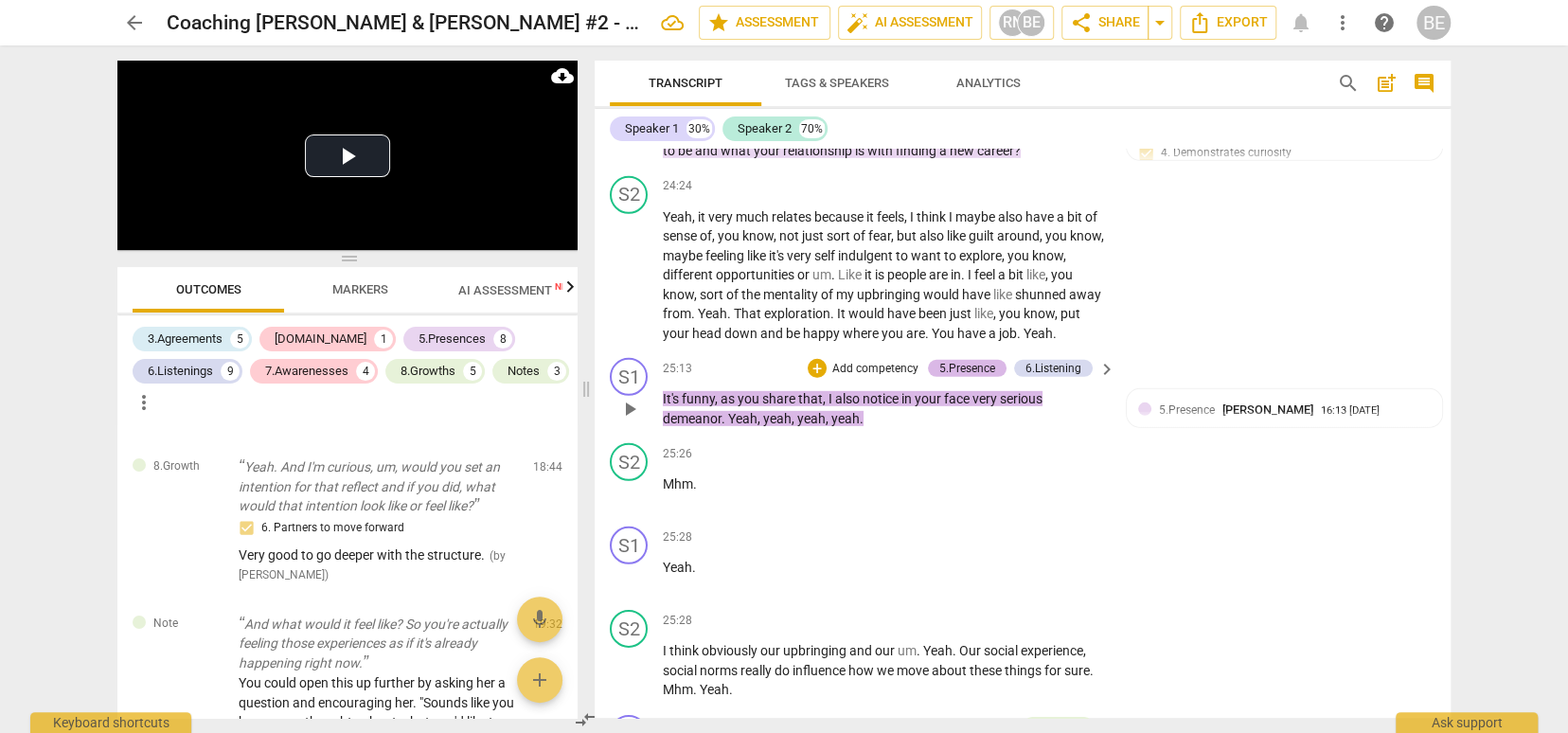
click at [961, 359] on div "5.Presence" at bounding box center [966, 367] width 56 height 17
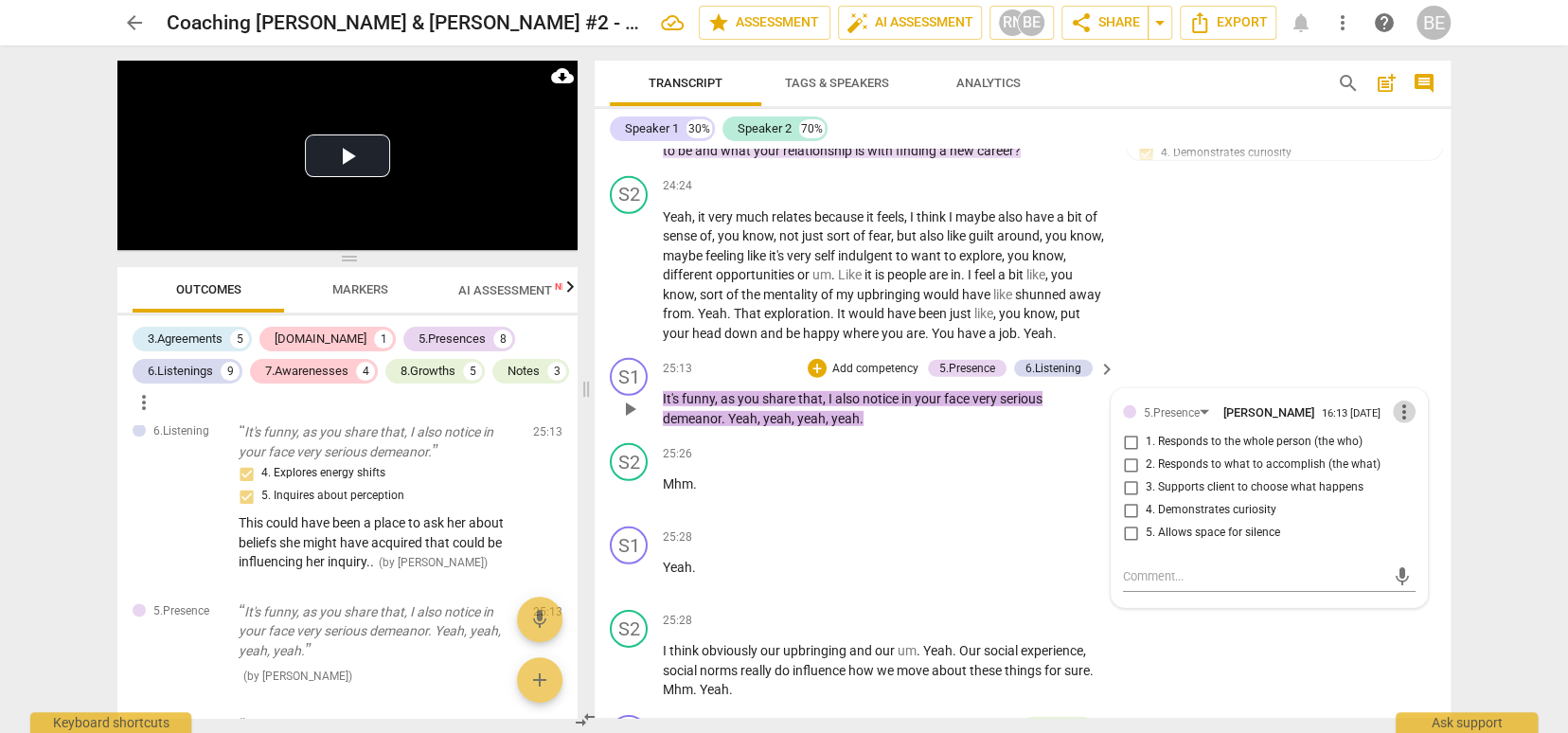
click at [1399, 400] on span "more_vert" at bounding box center [1404, 411] width 23 height 23
click at [1418, 427] on li "Delete" at bounding box center [1418, 427] width 66 height 36
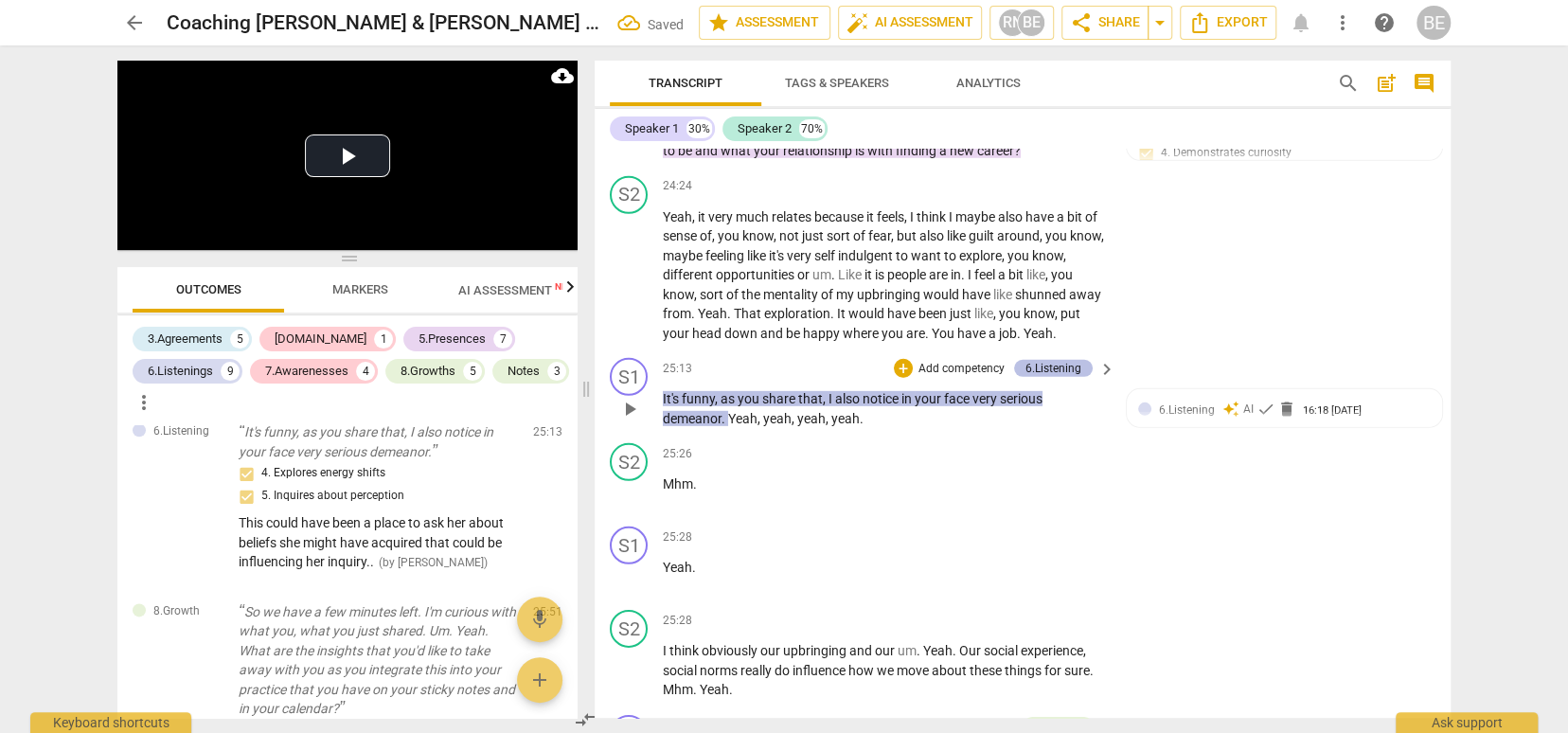
click at [1035, 359] on div "6.Listening" at bounding box center [1052, 367] width 56 height 17
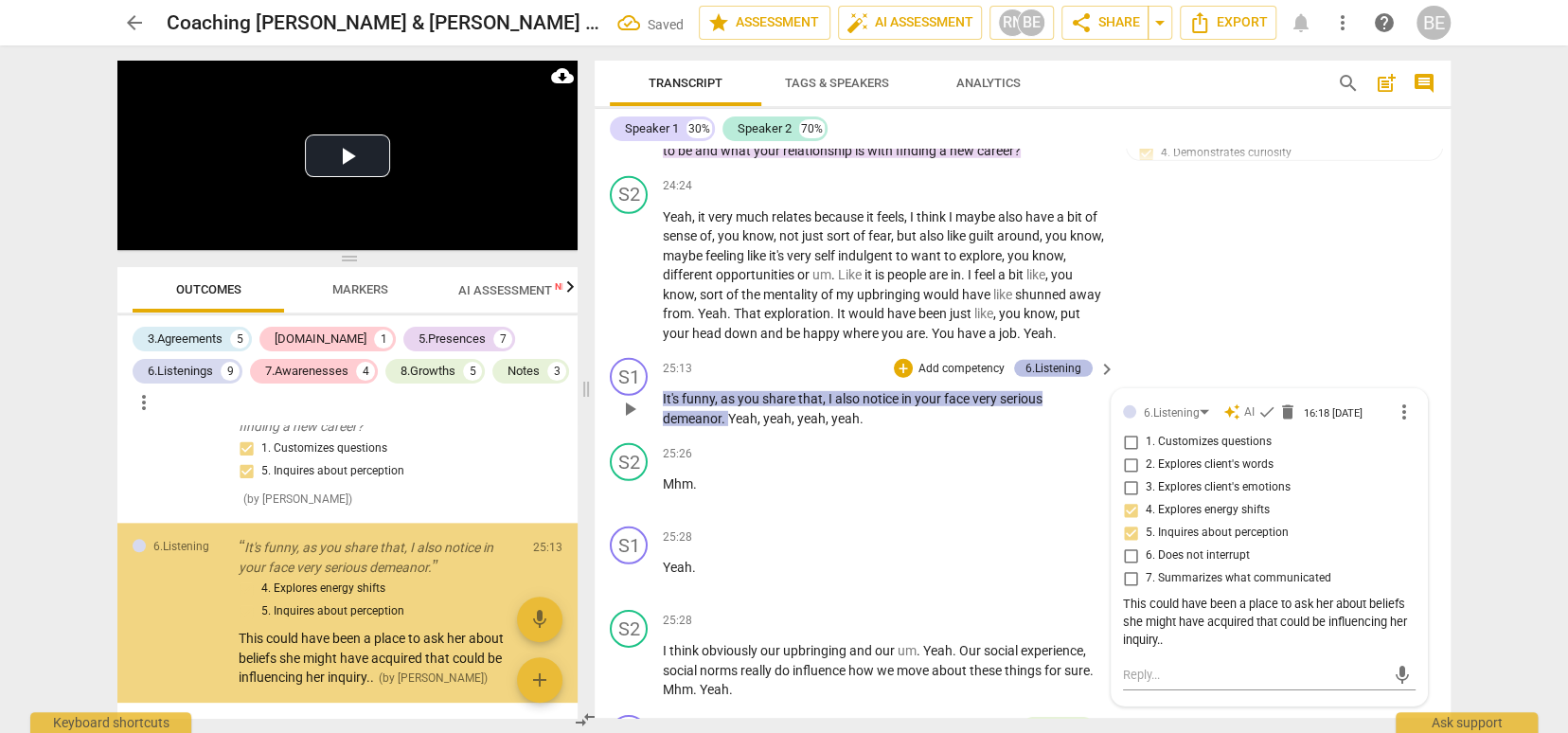
scroll to position [6006, 0]
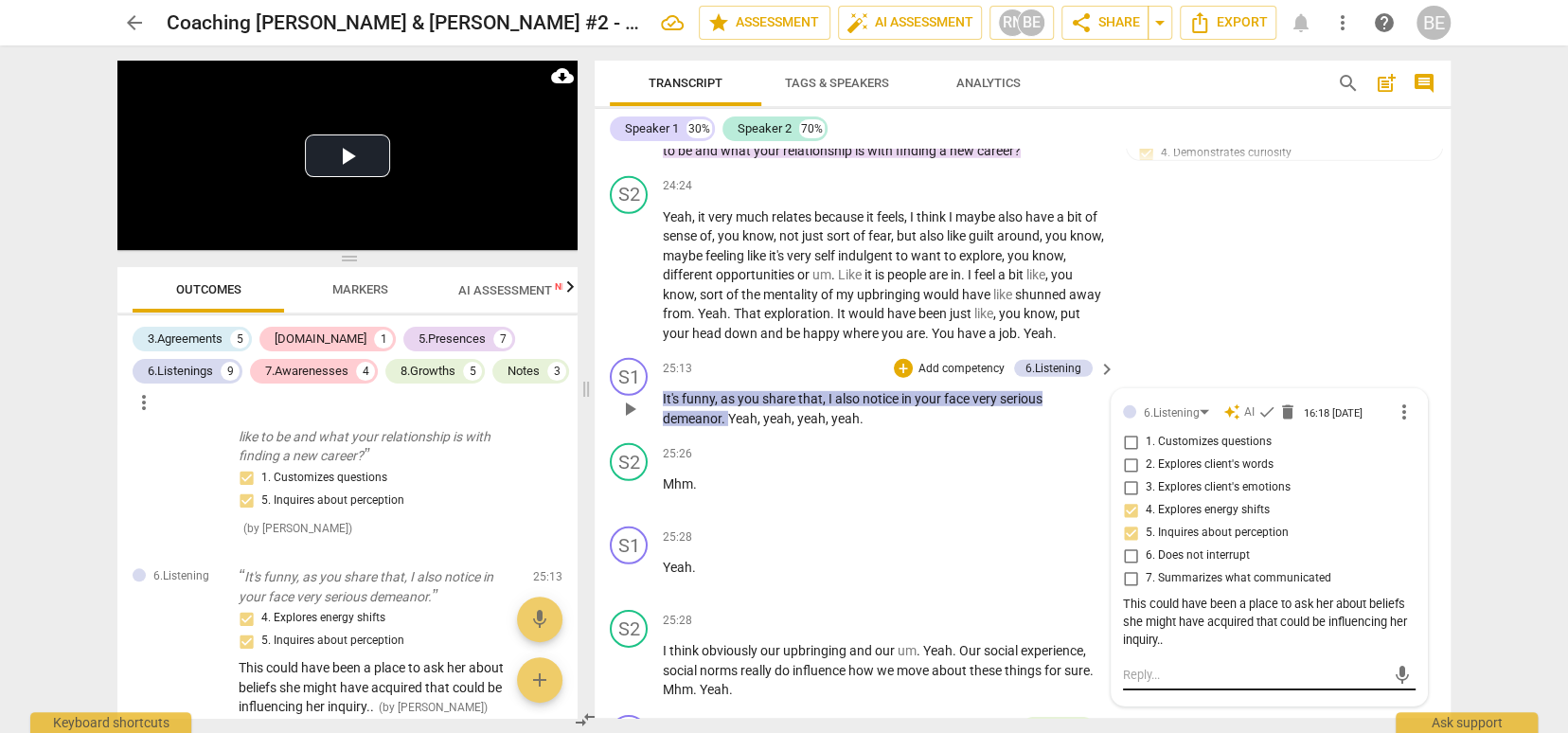
click at [1165, 665] on textarea at bounding box center [1254, 674] width 262 height 18
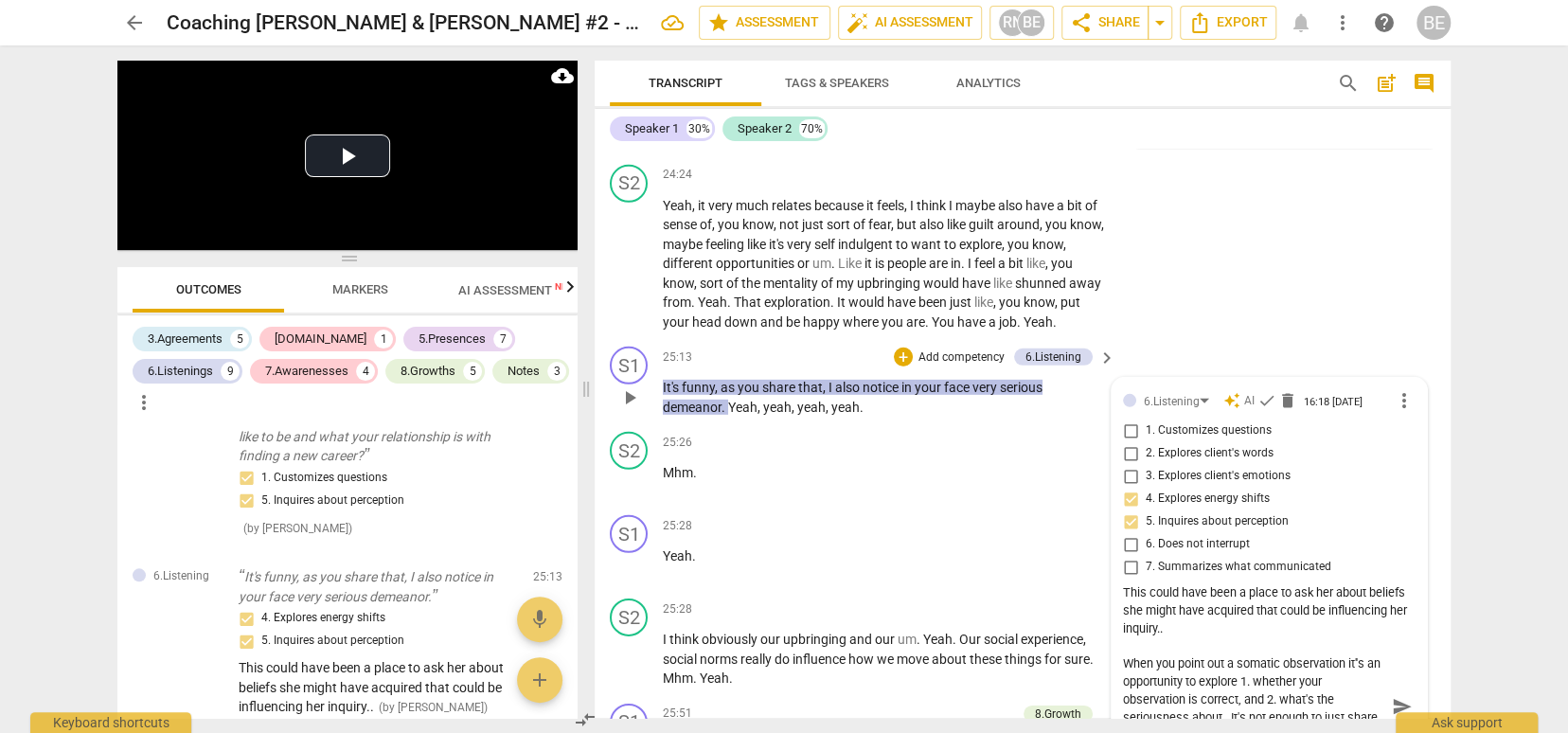
scroll to position [8057, 0]
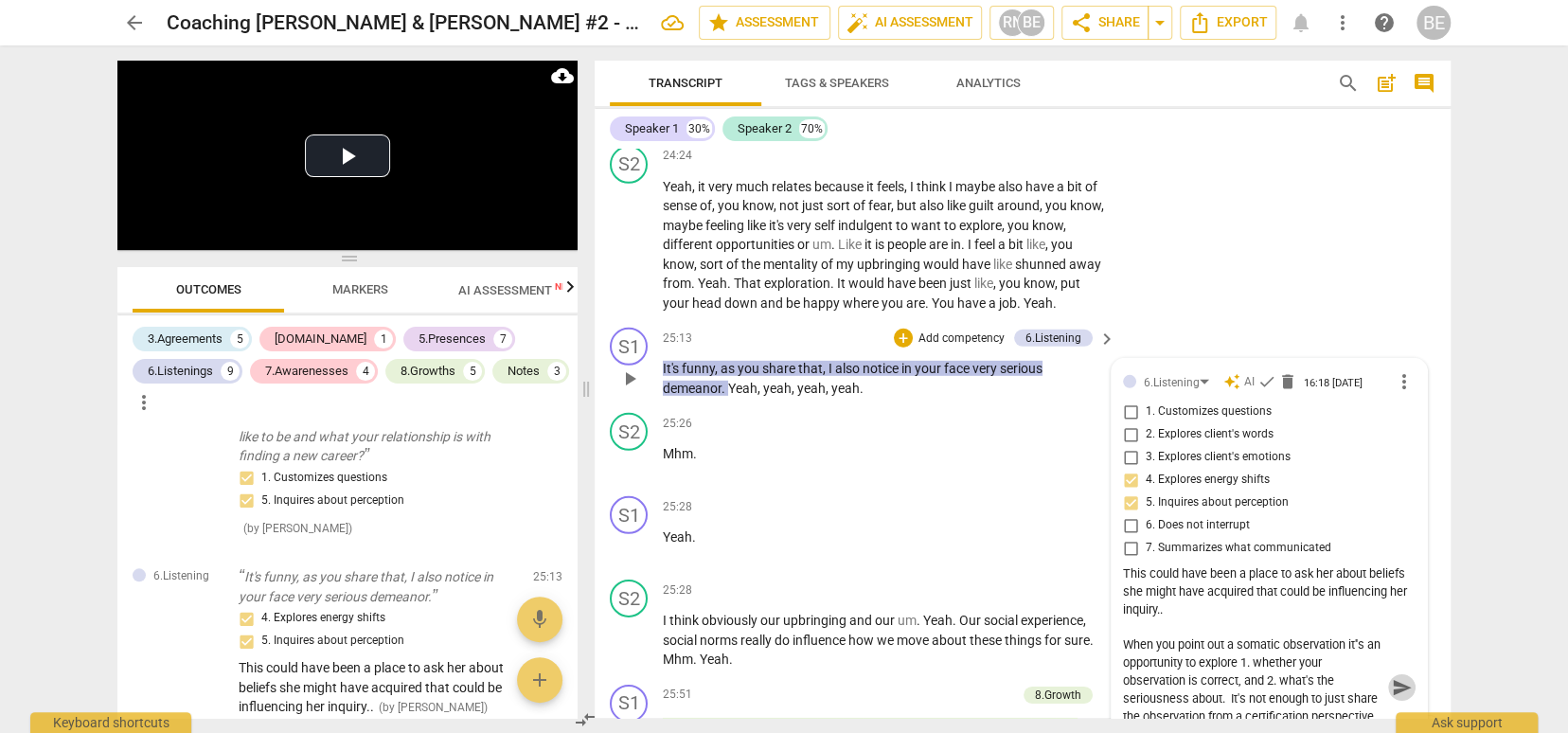
click at [1401, 676] on span "send" at bounding box center [1402, 686] width 21 height 21
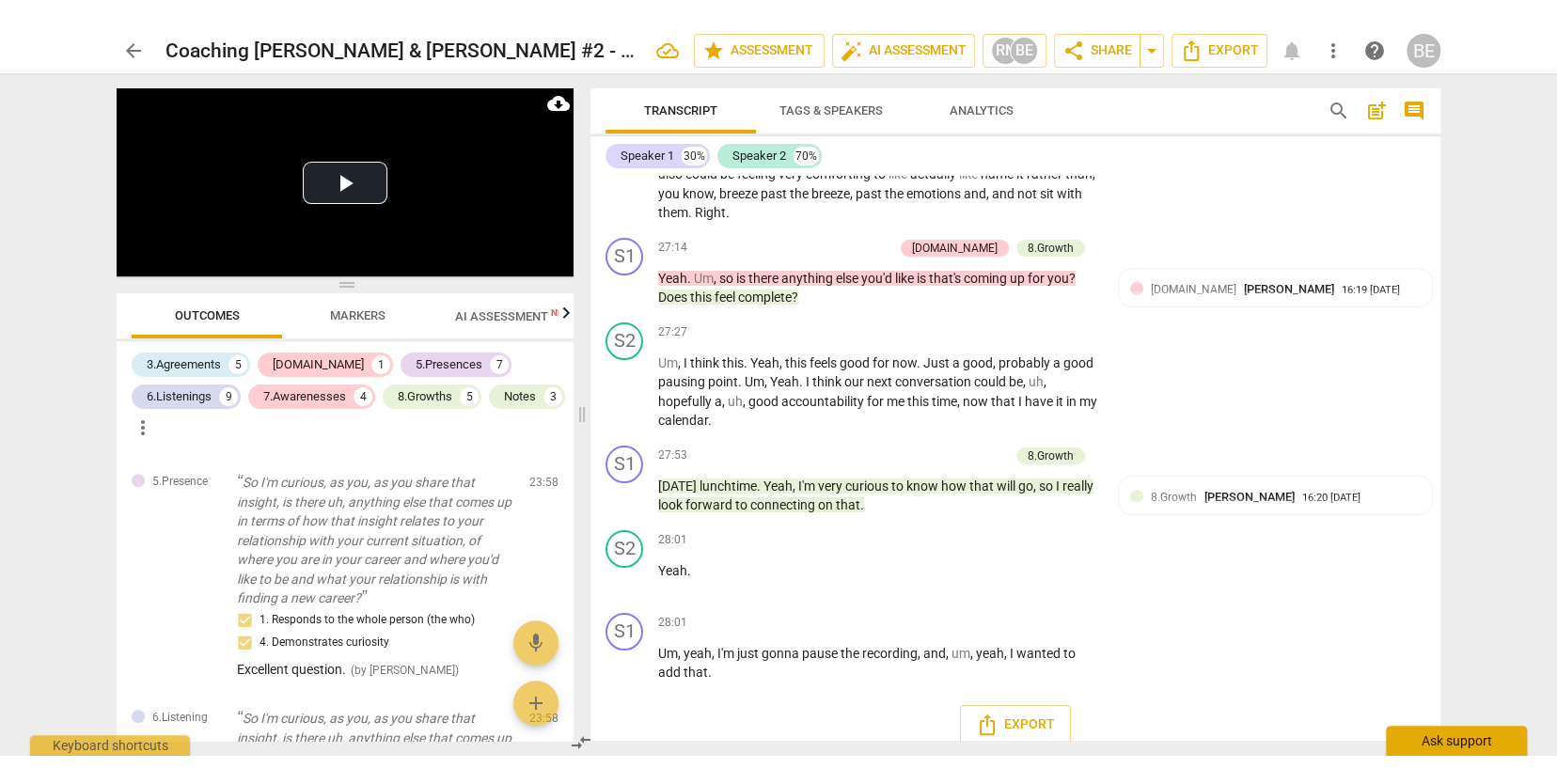
scroll to position [8902, 0]
